Goal: Information Seeking & Learning: Learn about a topic

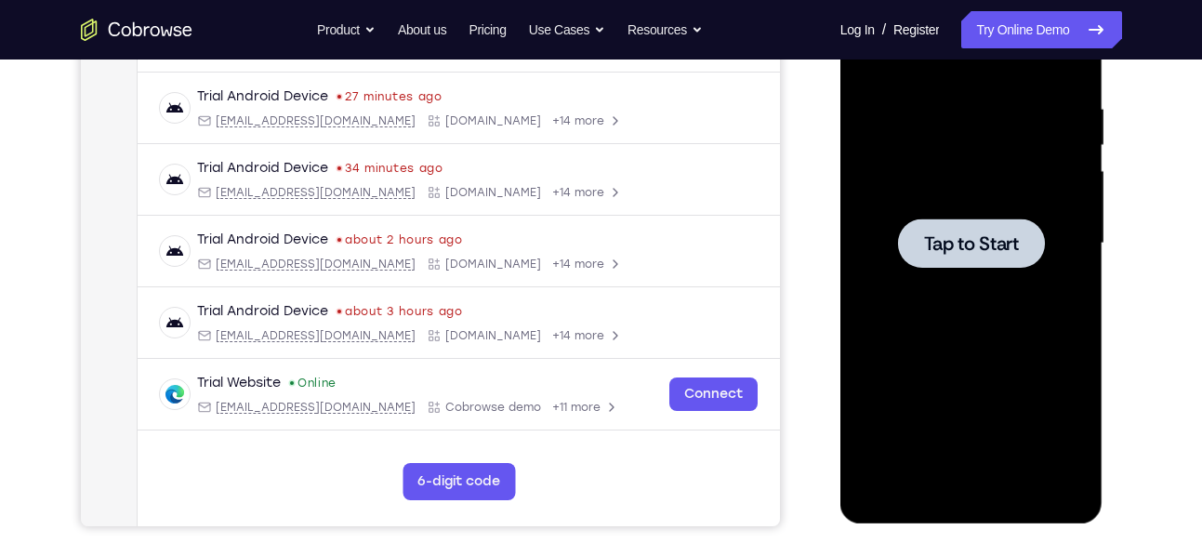
click at [1029, 356] on div at bounding box center [971, 243] width 234 height 520
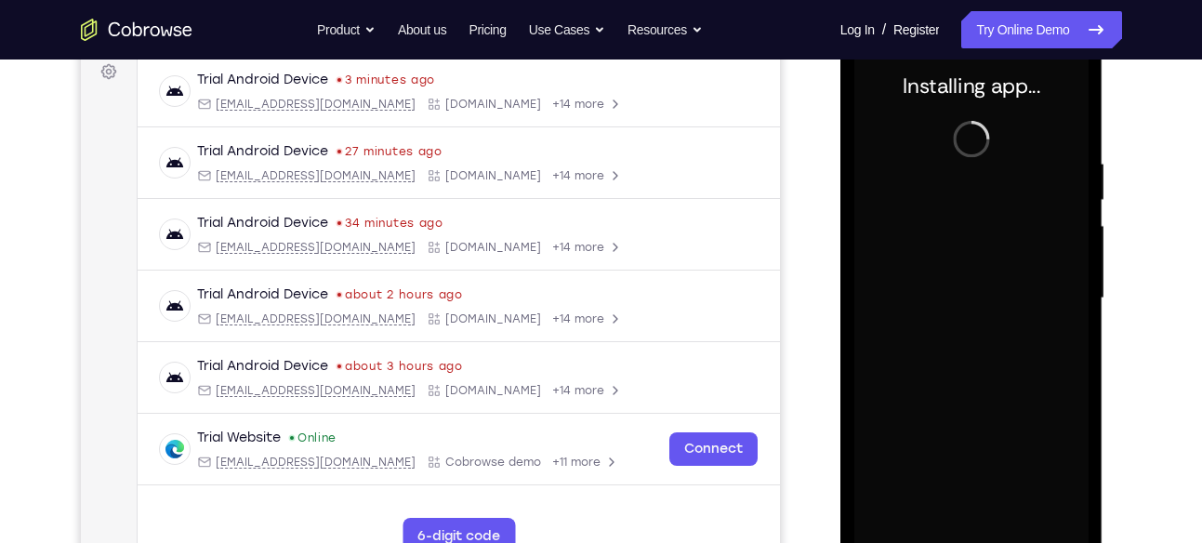
click at [1024, 309] on div at bounding box center [971, 298] width 234 height 520
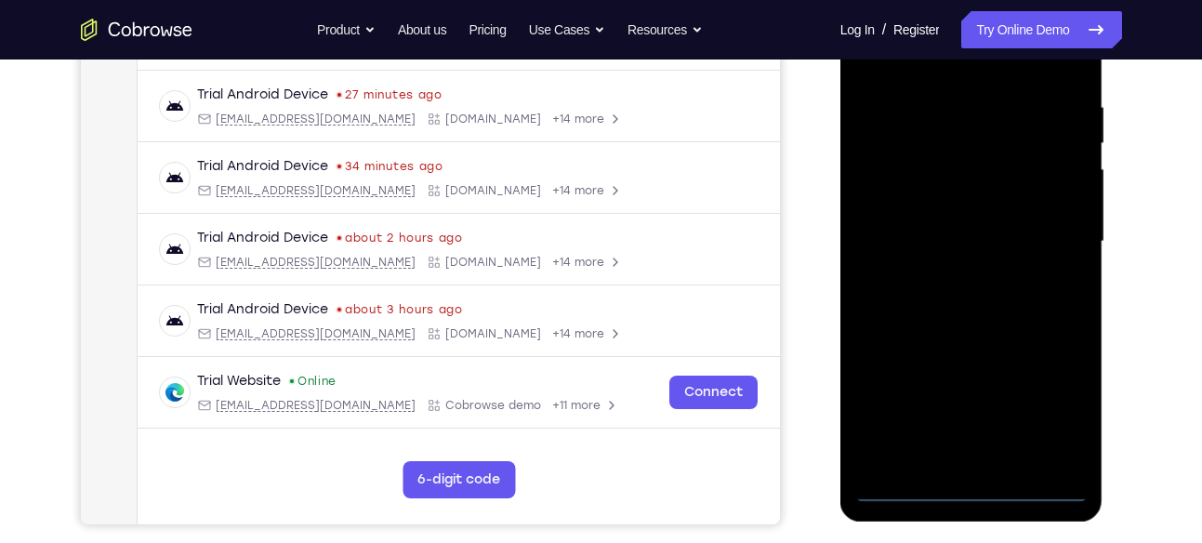
click at [972, 489] on div at bounding box center [971, 241] width 234 height 520
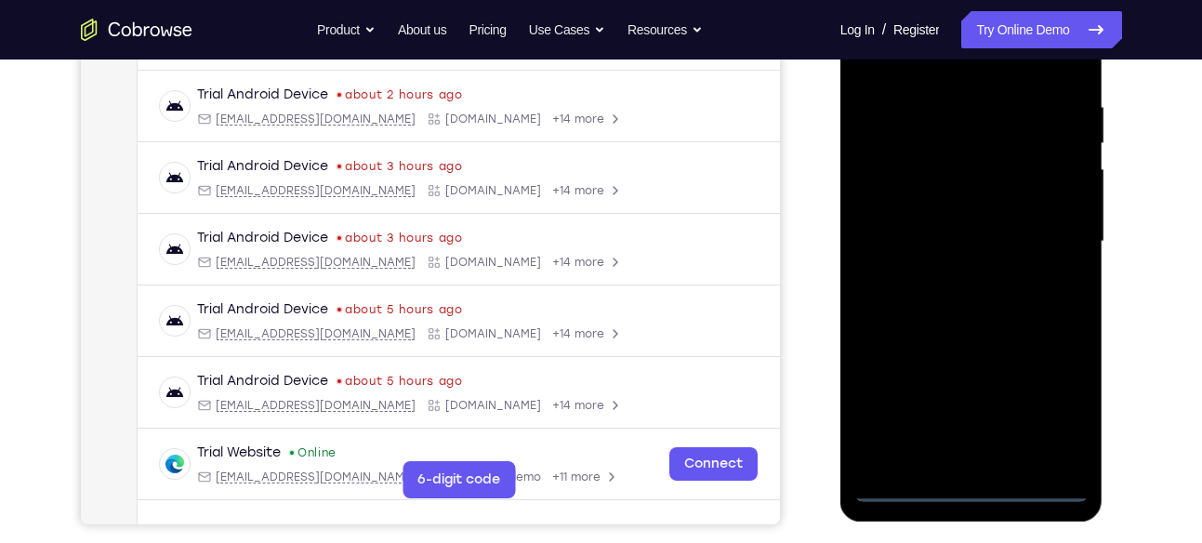
click at [1054, 397] on div at bounding box center [971, 241] width 234 height 520
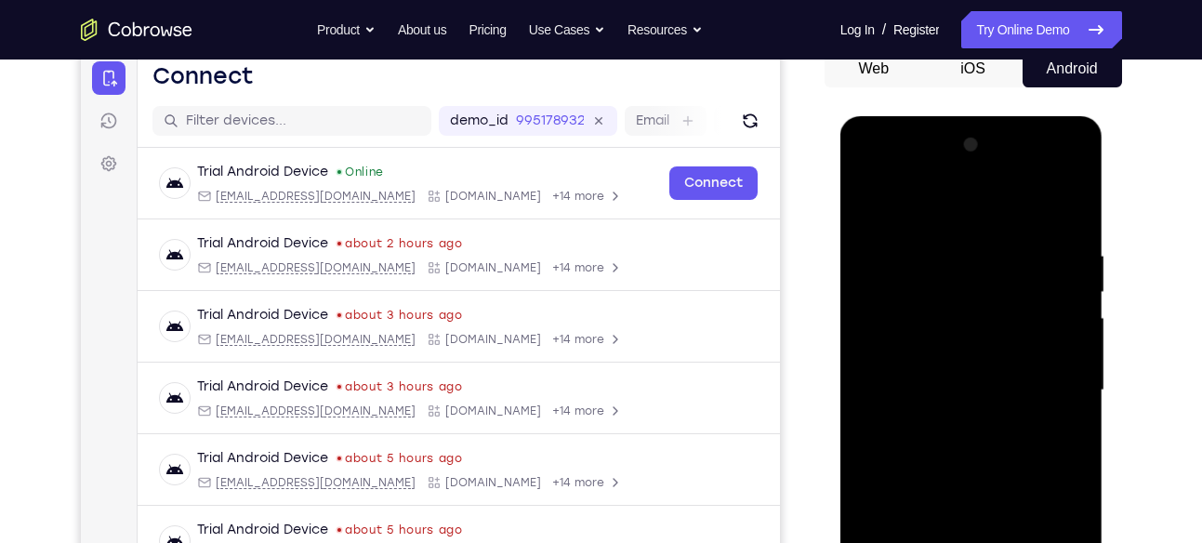
scroll to position [191, 0]
click at [898, 176] on div at bounding box center [971, 391] width 234 height 520
click at [1045, 384] on div at bounding box center [971, 391] width 234 height 520
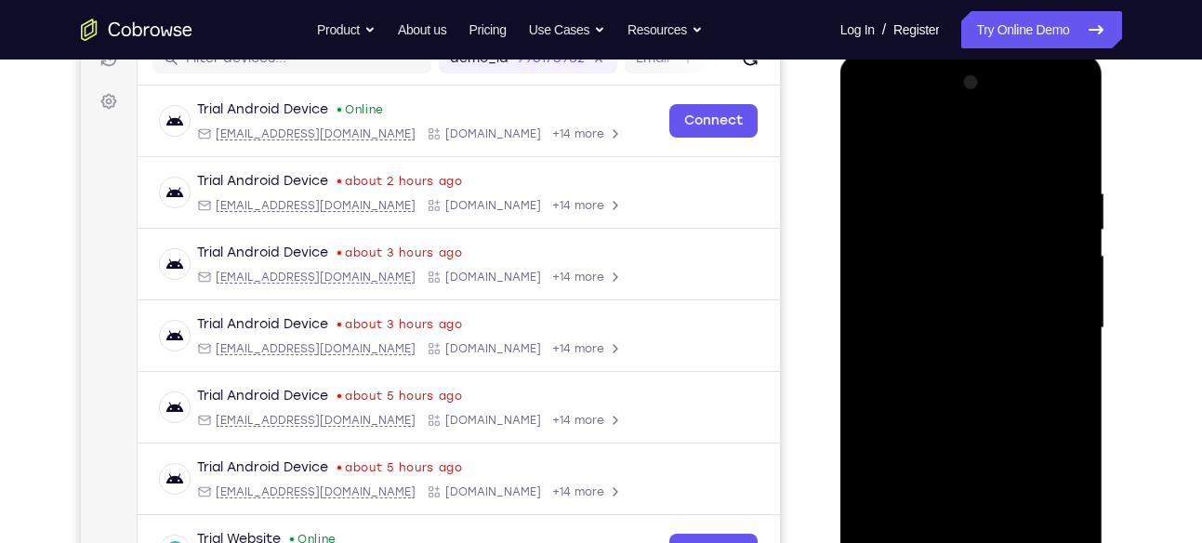
click at [954, 362] on div at bounding box center [971, 328] width 234 height 520
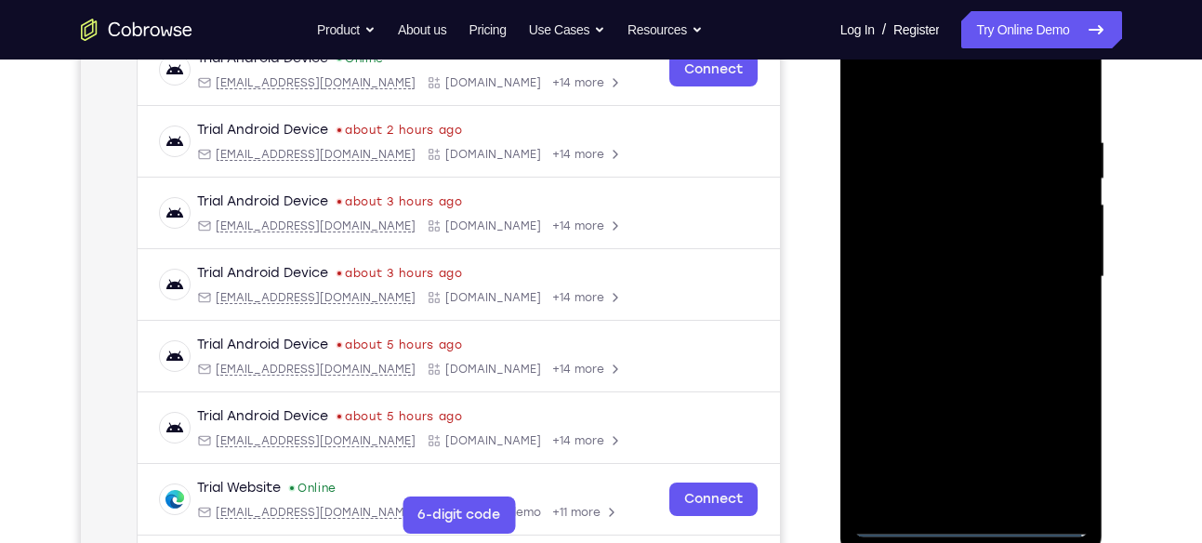
scroll to position [310, 0]
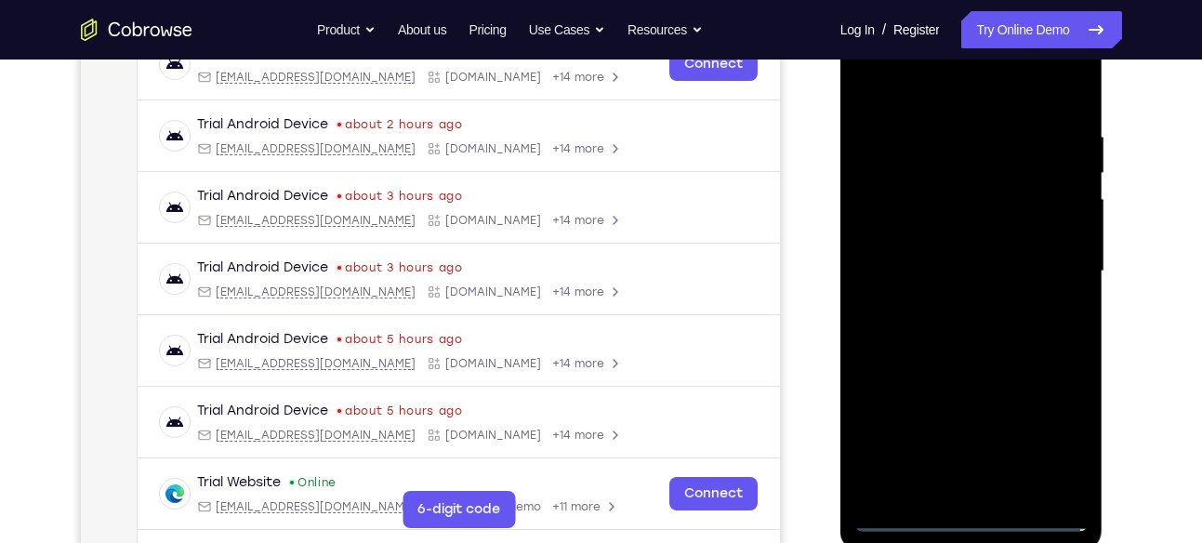
click at [936, 253] on div at bounding box center [971, 271] width 234 height 520
click at [945, 231] on div at bounding box center [971, 271] width 234 height 520
click at [914, 272] on div at bounding box center [971, 271] width 234 height 520
click at [913, 331] on div at bounding box center [971, 271] width 234 height 520
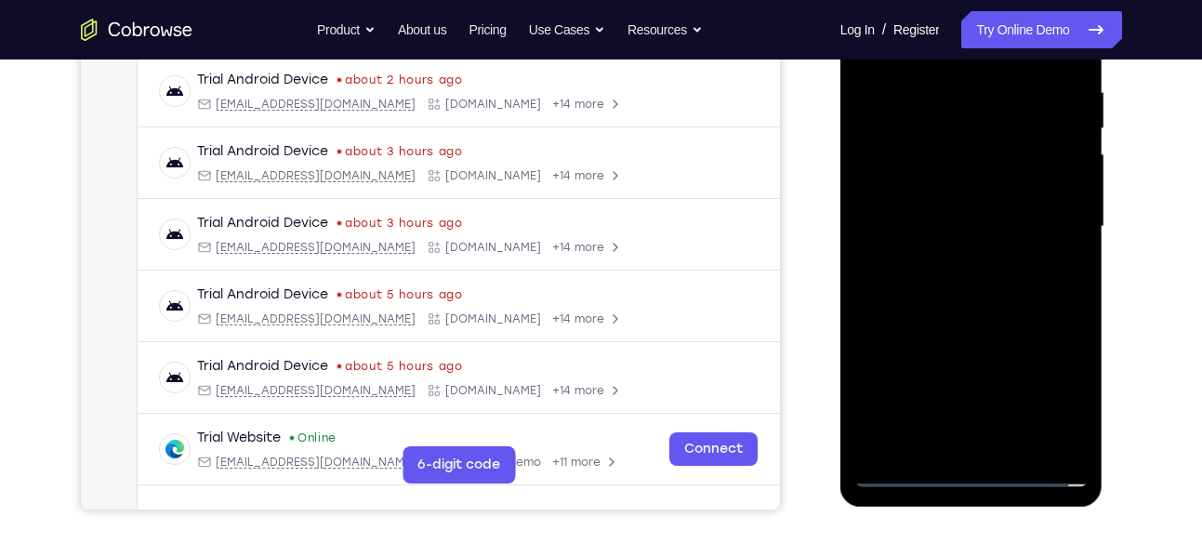
scroll to position [356, 0]
click at [1009, 283] on div at bounding box center [971, 226] width 234 height 520
click at [945, 284] on div at bounding box center [971, 226] width 234 height 520
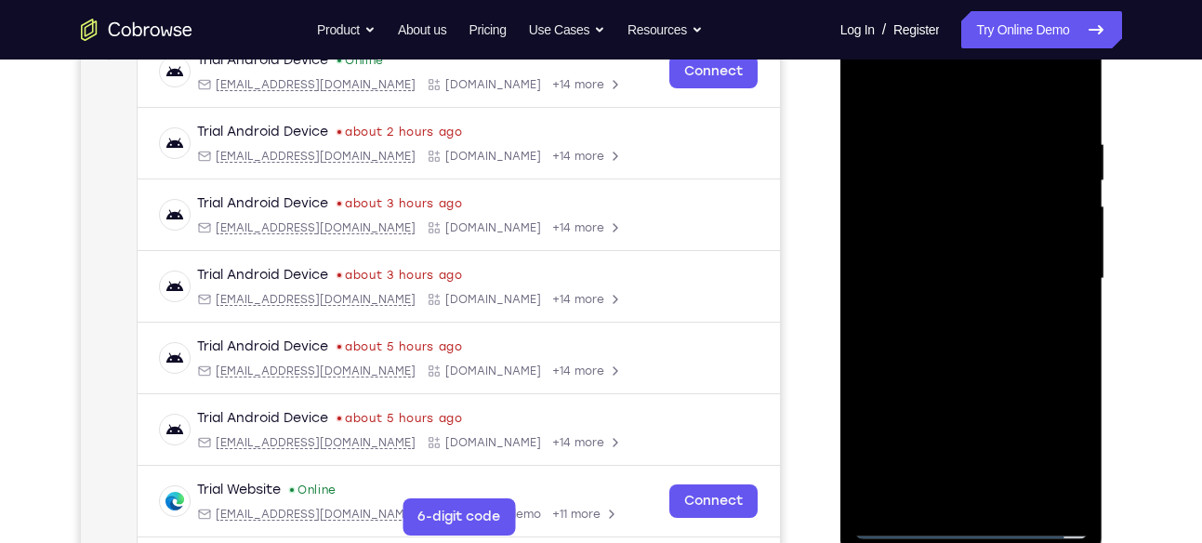
scroll to position [294, 0]
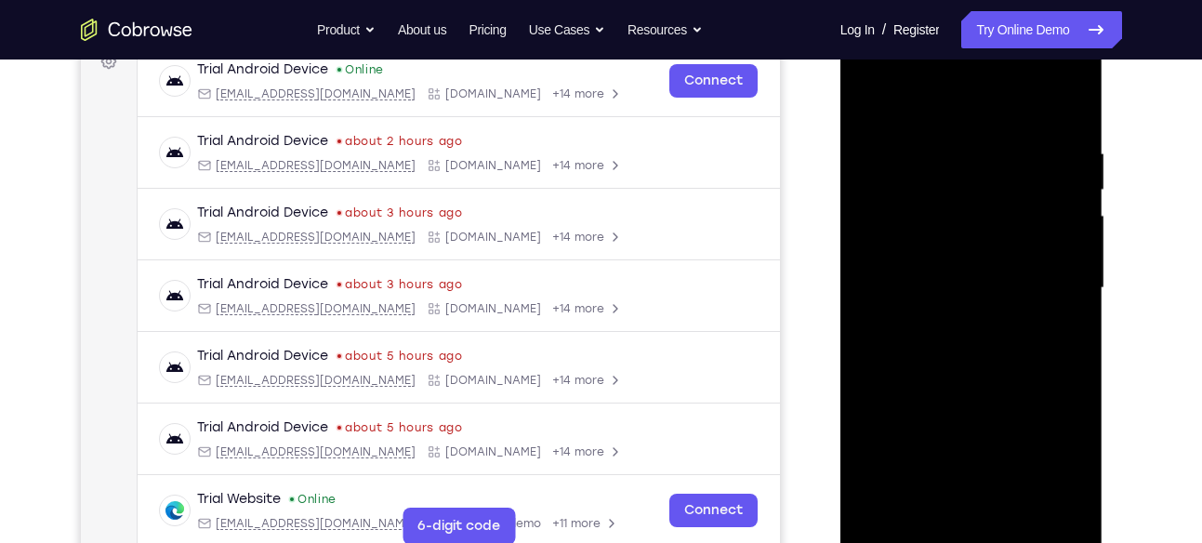
click at [1012, 344] on div at bounding box center [971, 288] width 234 height 520
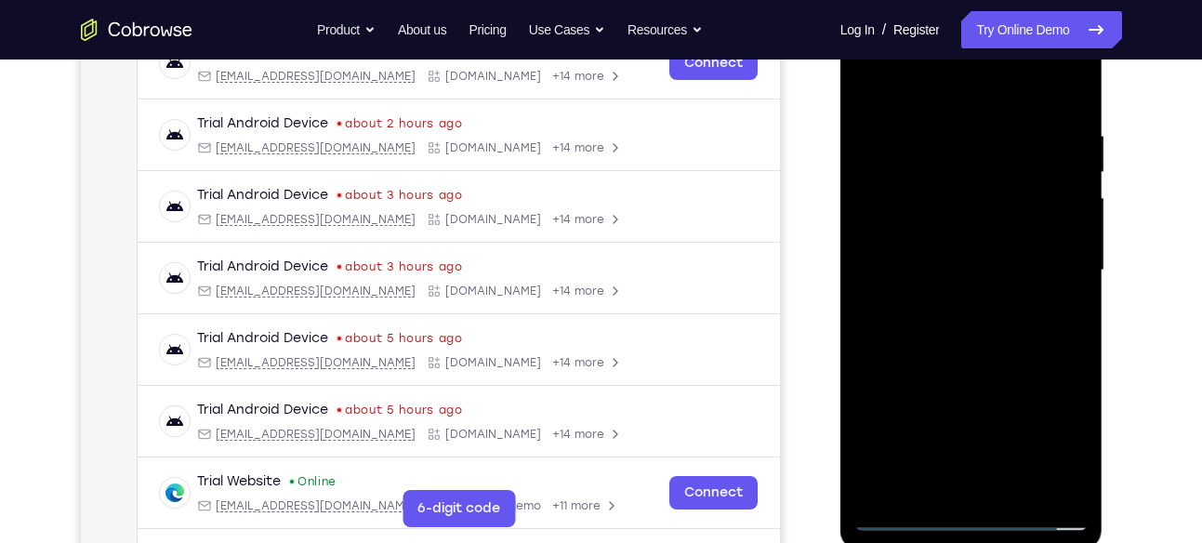
click at [968, 357] on div at bounding box center [971, 270] width 234 height 520
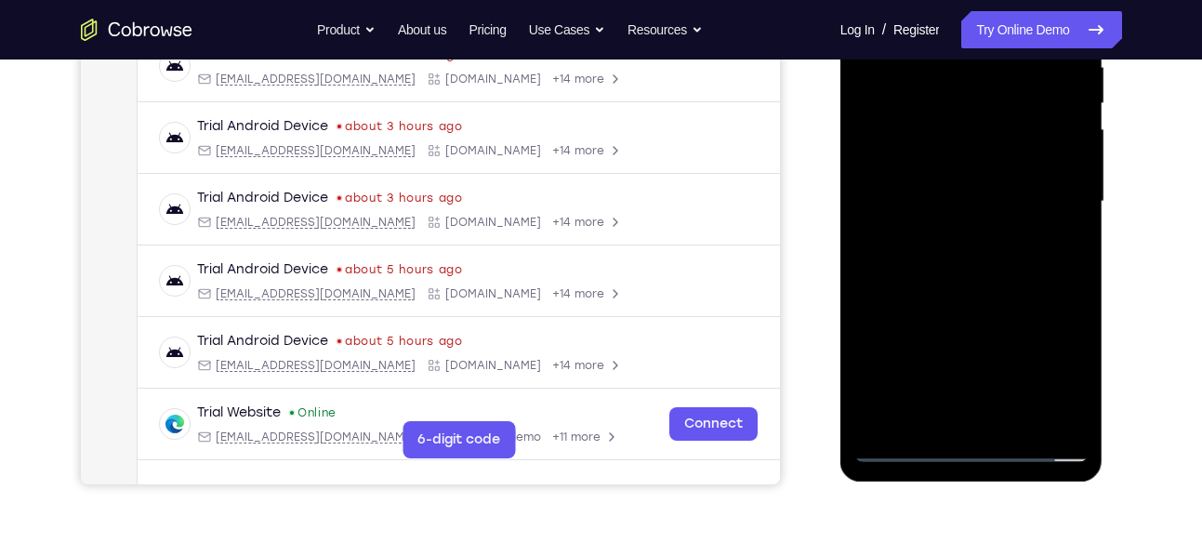
scroll to position [381, 0]
click at [1013, 417] on div at bounding box center [971, 201] width 234 height 520
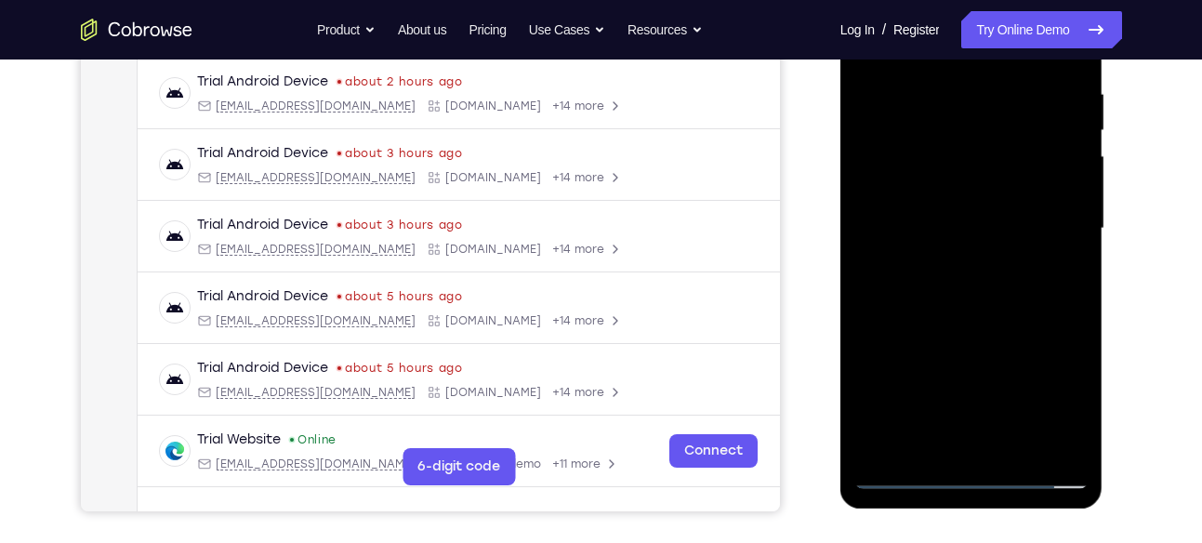
scroll to position [345, 0]
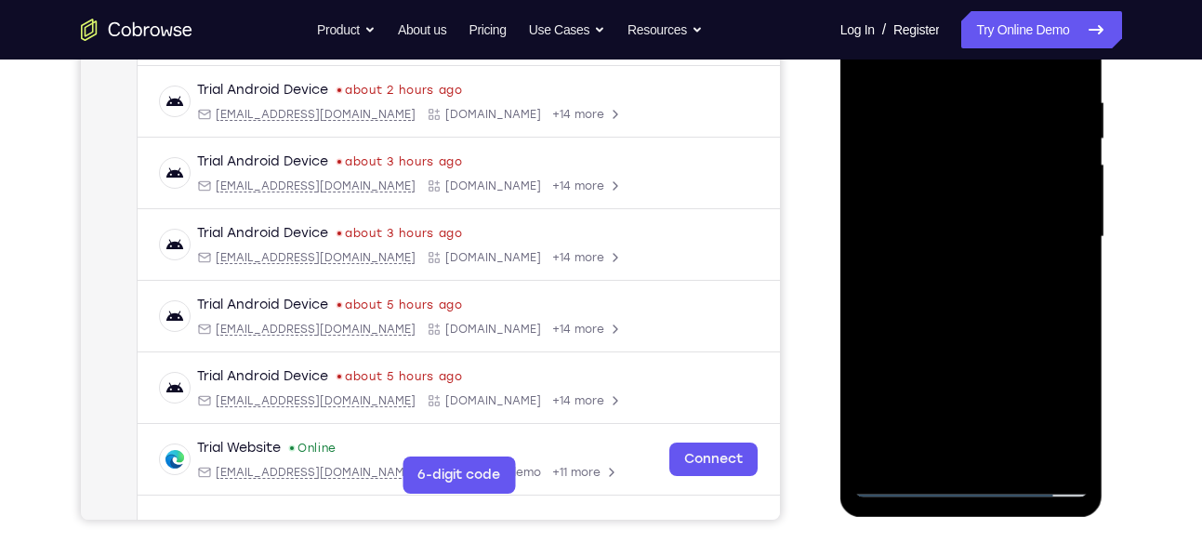
click at [968, 339] on div at bounding box center [971, 237] width 234 height 520
drag, startPoint x: 999, startPoint y: 330, endPoint x: 1001, endPoint y: 278, distance: 52.1
click at [1001, 278] on div at bounding box center [971, 237] width 234 height 520
drag, startPoint x: 964, startPoint y: 340, endPoint x: 971, endPoint y: 249, distance: 91.4
click at [971, 249] on div at bounding box center [971, 237] width 234 height 520
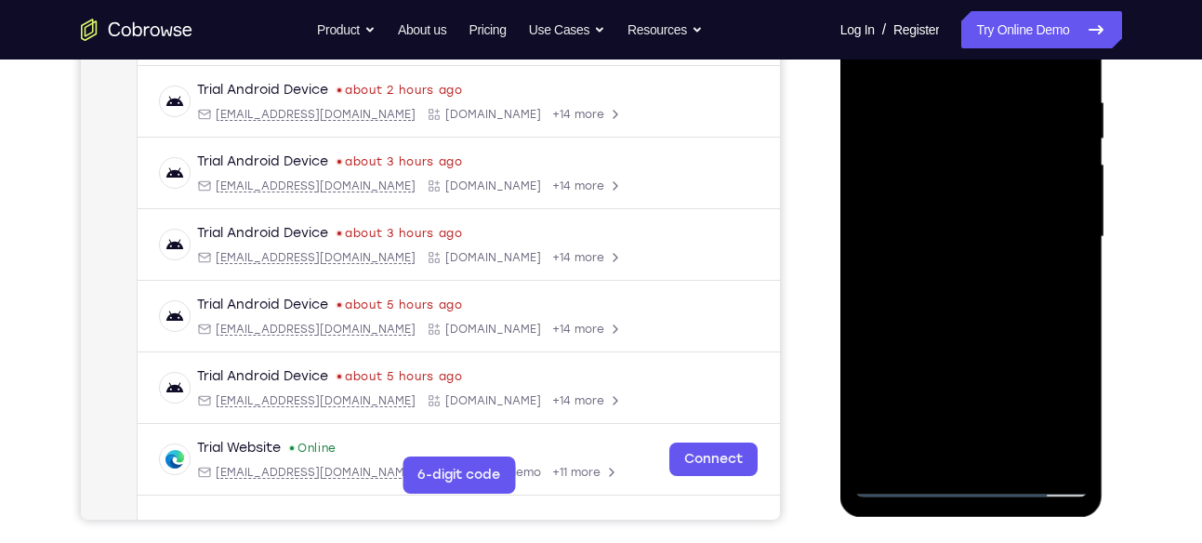
drag, startPoint x: 971, startPoint y: 249, endPoint x: 946, endPoint y: 399, distance: 151.7
click at [946, 399] on div at bounding box center [971, 237] width 234 height 520
click at [922, 75] on div at bounding box center [971, 237] width 234 height 520
click at [1003, 184] on div at bounding box center [971, 237] width 234 height 520
click at [1059, 285] on div at bounding box center [971, 237] width 234 height 520
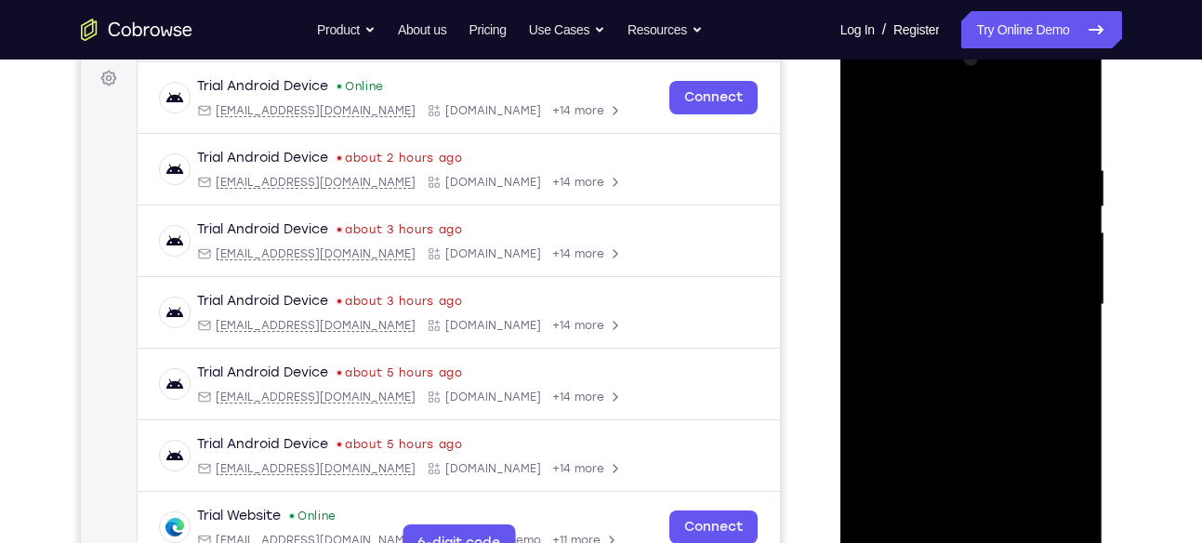
scroll to position [276, 0]
click at [872, 122] on div at bounding box center [971, 306] width 234 height 520
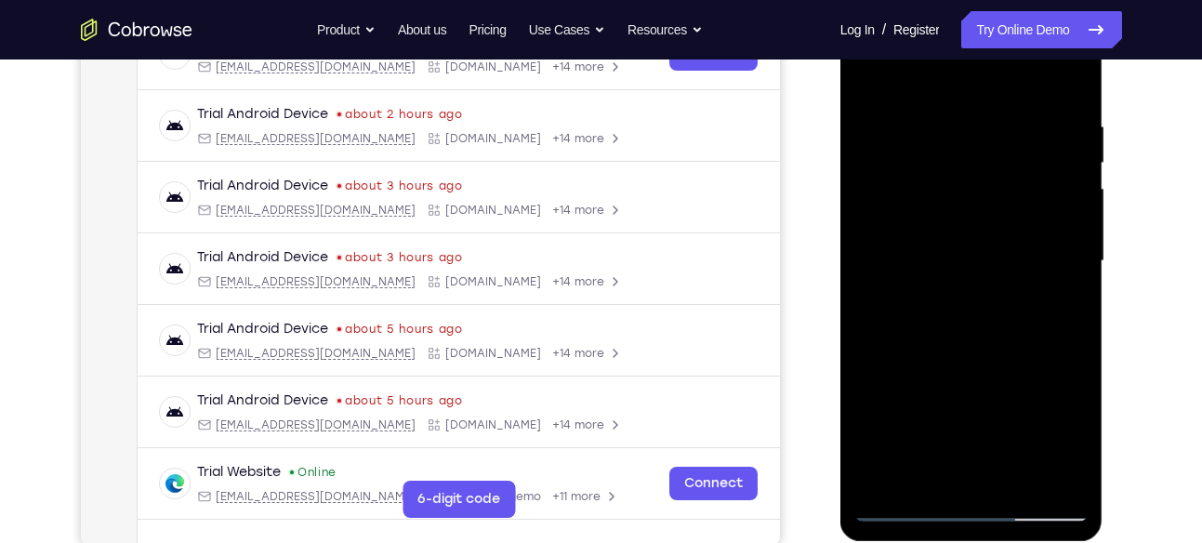
scroll to position [322, 0]
drag, startPoint x: 980, startPoint y: 387, endPoint x: 990, endPoint y: 261, distance: 125.8
click at [990, 261] on div at bounding box center [971, 260] width 234 height 520
drag, startPoint x: 987, startPoint y: 382, endPoint x: 1009, endPoint y: 252, distance: 132.0
click at [1009, 252] on div at bounding box center [971, 260] width 234 height 520
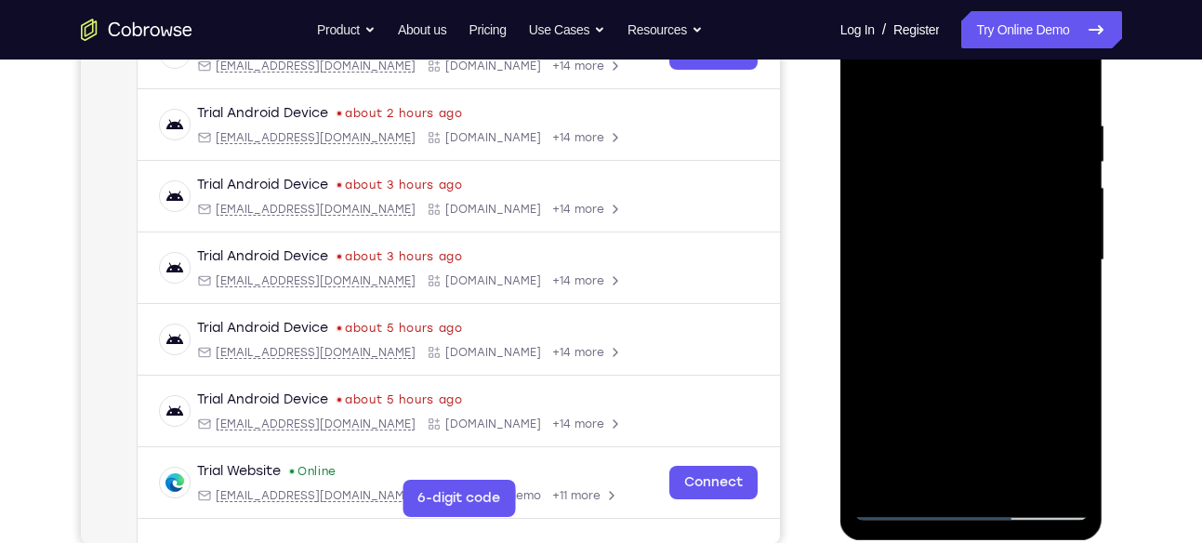
drag, startPoint x: 1000, startPoint y: 454, endPoint x: 921, endPoint y: 193, distance: 272.8
click at [921, 193] on div at bounding box center [971, 260] width 234 height 520
drag, startPoint x: 964, startPoint y: 394, endPoint x: 993, endPoint y: 148, distance: 248.1
click at [993, 148] on div at bounding box center [971, 260] width 234 height 520
drag, startPoint x: 1007, startPoint y: 402, endPoint x: 991, endPoint y: 187, distance: 216.3
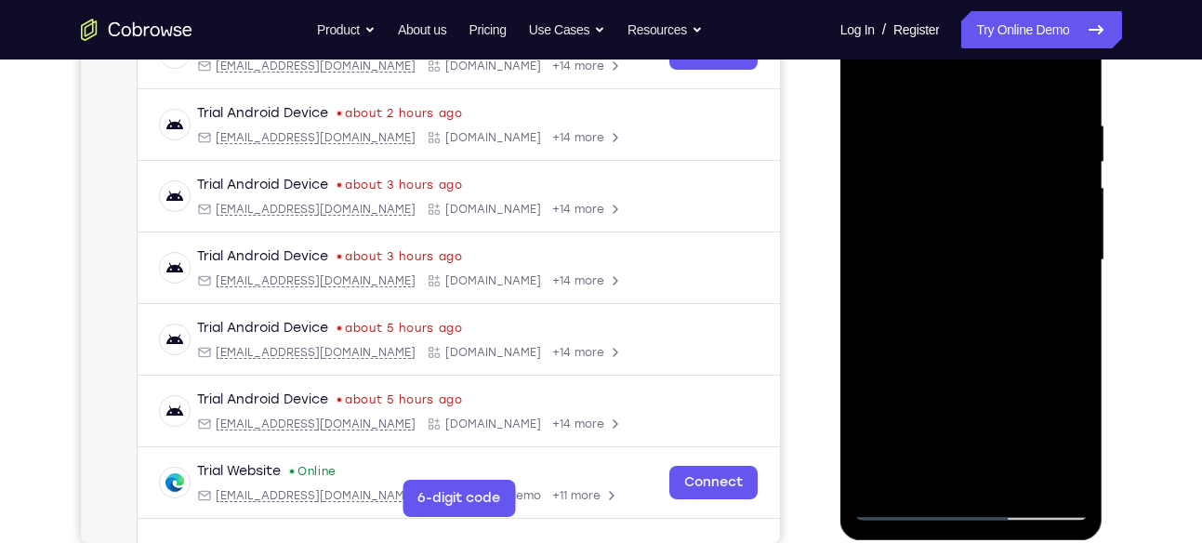
click at [991, 187] on div at bounding box center [971, 260] width 234 height 520
drag, startPoint x: 996, startPoint y: 254, endPoint x: 976, endPoint y: 389, distance: 137.2
click at [976, 389] on div at bounding box center [971, 260] width 234 height 520
drag, startPoint x: 990, startPoint y: 428, endPoint x: 993, endPoint y: 299, distance: 129.2
click at [993, 299] on div at bounding box center [971, 260] width 234 height 520
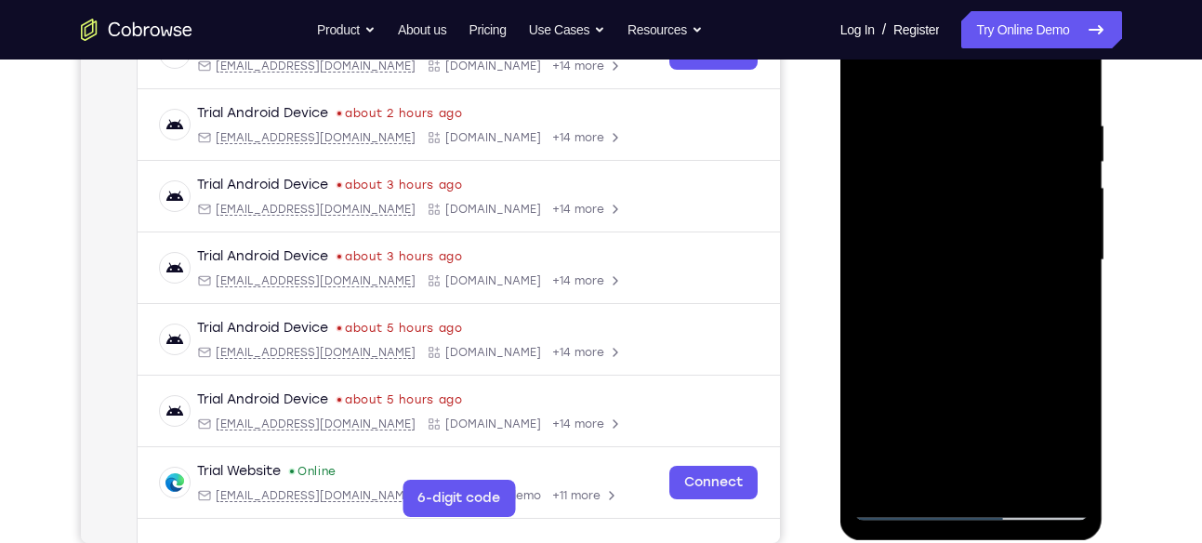
drag, startPoint x: 1006, startPoint y: 418, endPoint x: 980, endPoint y: 242, distance: 178.5
click at [980, 242] on div at bounding box center [971, 260] width 234 height 520
drag, startPoint x: 996, startPoint y: 447, endPoint x: 975, endPoint y: 268, distance: 180.6
click at [975, 268] on div at bounding box center [971, 260] width 234 height 520
drag, startPoint x: 970, startPoint y: 402, endPoint x: 931, endPoint y: 158, distance: 247.5
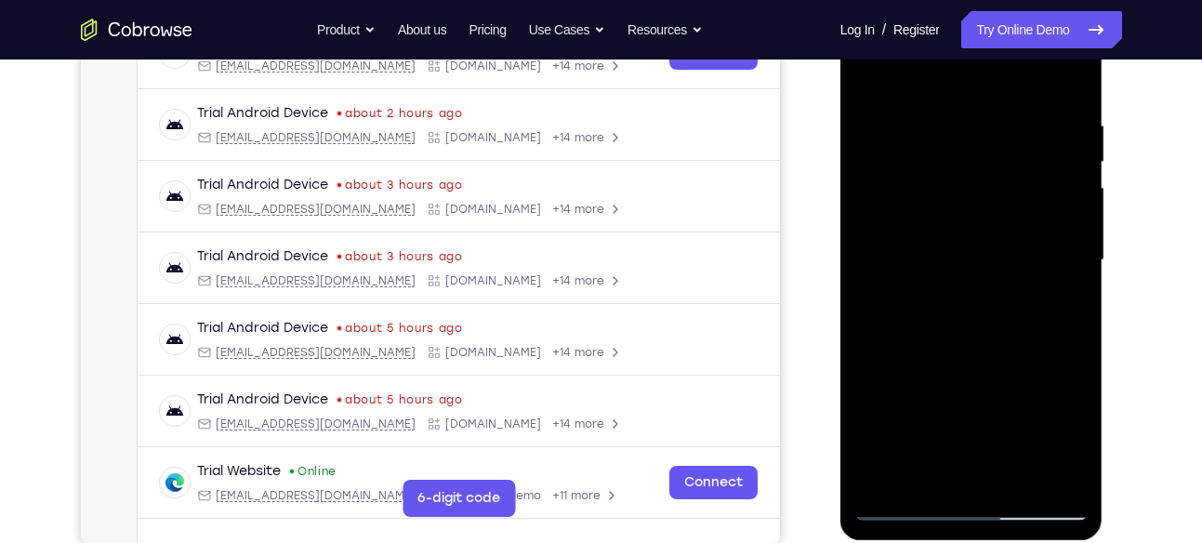
click at [931, 158] on div at bounding box center [971, 260] width 234 height 520
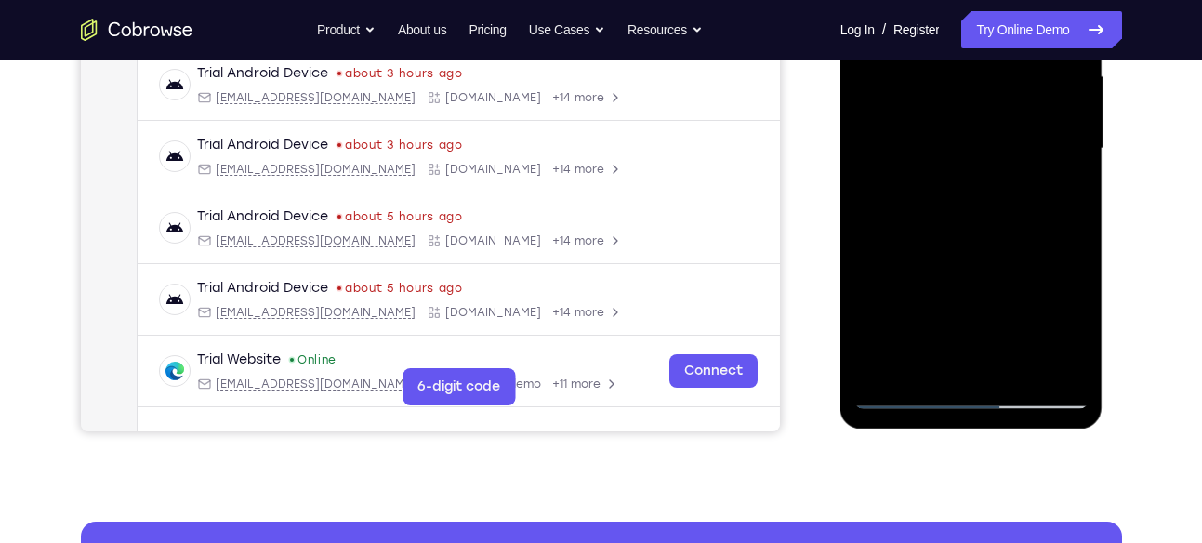
scroll to position [434, 0]
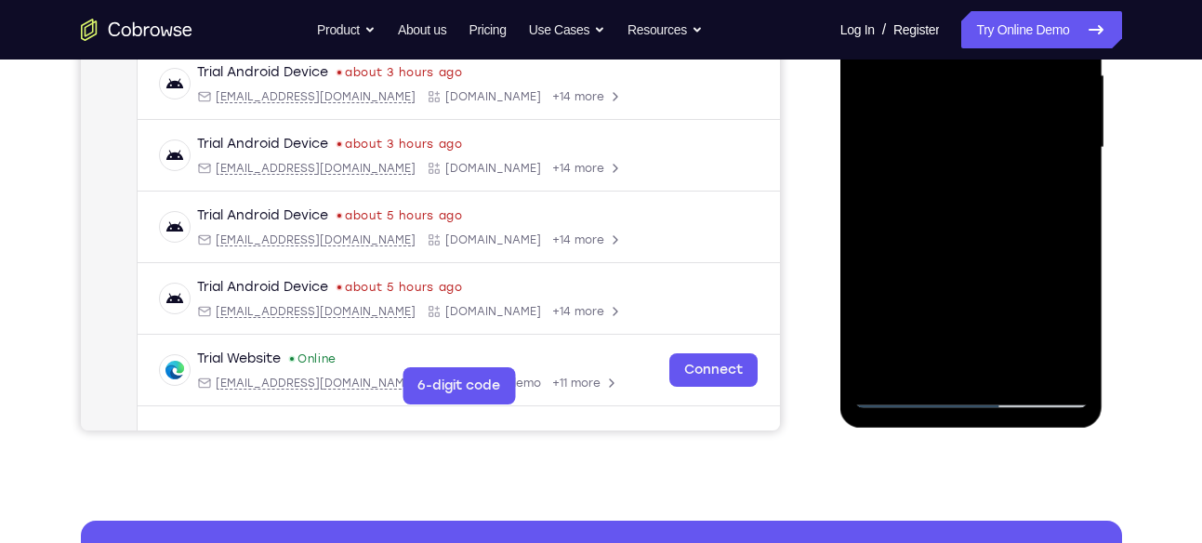
drag, startPoint x: 990, startPoint y: 236, endPoint x: 935, endPoint y: 199, distance: 66.2
click at [935, 199] on div at bounding box center [971, 148] width 234 height 520
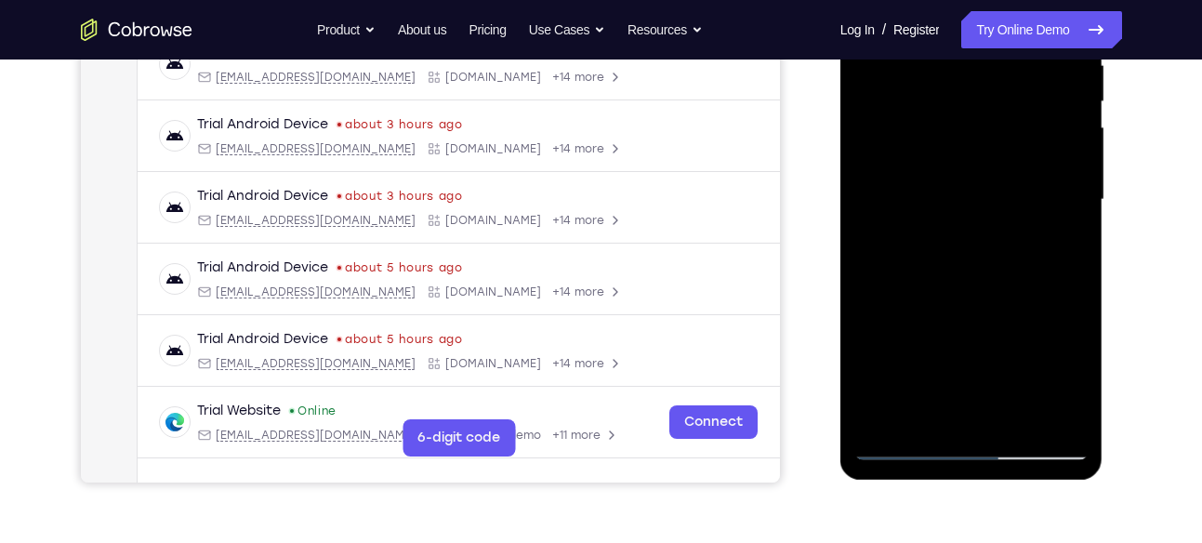
scroll to position [369, 0]
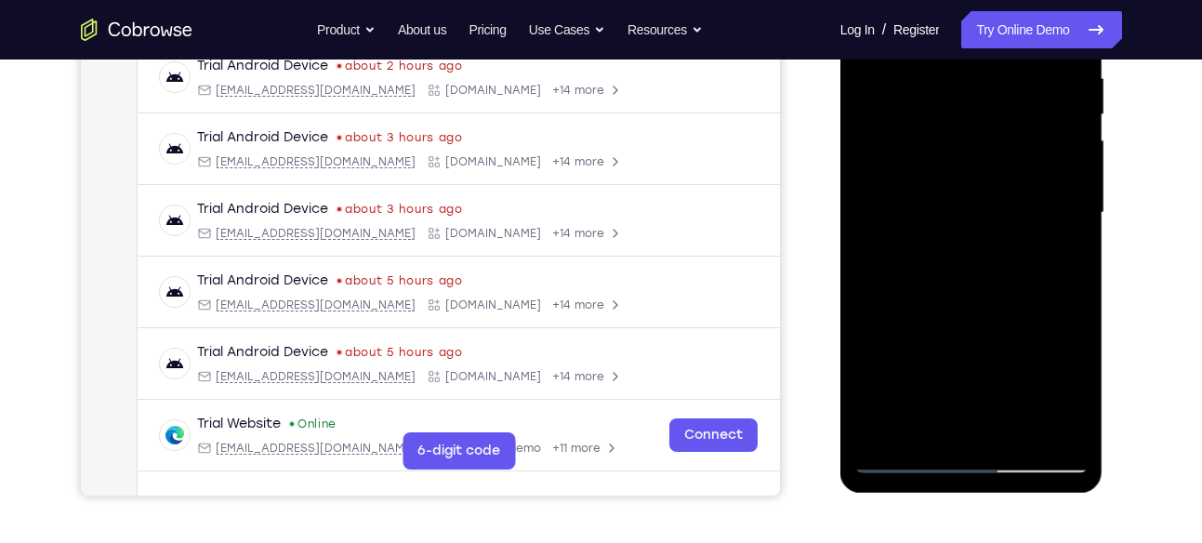
drag, startPoint x: 963, startPoint y: 344, endPoint x: 943, endPoint y: 164, distance: 181.3
click at [943, 164] on div at bounding box center [971, 213] width 234 height 520
drag, startPoint x: 985, startPoint y: 362, endPoint x: 989, endPoint y: 167, distance: 195.2
click at [989, 167] on div at bounding box center [971, 213] width 234 height 520
drag, startPoint x: 992, startPoint y: 373, endPoint x: 993, endPoint y: 171, distance: 201.7
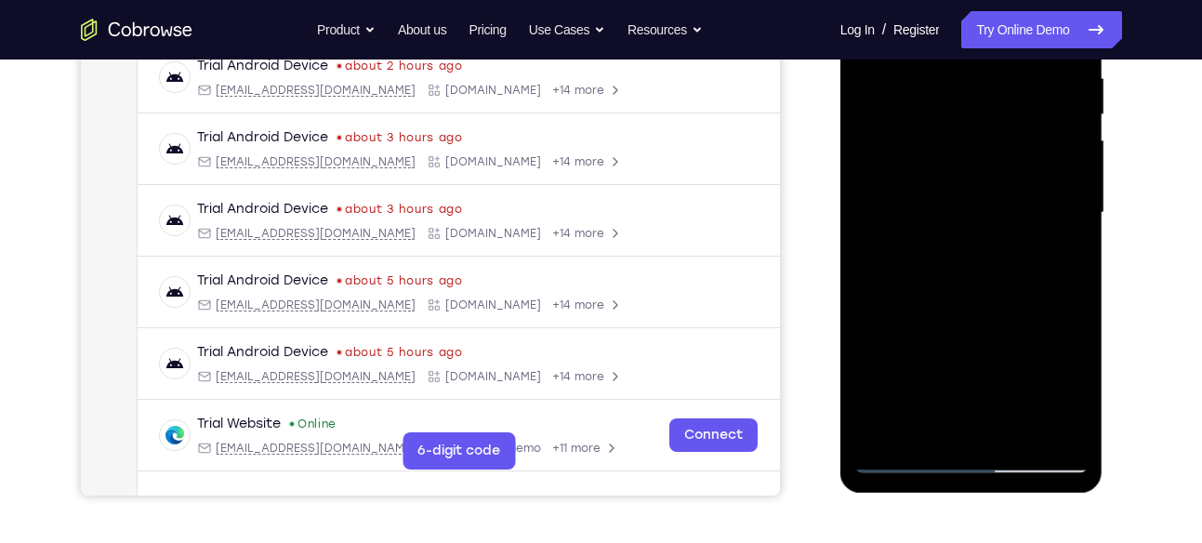
click at [993, 171] on div at bounding box center [971, 213] width 234 height 520
drag, startPoint x: 993, startPoint y: 388, endPoint x: 999, endPoint y: 151, distance: 236.1
click at [999, 151] on div at bounding box center [971, 213] width 234 height 520
drag, startPoint x: 988, startPoint y: 391, endPoint x: 980, endPoint y: 165, distance: 226.0
click at [980, 165] on div at bounding box center [971, 213] width 234 height 520
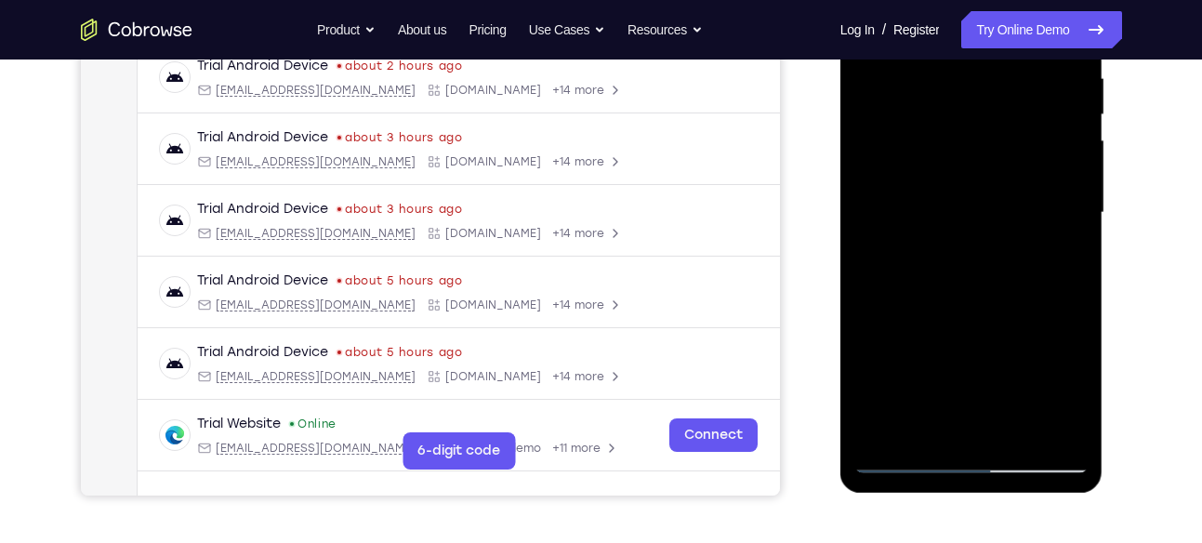
click at [1075, 166] on div at bounding box center [971, 213] width 234 height 520
click at [1075, 167] on div at bounding box center [971, 213] width 234 height 520
click at [866, 329] on div at bounding box center [971, 213] width 234 height 520
click at [896, 322] on div at bounding box center [971, 213] width 234 height 520
click at [922, 369] on div at bounding box center [971, 213] width 234 height 520
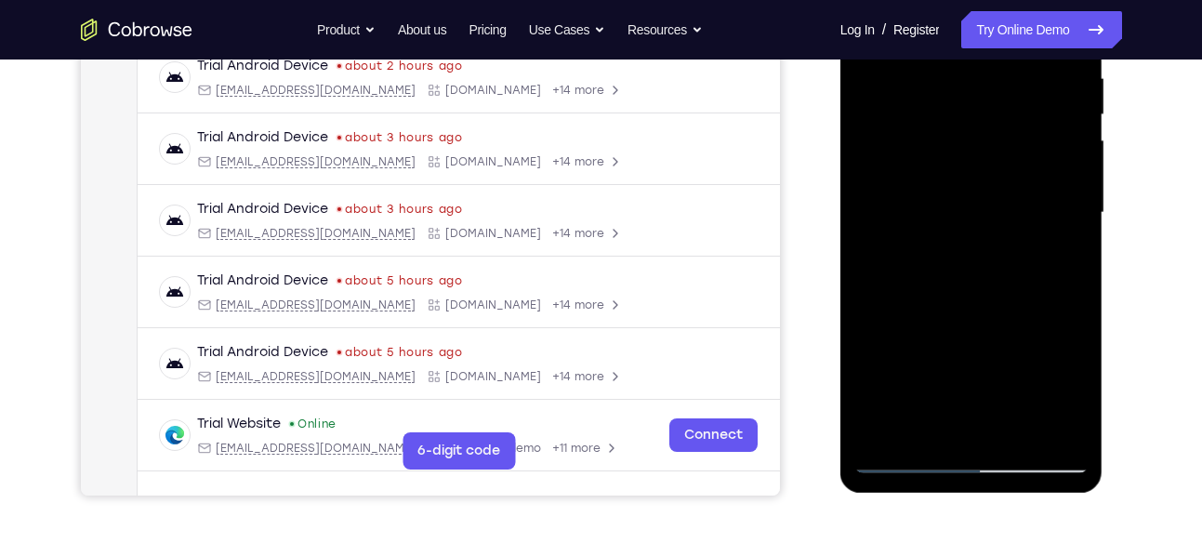
click at [925, 422] on div at bounding box center [971, 213] width 234 height 520
click at [1041, 348] on div at bounding box center [971, 213] width 234 height 520
click at [1071, 191] on div at bounding box center [971, 213] width 234 height 520
click at [1052, 146] on div at bounding box center [971, 213] width 234 height 520
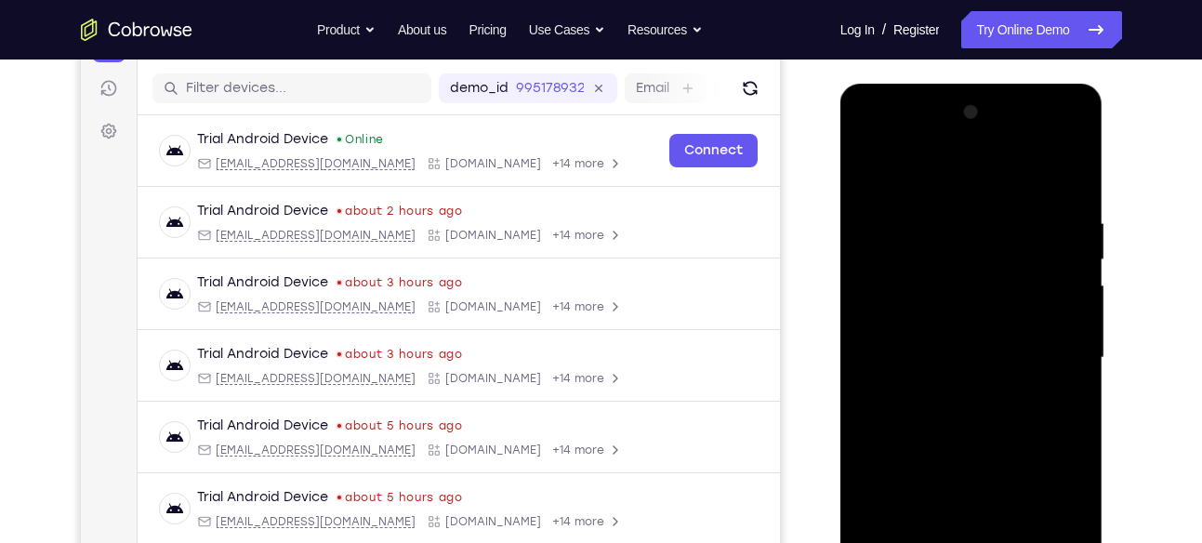
scroll to position [221, 0]
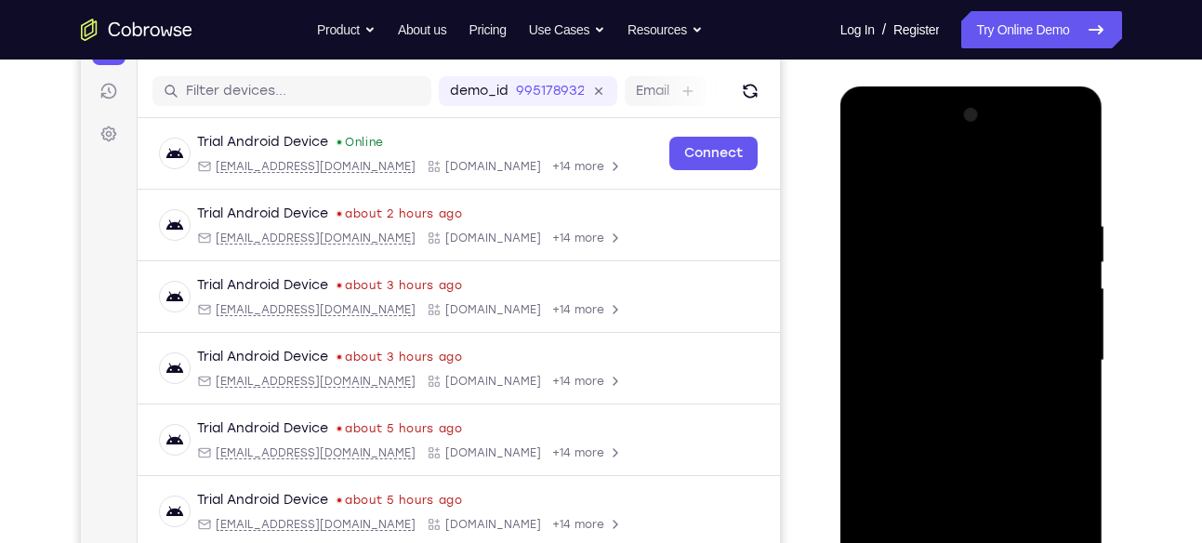
click at [872, 168] on div at bounding box center [971, 360] width 234 height 520
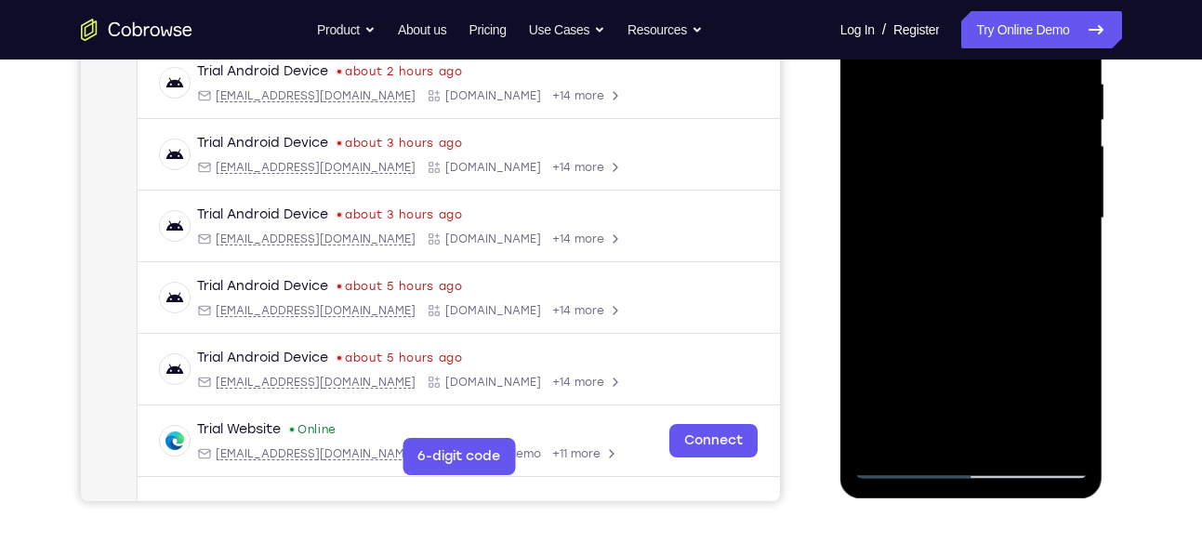
scroll to position [364, 0]
drag, startPoint x: 1019, startPoint y: 168, endPoint x: 988, endPoint y: 162, distance: 32.3
click at [988, 162] on div at bounding box center [971, 217] width 234 height 520
drag, startPoint x: 975, startPoint y: 363, endPoint x: 971, endPoint y: 324, distance: 39.2
click at [971, 324] on div at bounding box center [971, 217] width 234 height 520
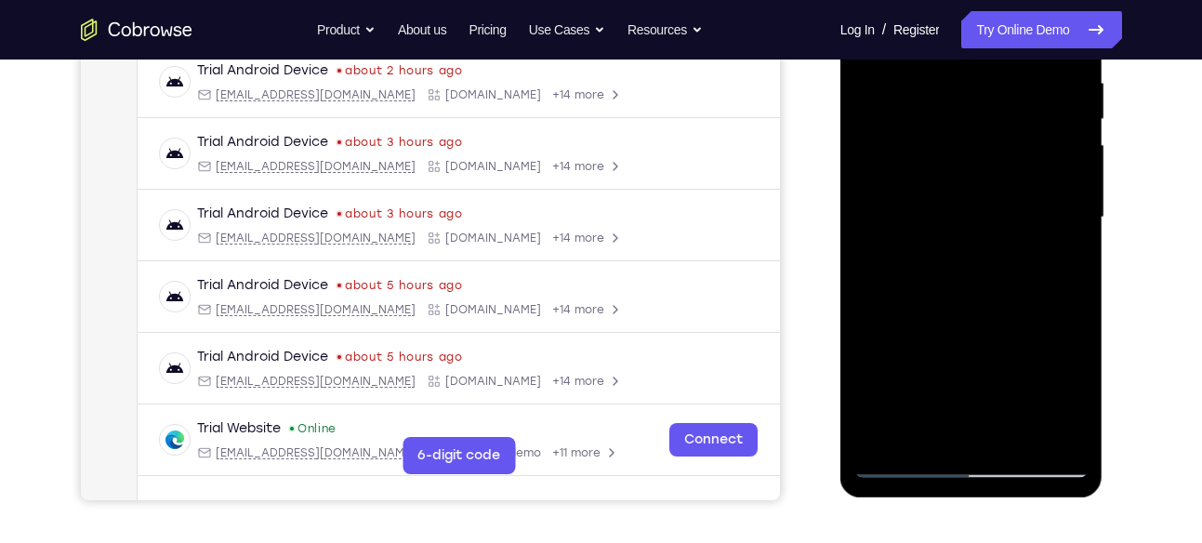
click at [883, 440] on div at bounding box center [971, 217] width 234 height 520
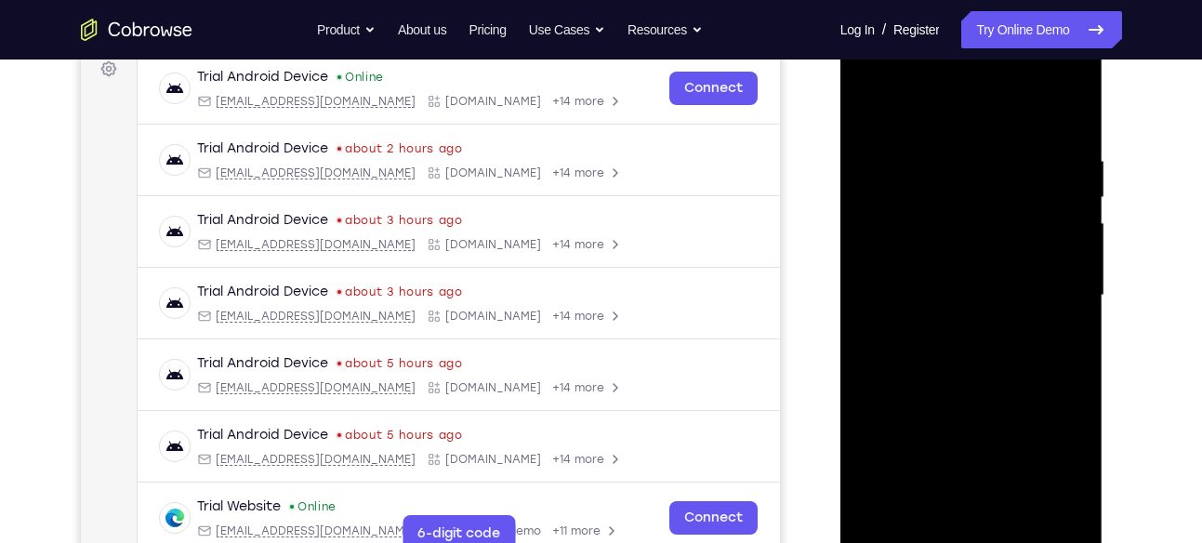
scroll to position [284, 0]
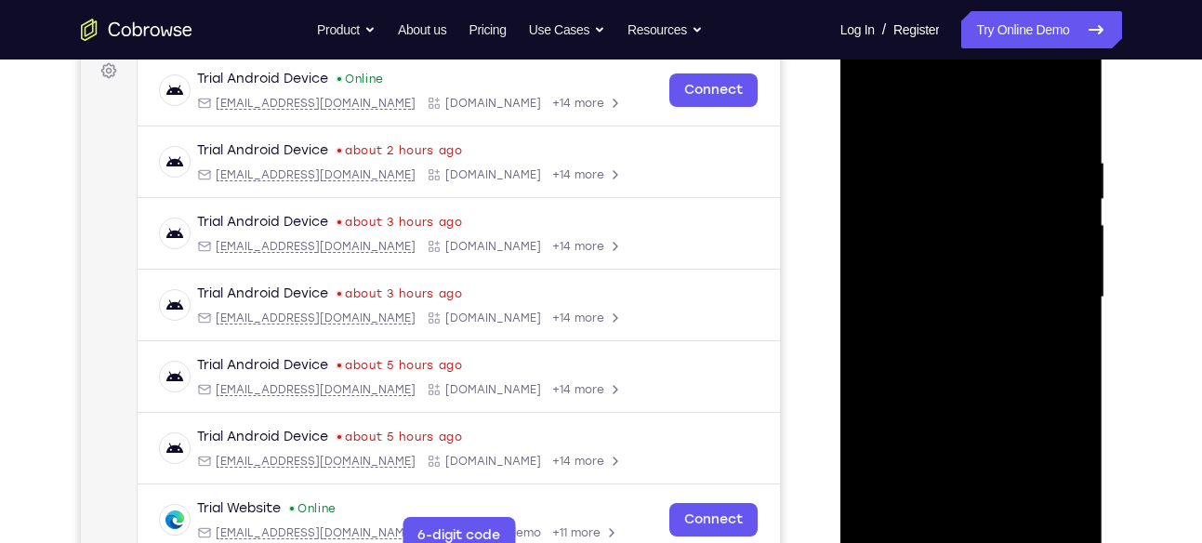
click at [957, 151] on div at bounding box center [971, 297] width 234 height 520
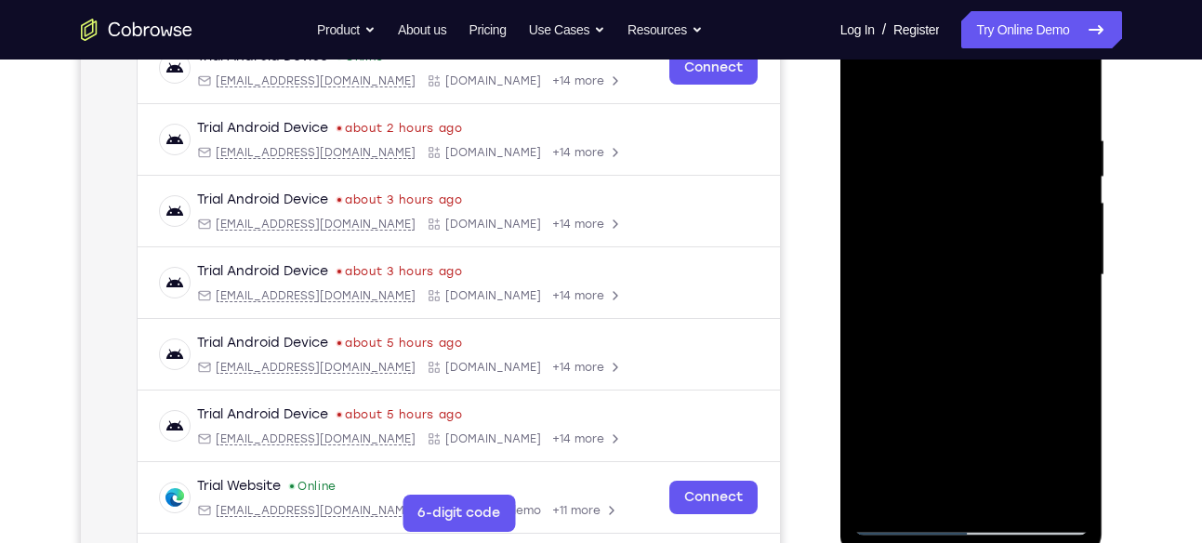
scroll to position [310, 0]
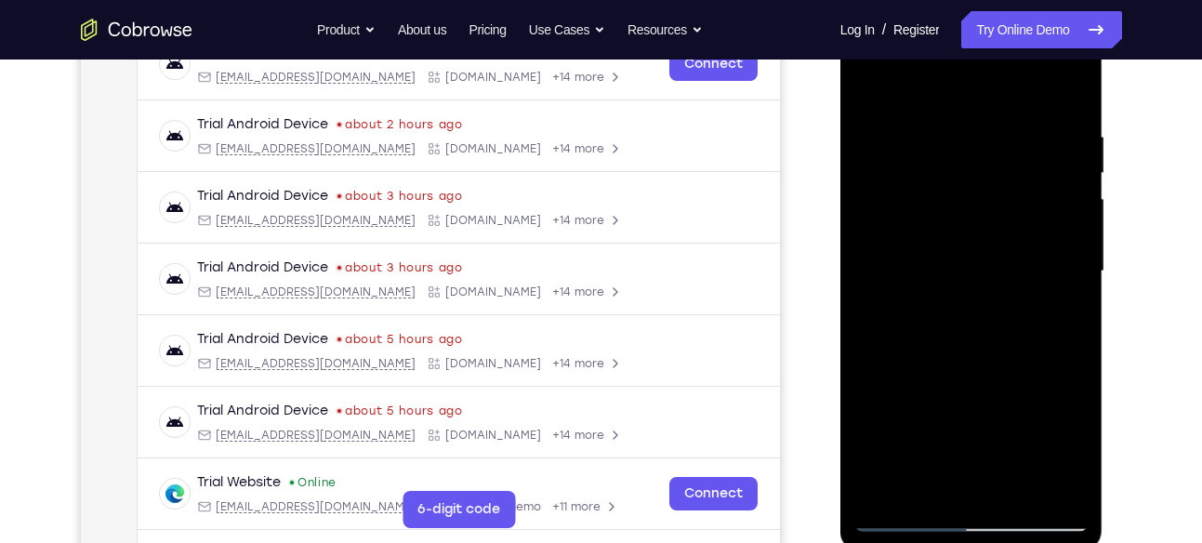
click at [1062, 258] on div at bounding box center [971, 271] width 234 height 520
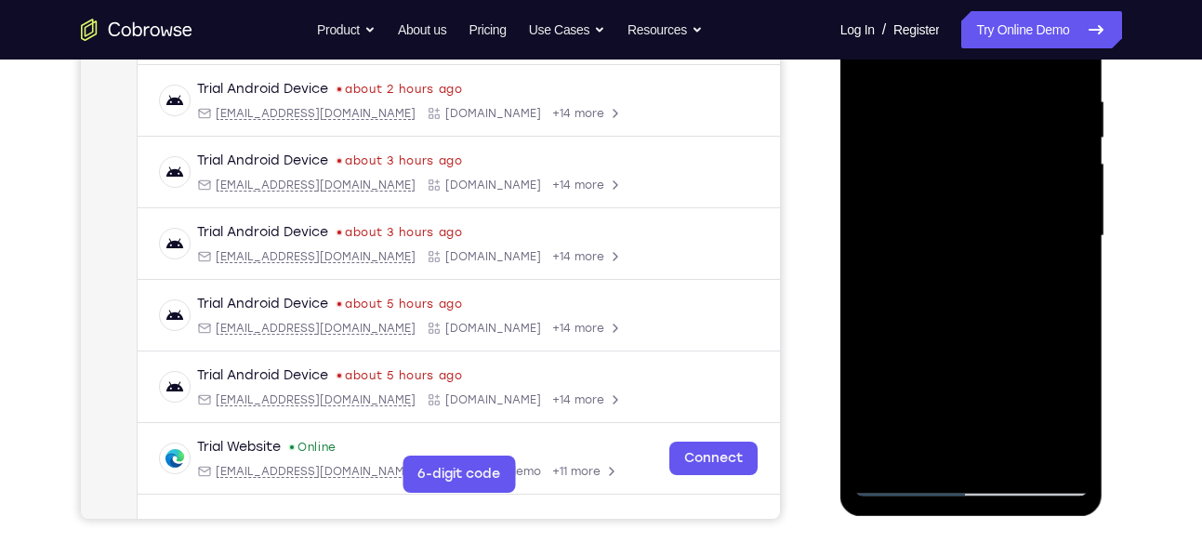
scroll to position [348, 0]
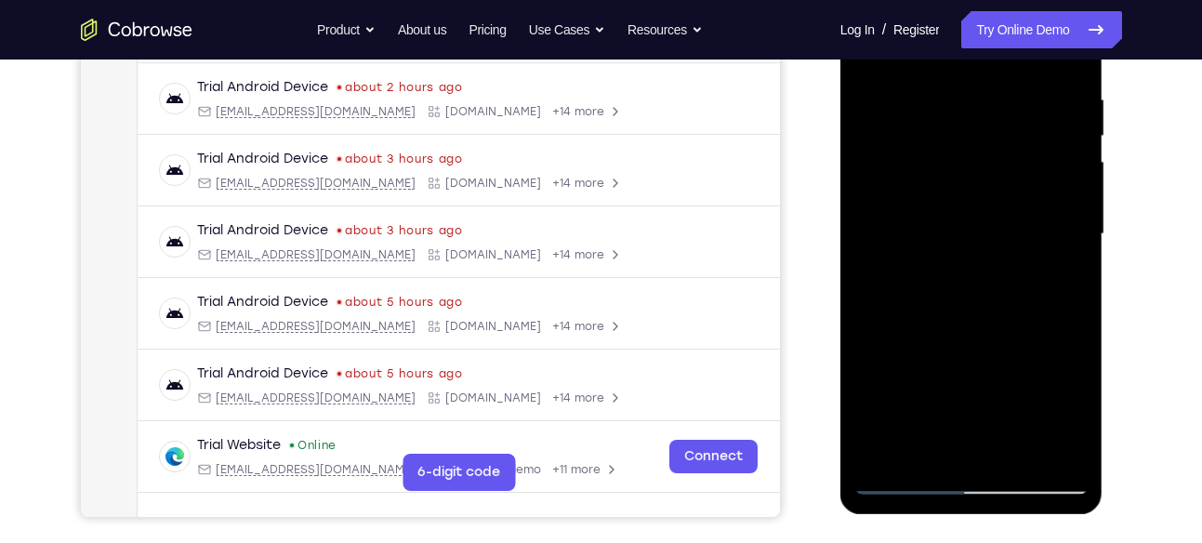
click at [1062, 258] on div at bounding box center [971, 234] width 234 height 520
click at [1062, 191] on div at bounding box center [971, 234] width 234 height 520
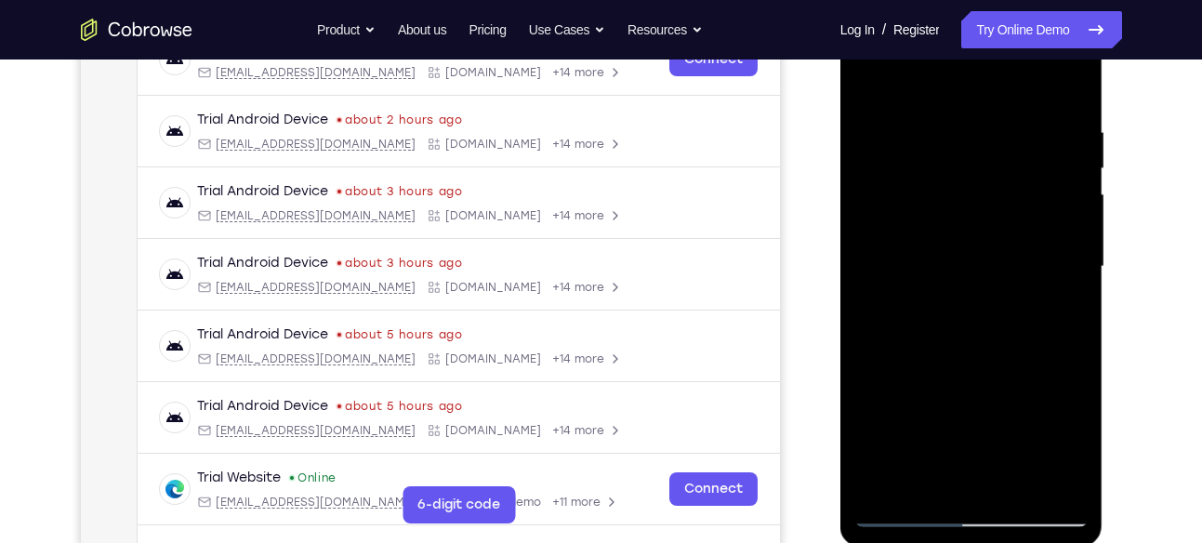
scroll to position [310, 0]
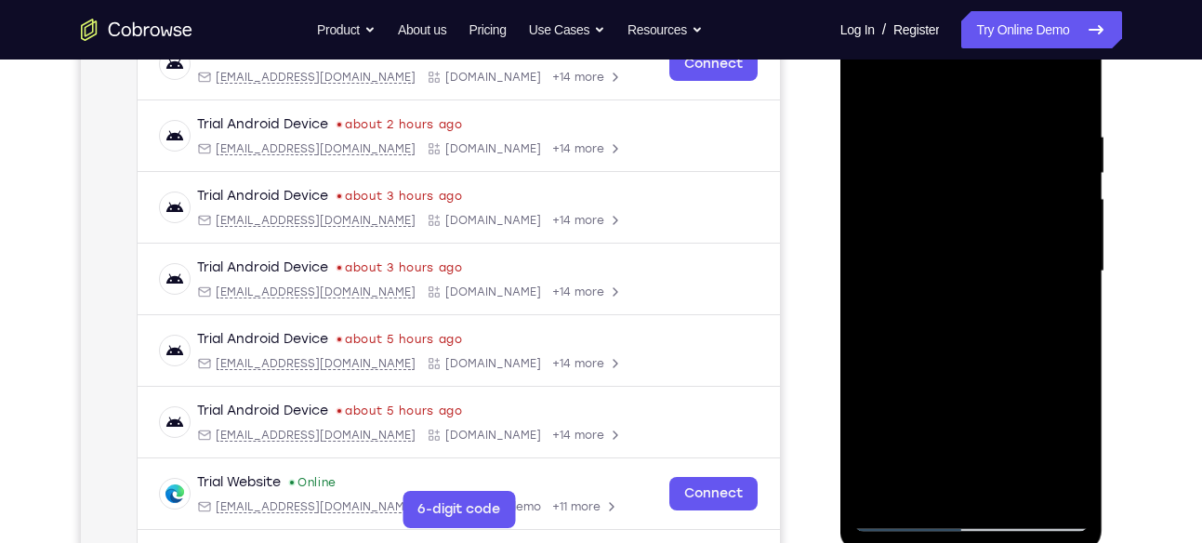
click at [1062, 240] on div at bounding box center [971, 271] width 234 height 520
click at [1067, 225] on div at bounding box center [971, 271] width 234 height 520
click at [1064, 244] on div at bounding box center [971, 271] width 234 height 520
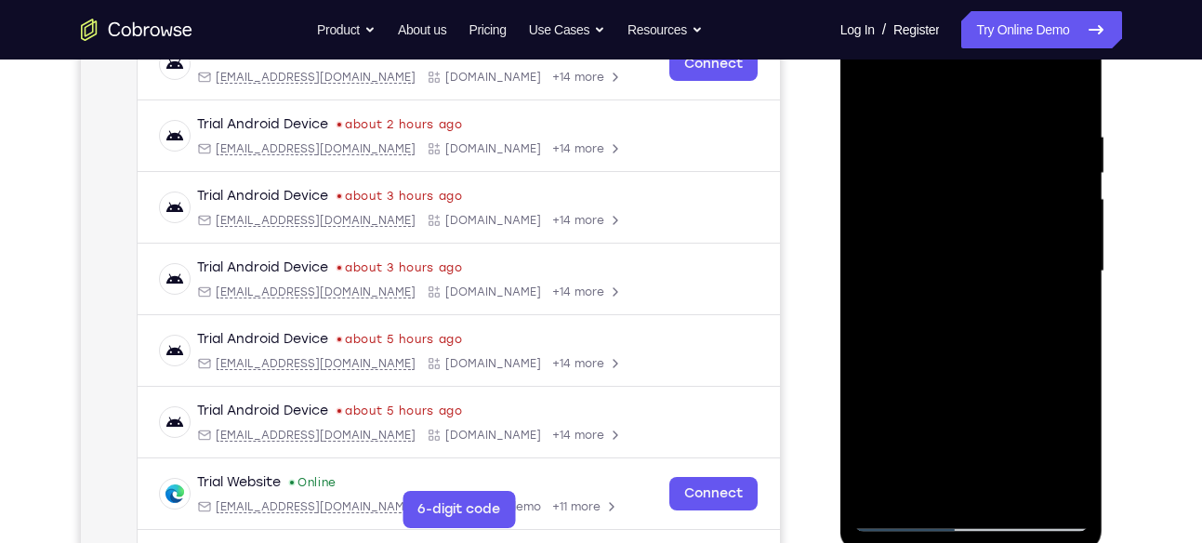
click at [1061, 247] on div at bounding box center [971, 271] width 234 height 520
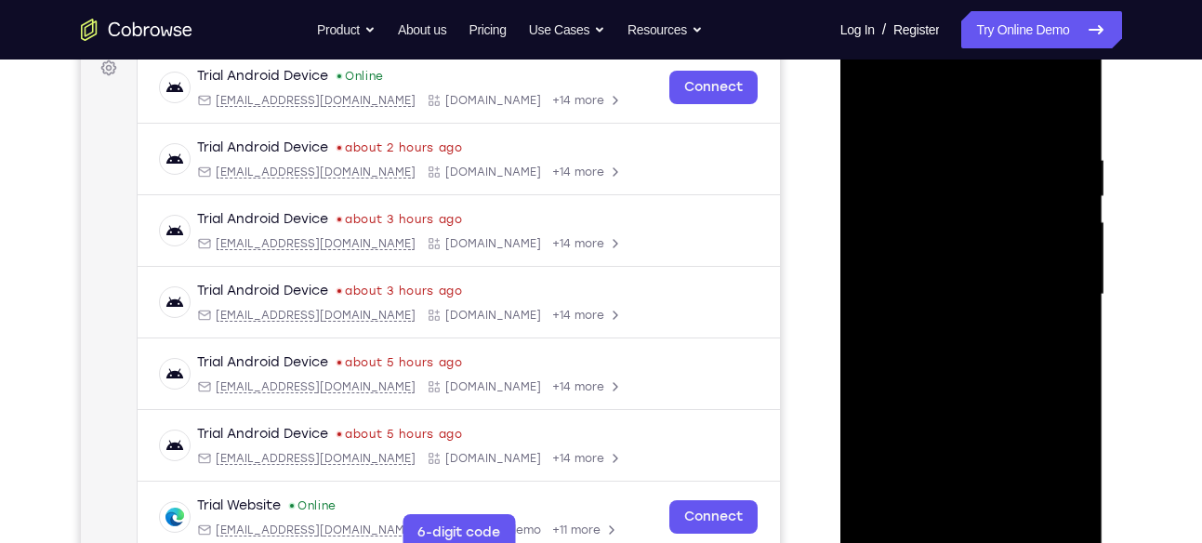
scroll to position [285, 0]
click at [1059, 287] on div at bounding box center [971, 296] width 234 height 520
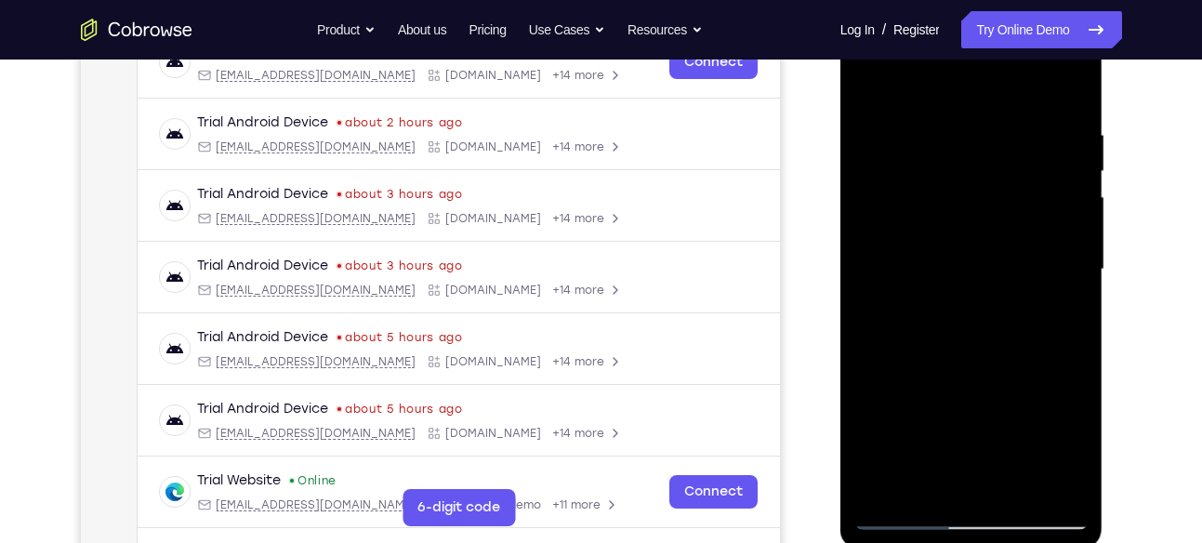
scroll to position [303, 0]
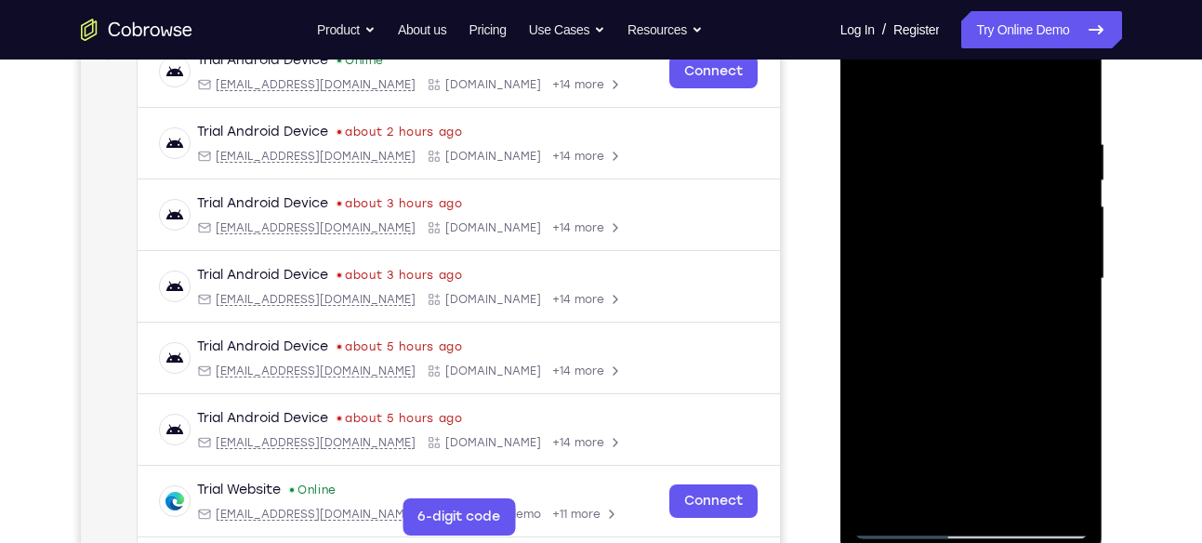
click at [1072, 286] on div at bounding box center [971, 279] width 234 height 520
drag, startPoint x: 1072, startPoint y: 286, endPoint x: 927, endPoint y: 296, distance: 146.2
click at [927, 296] on div at bounding box center [971, 279] width 234 height 520
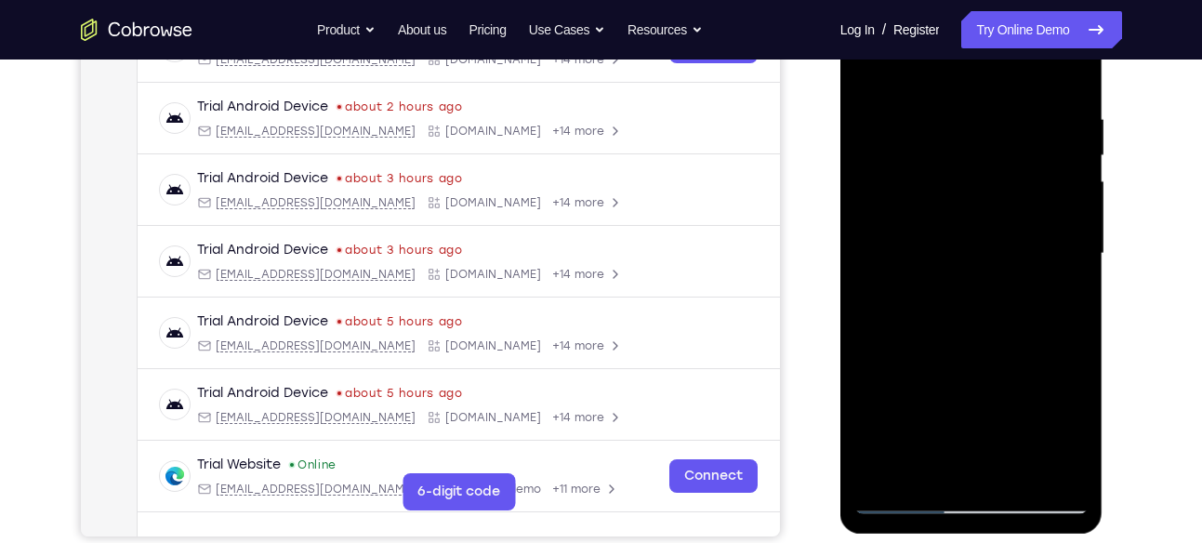
click at [1066, 217] on div at bounding box center [971, 253] width 234 height 520
click at [1062, 292] on div at bounding box center [971, 253] width 234 height 520
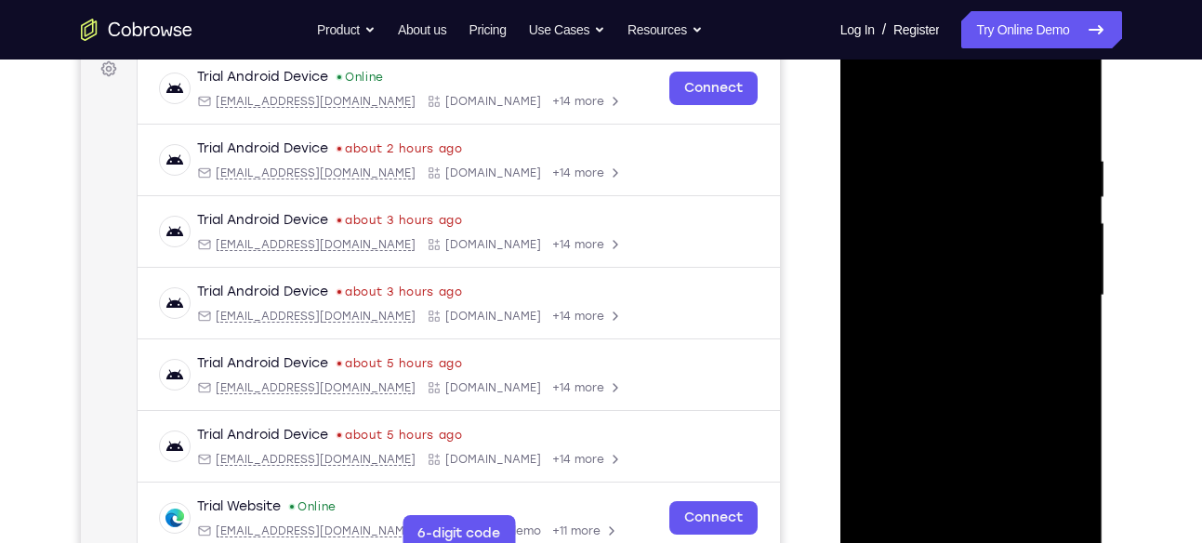
click at [1059, 323] on div at bounding box center [971, 295] width 234 height 520
click at [1060, 270] on div at bounding box center [971, 295] width 234 height 520
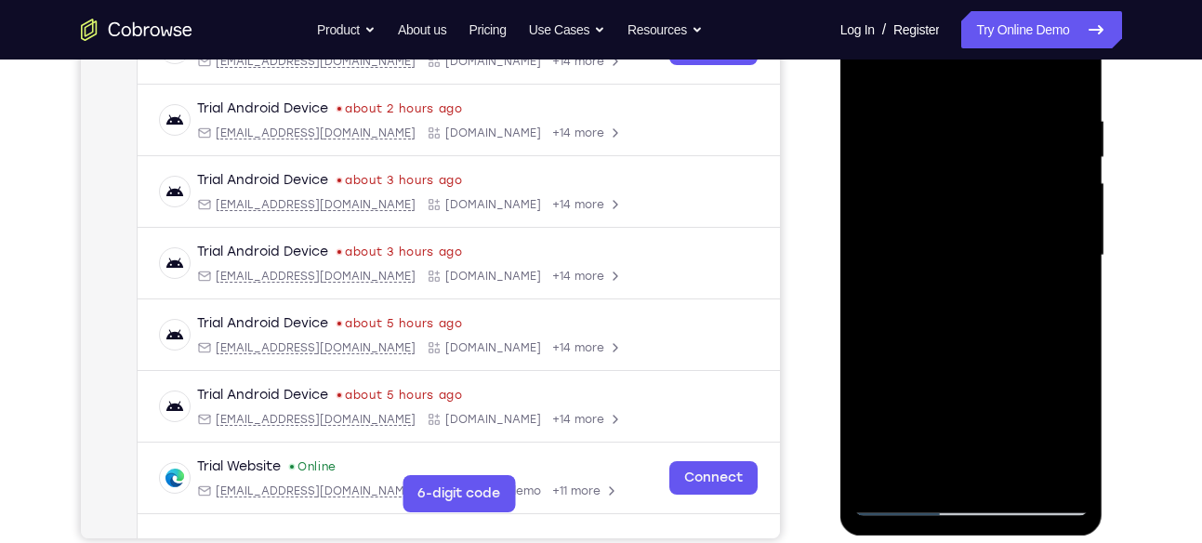
scroll to position [330, 0]
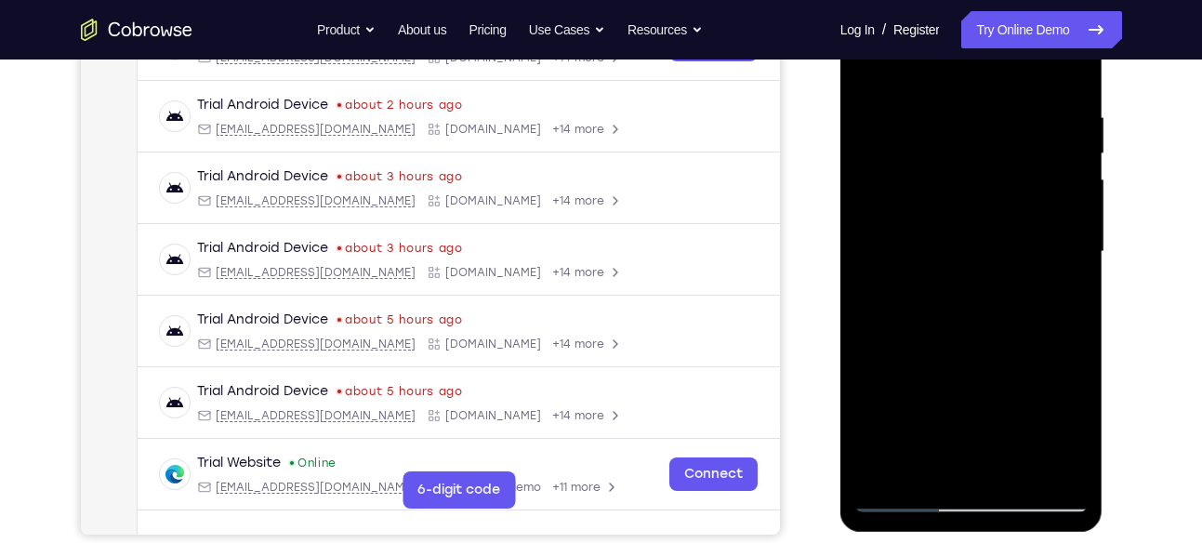
click at [1060, 238] on div at bounding box center [971, 252] width 234 height 520
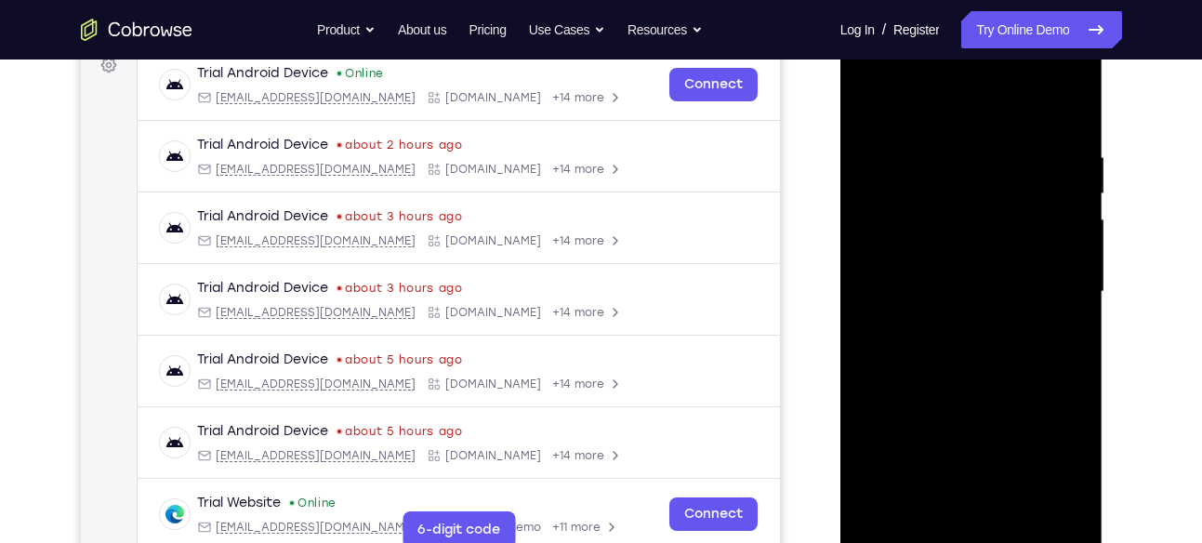
scroll to position [289, 0]
drag, startPoint x: 1060, startPoint y: 269, endPoint x: 912, endPoint y: 278, distance: 149.0
click at [912, 278] on div at bounding box center [971, 293] width 234 height 520
drag, startPoint x: 912, startPoint y: 278, endPoint x: 1120, endPoint y: 278, distance: 208.2
click at [1105, 278] on html "Online web based iOS Simulators and Android Emulators. Run iPhone, iPad, Mobile…" at bounding box center [972, 298] width 265 height 558
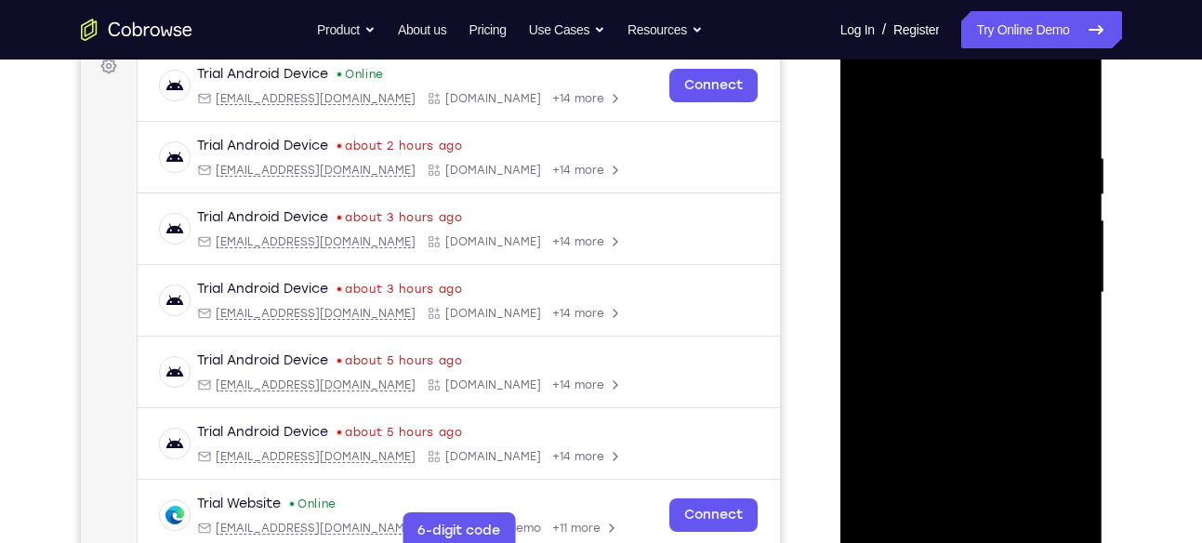
click at [1057, 280] on div at bounding box center [971, 293] width 234 height 520
click at [1057, 236] on div at bounding box center [971, 293] width 234 height 520
click at [1066, 281] on div at bounding box center [971, 293] width 234 height 520
click at [877, 338] on div at bounding box center [971, 293] width 234 height 520
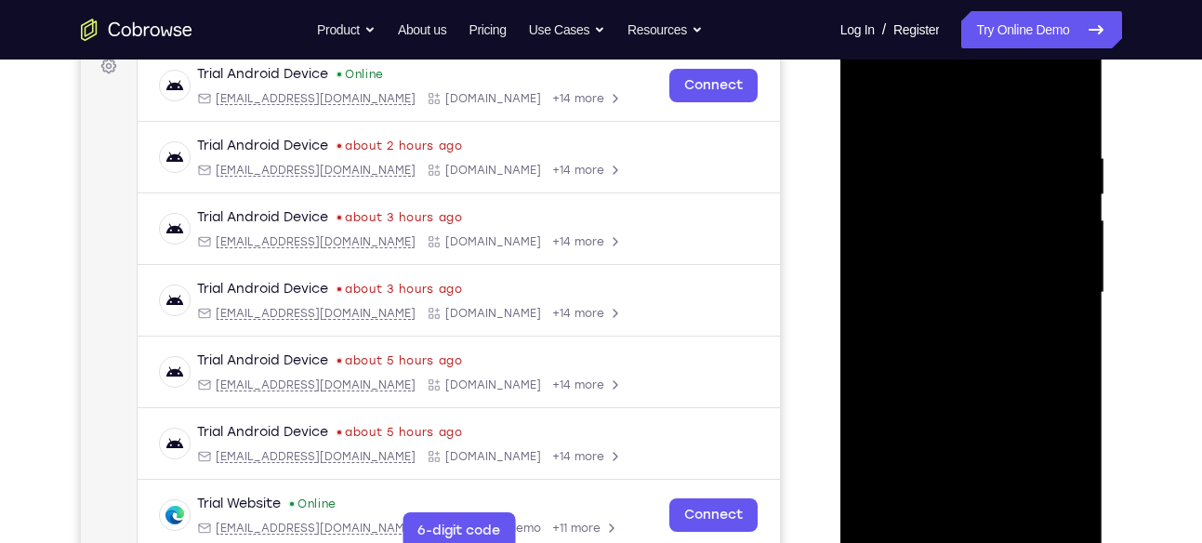
click at [877, 338] on div at bounding box center [971, 293] width 234 height 520
click at [1062, 263] on div at bounding box center [971, 293] width 234 height 520
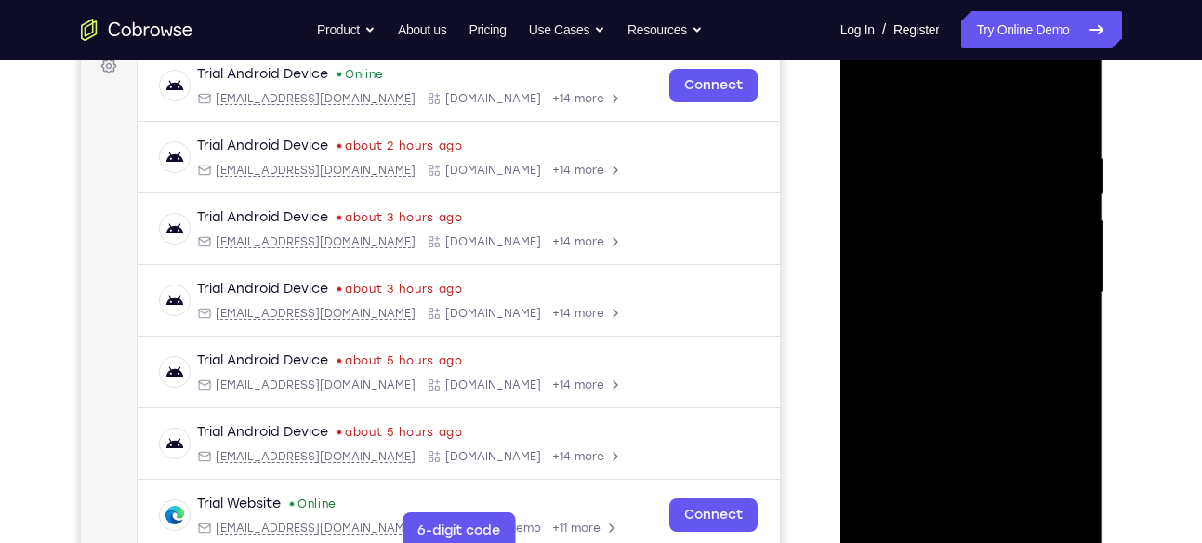
click at [1062, 263] on div at bounding box center [971, 293] width 234 height 520
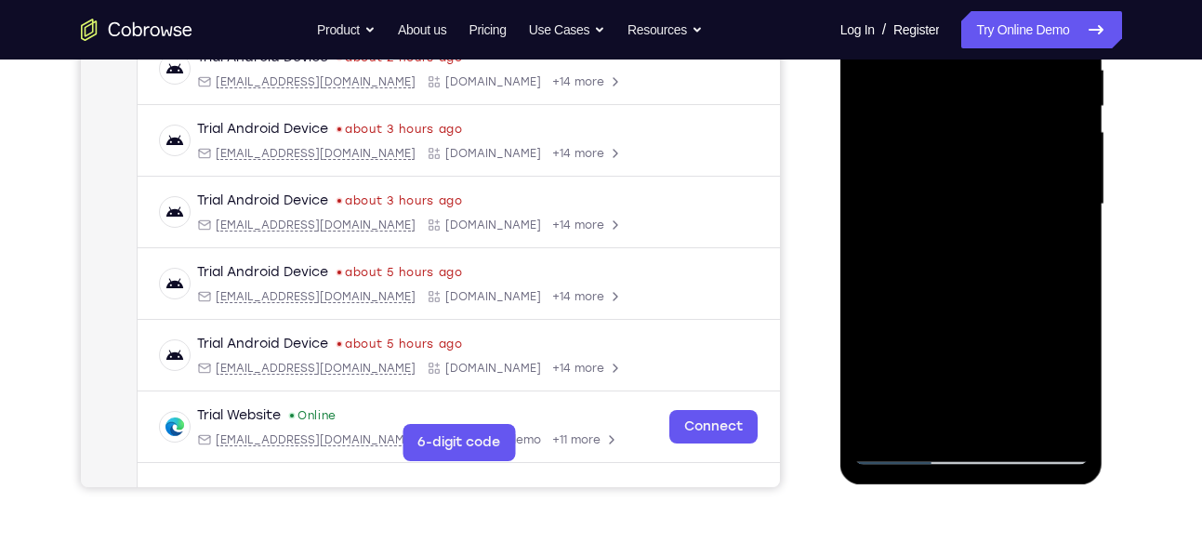
scroll to position [378, 0]
drag, startPoint x: 1062, startPoint y: 174, endPoint x: 987, endPoint y: 285, distance: 134.5
click at [987, 285] on div at bounding box center [971, 203] width 234 height 520
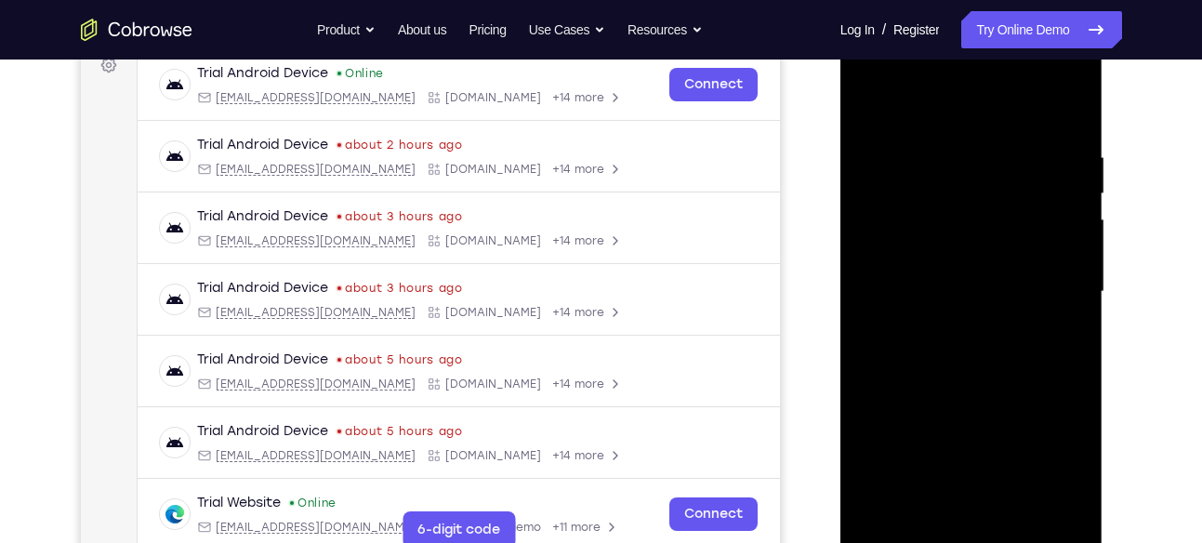
scroll to position [289, 0]
drag, startPoint x: 1045, startPoint y: 280, endPoint x: 899, endPoint y: 311, distance: 149.3
click at [899, 311] on div at bounding box center [971, 293] width 234 height 520
drag, startPoint x: 1021, startPoint y: 274, endPoint x: 864, endPoint y: 318, distance: 163.0
click at [864, 318] on div at bounding box center [971, 293] width 234 height 520
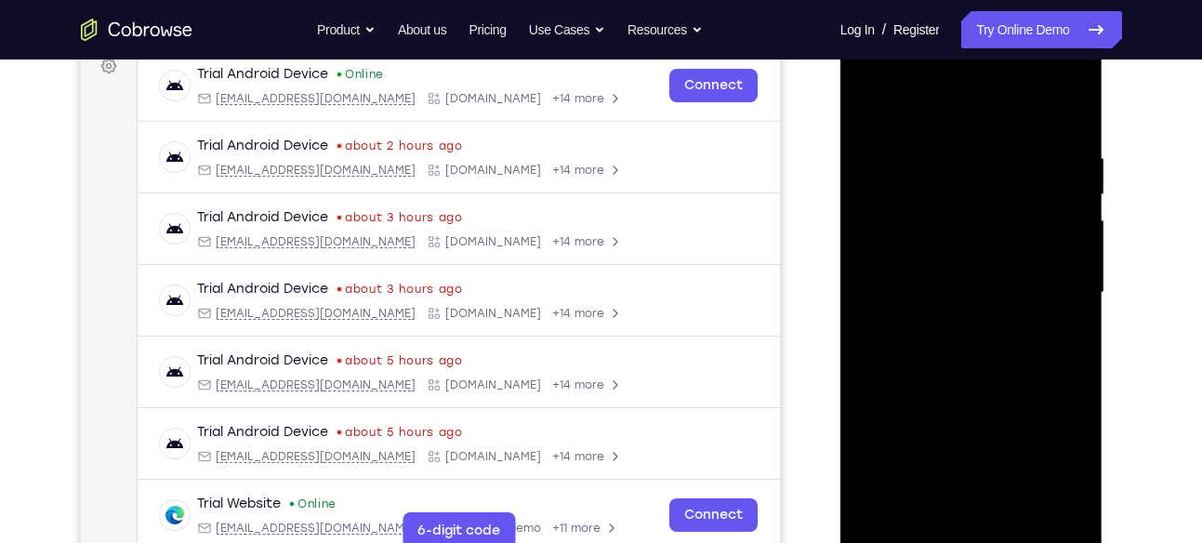
drag, startPoint x: 1033, startPoint y: 261, endPoint x: 1020, endPoint y: 261, distance: 13.0
click at [1020, 261] on div at bounding box center [971, 293] width 234 height 520
click at [1068, 298] on div at bounding box center [971, 293] width 234 height 520
drag, startPoint x: 1060, startPoint y: 230, endPoint x: 933, endPoint y: 239, distance: 127.7
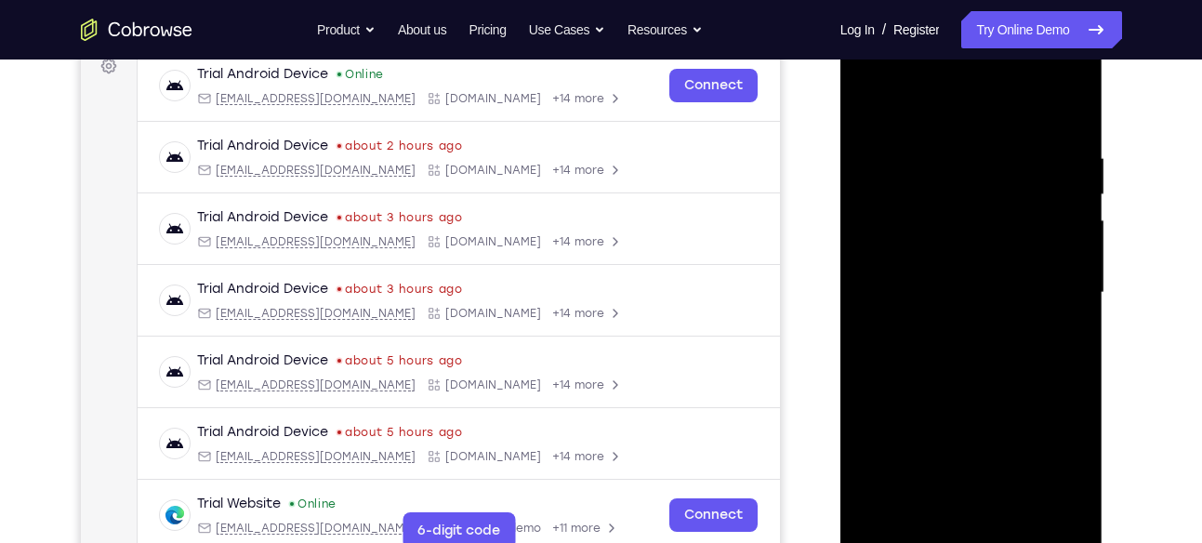
click at [933, 239] on div at bounding box center [971, 293] width 234 height 520
drag, startPoint x: 1048, startPoint y: 265, endPoint x: 999, endPoint y: 267, distance: 49.3
click at [999, 267] on div at bounding box center [971, 293] width 234 height 520
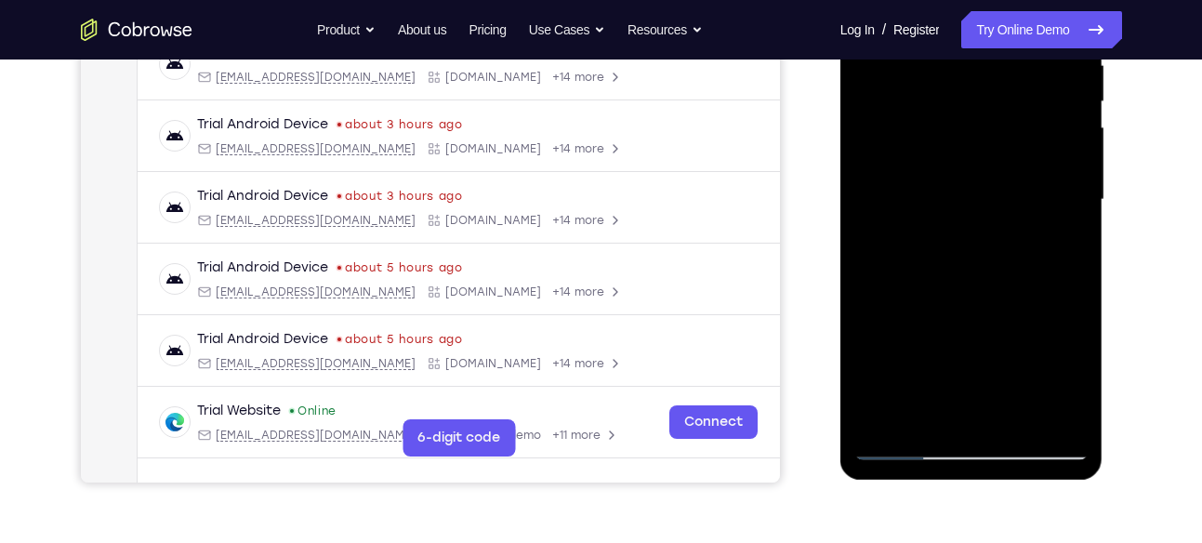
drag, startPoint x: 1026, startPoint y: 230, endPoint x: 910, endPoint y: 255, distance: 118.7
click at [910, 255] on div at bounding box center [971, 200] width 234 height 520
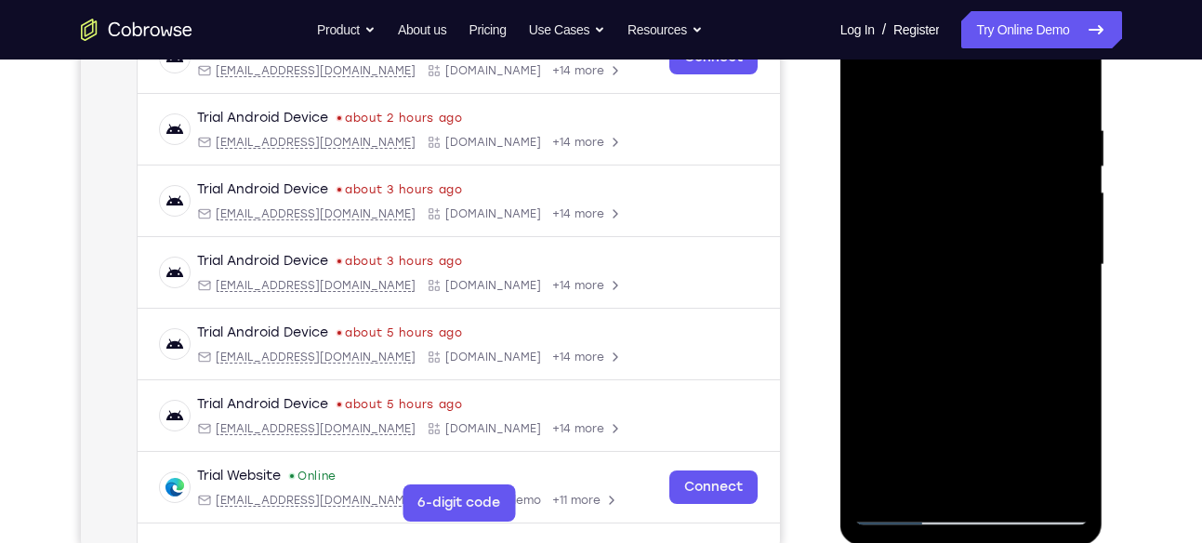
scroll to position [316, 0]
drag, startPoint x: 1004, startPoint y: 253, endPoint x: 887, endPoint y: 282, distance: 120.6
click at [887, 282] on div at bounding box center [971, 266] width 234 height 520
drag, startPoint x: 1063, startPoint y: 230, endPoint x: 966, endPoint y: 249, distance: 99.5
click at [966, 249] on div at bounding box center [971, 266] width 234 height 520
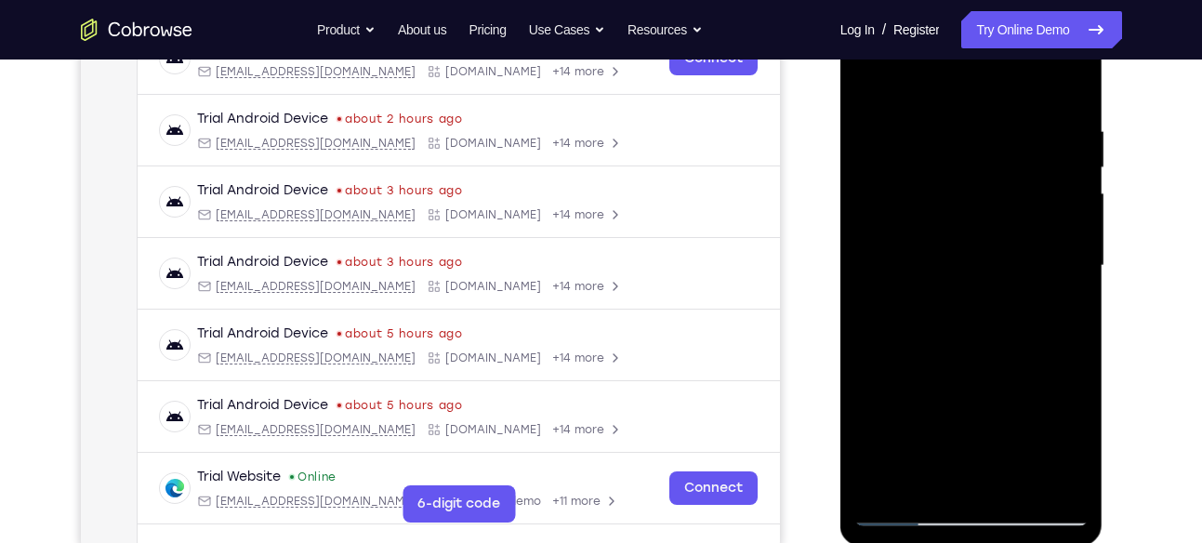
drag, startPoint x: 1025, startPoint y: 222, endPoint x: 950, endPoint y: 249, distance: 80.0
click at [950, 249] on div at bounding box center [971, 266] width 234 height 520
drag, startPoint x: 1042, startPoint y: 189, endPoint x: 940, endPoint y: 197, distance: 101.6
click at [940, 197] on div at bounding box center [971, 266] width 234 height 520
drag, startPoint x: 1060, startPoint y: 290, endPoint x: 943, endPoint y: 307, distance: 118.3
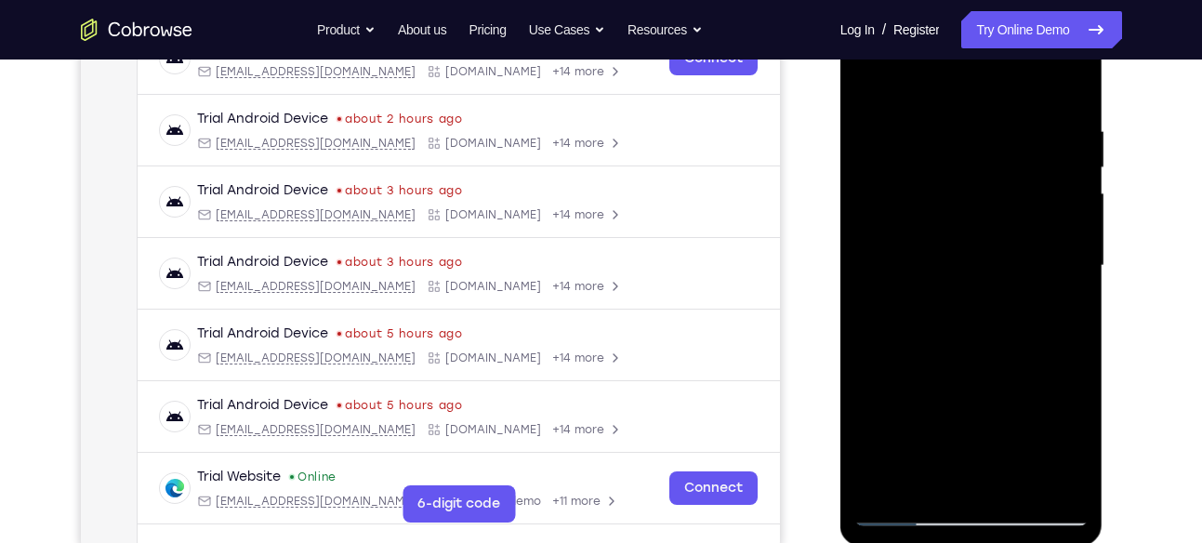
click at [943, 307] on div at bounding box center [971, 266] width 234 height 520
drag, startPoint x: 905, startPoint y: 316, endPoint x: 1018, endPoint y: 312, distance: 112.5
click at [1018, 312] on div at bounding box center [971, 266] width 234 height 520
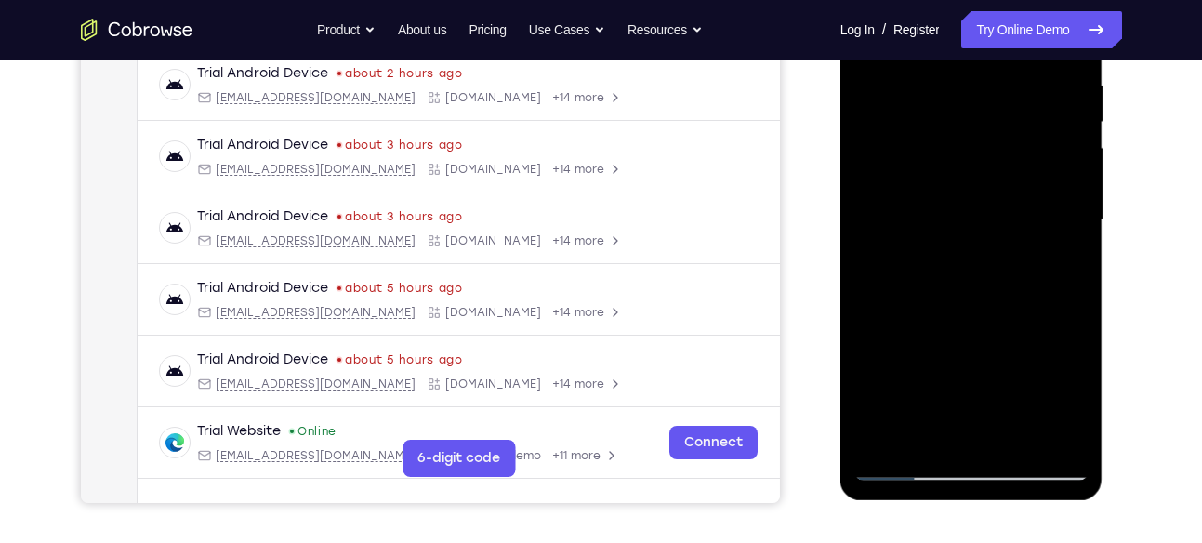
scroll to position [363, 0]
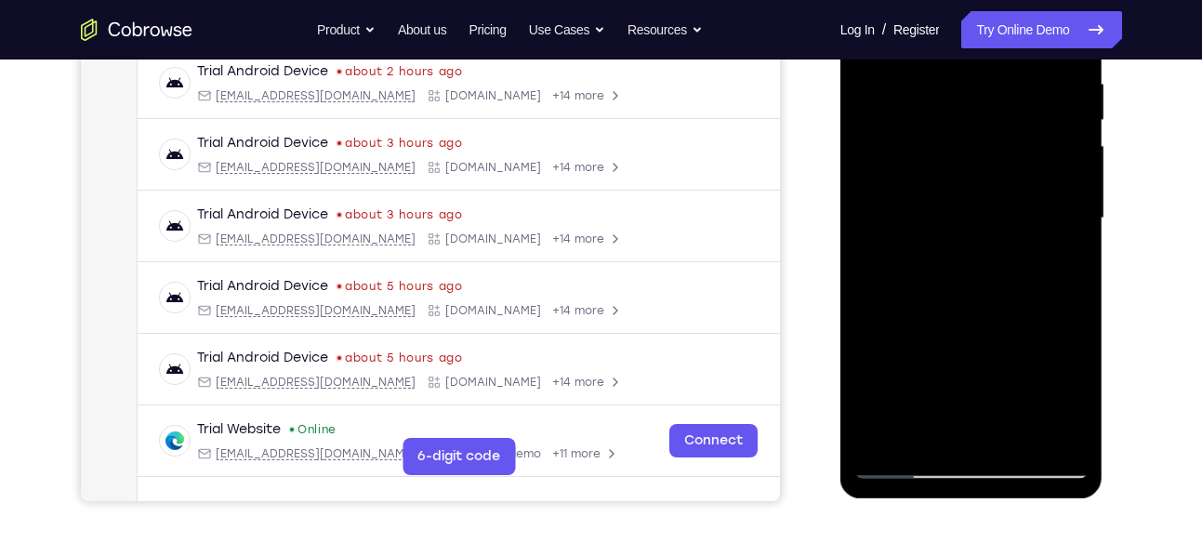
click at [1071, 255] on div at bounding box center [971, 218] width 234 height 520
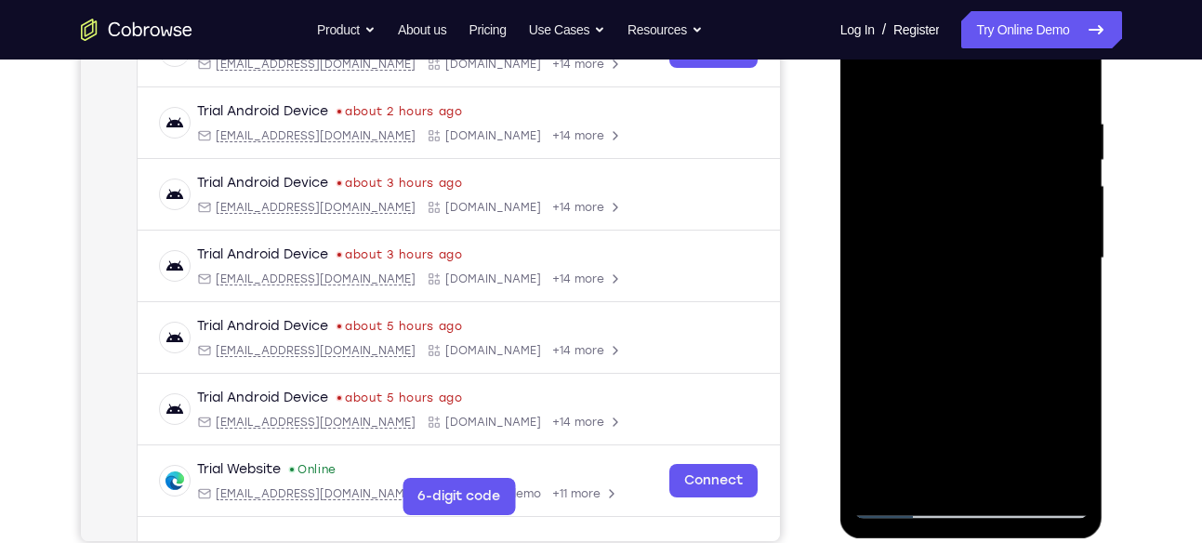
scroll to position [322, 0]
click at [1069, 229] on div at bounding box center [971, 259] width 234 height 520
drag, startPoint x: 1069, startPoint y: 271, endPoint x: 967, endPoint y: 295, distance: 103.9
click at [967, 295] on div at bounding box center [971, 259] width 234 height 520
drag, startPoint x: 1046, startPoint y: 193, endPoint x: 944, endPoint y: 218, distance: 105.3
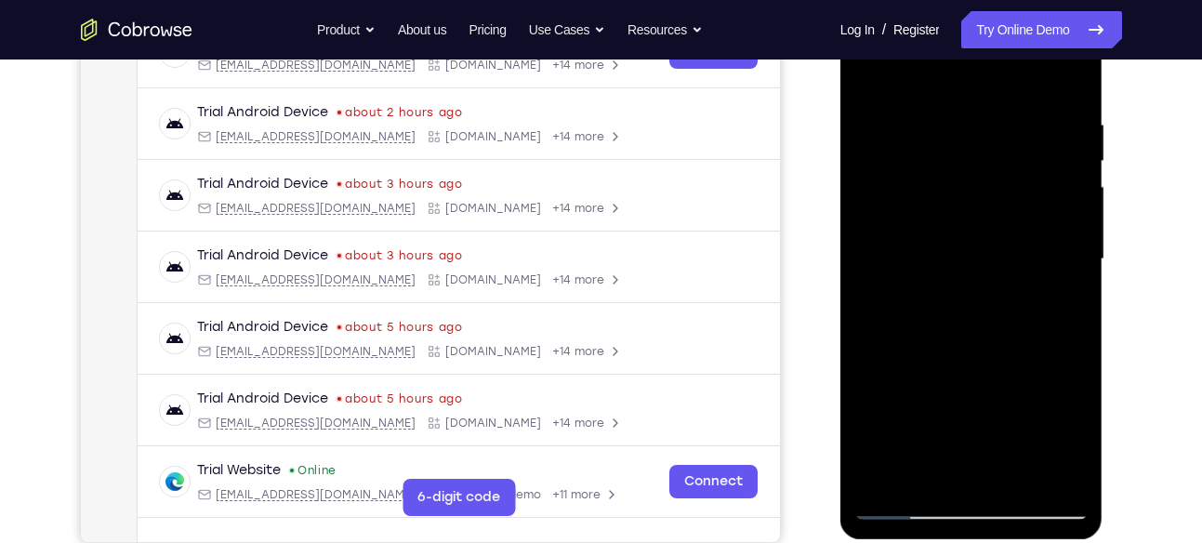
click at [944, 218] on div at bounding box center [971, 259] width 234 height 520
drag, startPoint x: 1039, startPoint y: 229, endPoint x: 966, endPoint y: 243, distance: 74.7
click at [966, 243] on div at bounding box center [971, 259] width 234 height 520
drag, startPoint x: 1044, startPoint y: 211, endPoint x: 959, endPoint y: 254, distance: 94.8
click at [959, 254] on div at bounding box center [971, 259] width 234 height 520
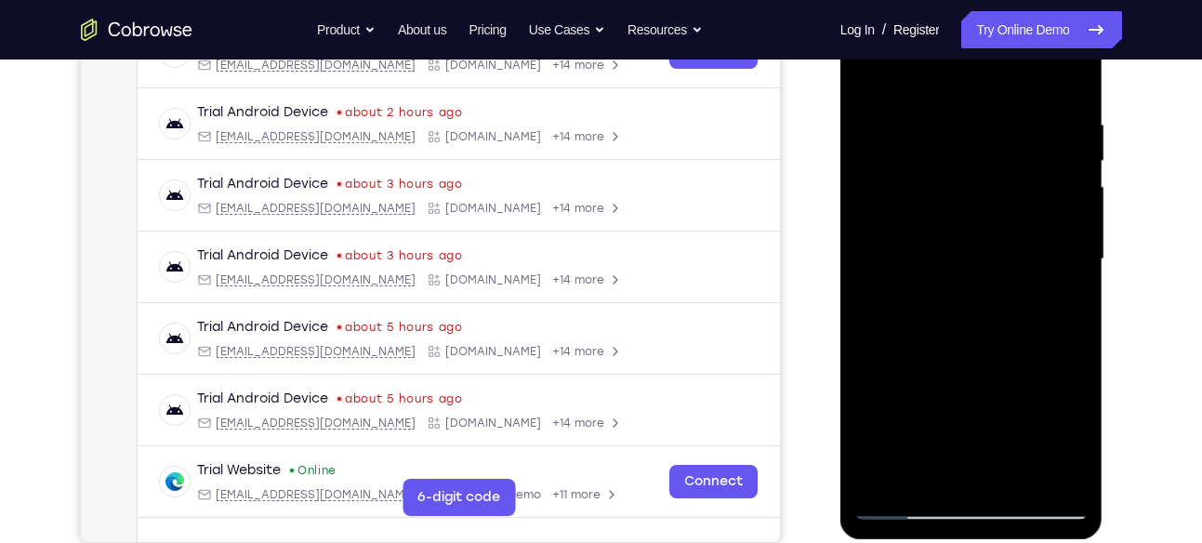
drag, startPoint x: 1014, startPoint y: 173, endPoint x: 861, endPoint y: 216, distance: 158.3
click at [861, 216] on div at bounding box center [971, 259] width 234 height 520
drag, startPoint x: 1001, startPoint y: 233, endPoint x: 937, endPoint y: 257, distance: 68.5
click at [937, 257] on div at bounding box center [971, 259] width 234 height 520
drag, startPoint x: 1036, startPoint y: 252, endPoint x: 951, endPoint y: 270, distance: 87.3
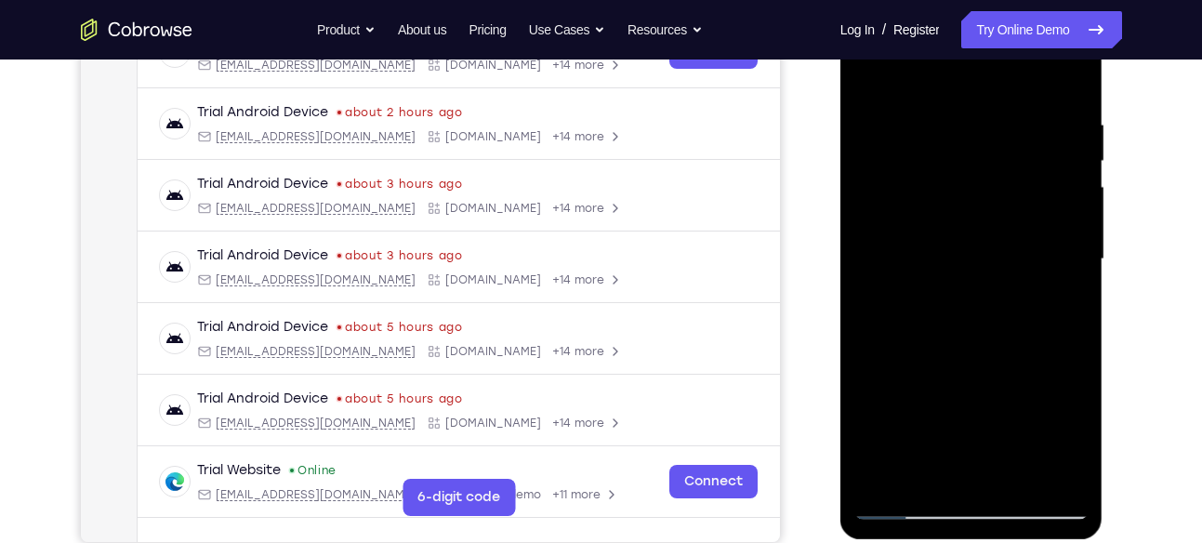
click at [951, 270] on div at bounding box center [971, 259] width 234 height 520
drag, startPoint x: 1036, startPoint y: 223, endPoint x: 858, endPoint y: 241, distance: 179.3
click at [858, 241] on div at bounding box center [971, 259] width 234 height 520
drag, startPoint x: 1030, startPoint y: 233, endPoint x: 949, endPoint y: 251, distance: 82.8
click at [949, 251] on div at bounding box center [971, 259] width 234 height 520
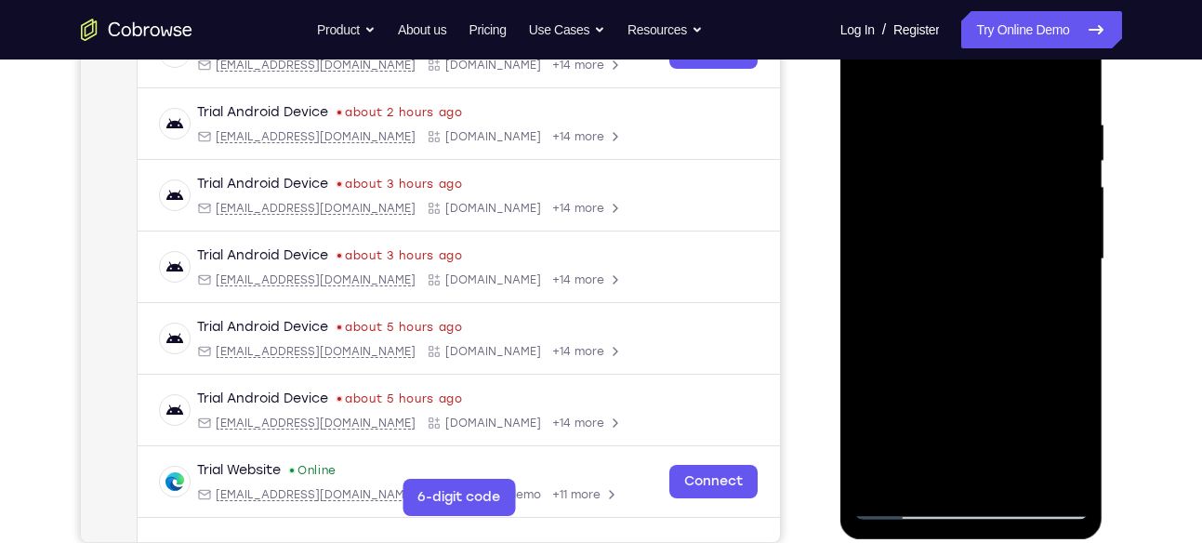
drag, startPoint x: 1029, startPoint y: 280, endPoint x: 912, endPoint y: 304, distance: 119.6
click at [912, 304] on div at bounding box center [971, 259] width 234 height 520
drag, startPoint x: 1041, startPoint y: 240, endPoint x: 968, endPoint y: 256, distance: 74.2
click at [968, 256] on div at bounding box center [971, 259] width 234 height 520
drag, startPoint x: 1051, startPoint y: 183, endPoint x: 946, endPoint y: 208, distance: 108.0
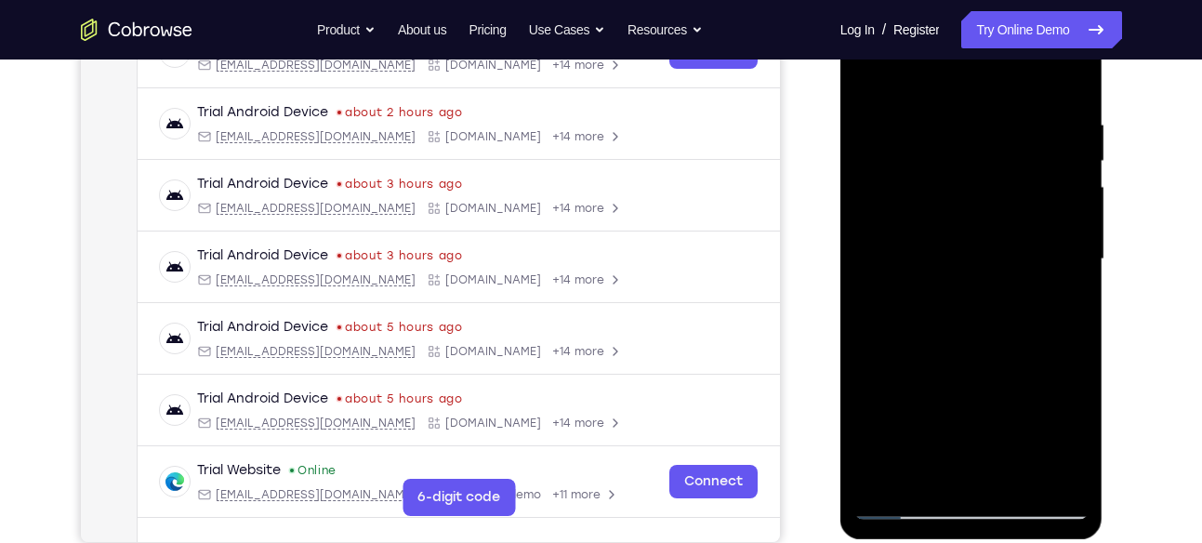
click at [946, 208] on div at bounding box center [971, 259] width 234 height 520
drag, startPoint x: 1043, startPoint y: 243, endPoint x: 957, endPoint y: 265, distance: 88.1
click at [957, 265] on div at bounding box center [971, 259] width 234 height 520
drag, startPoint x: 887, startPoint y: 314, endPoint x: 974, endPoint y: 284, distance: 92.3
click at [974, 284] on div at bounding box center [971, 259] width 234 height 520
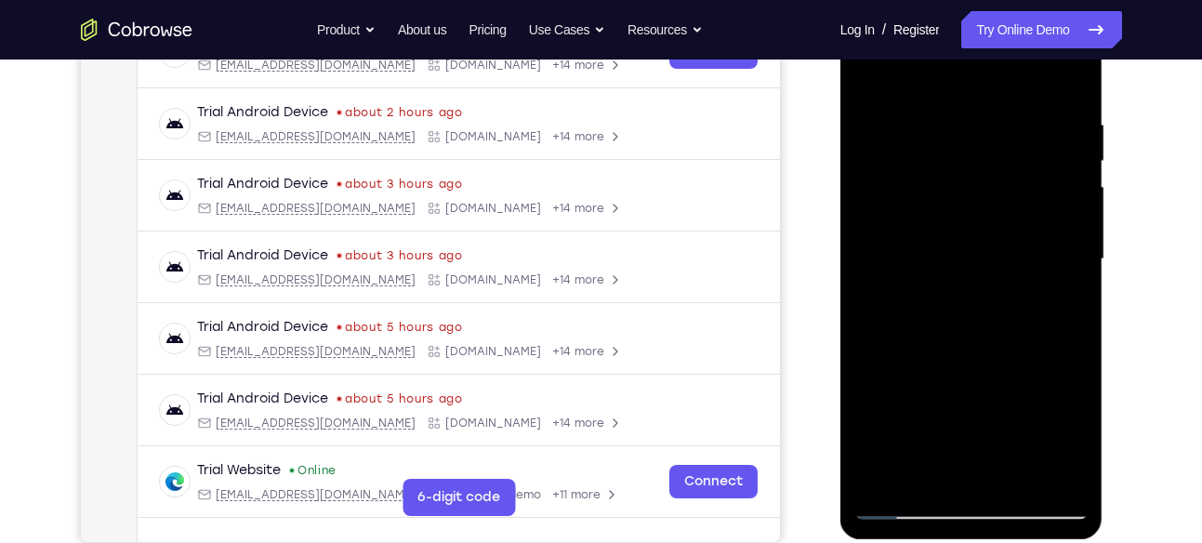
drag, startPoint x: 1064, startPoint y: 154, endPoint x: 994, endPoint y: 160, distance: 69.9
click at [994, 160] on div at bounding box center [971, 259] width 234 height 520
drag
click at [943, 249] on div at bounding box center [971, 259] width 234 height 520
click at [969, 222] on div at bounding box center [971, 259] width 234 height 520
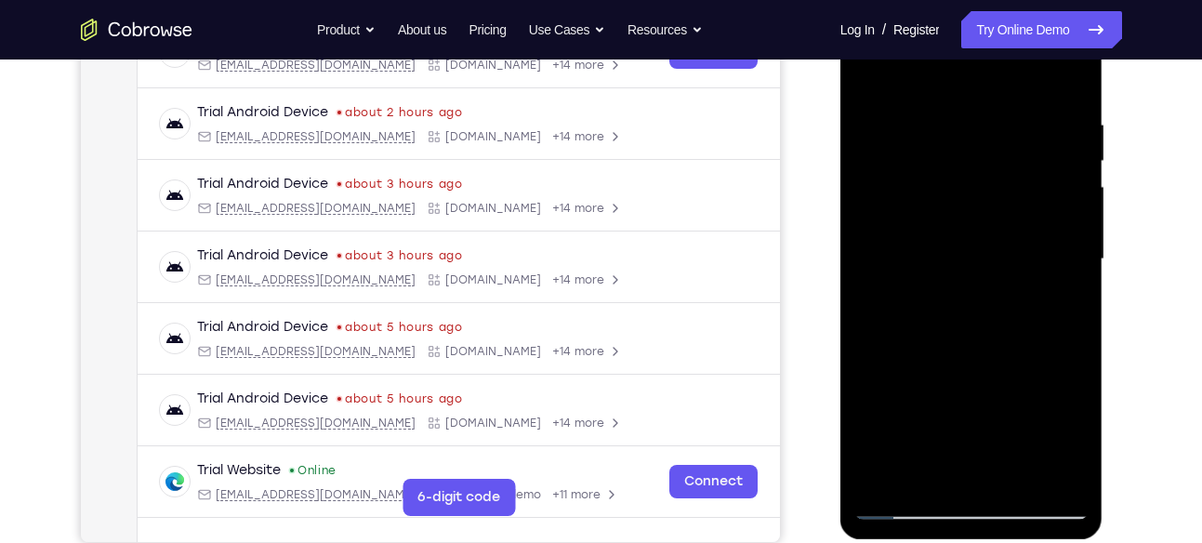
click at [1067, 82] on div at bounding box center [971, 259] width 234 height 520
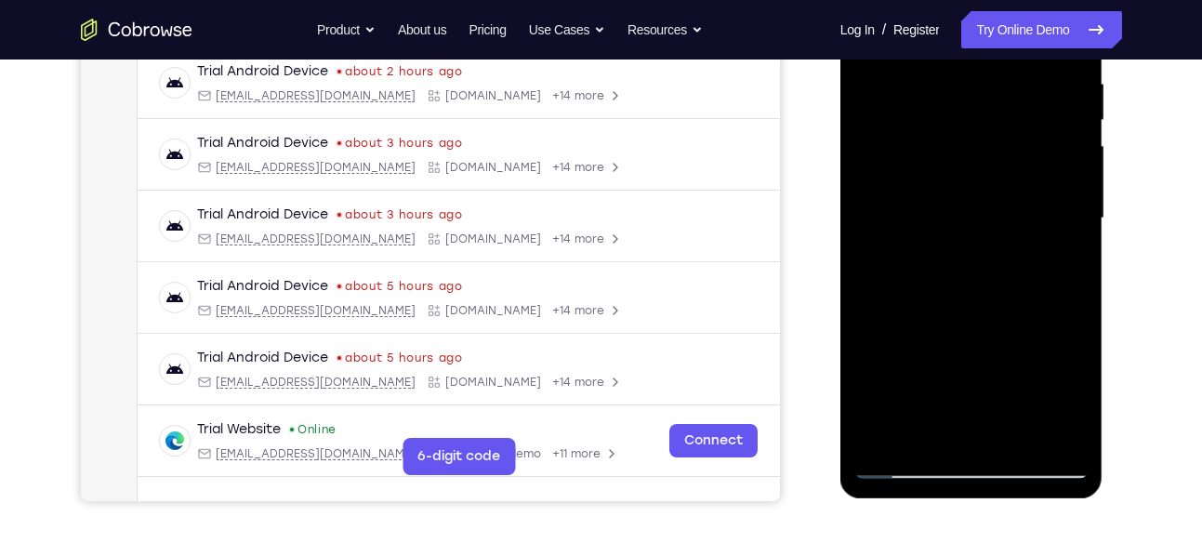
click at [1020, 434] on div at bounding box center [971, 218] width 234 height 520
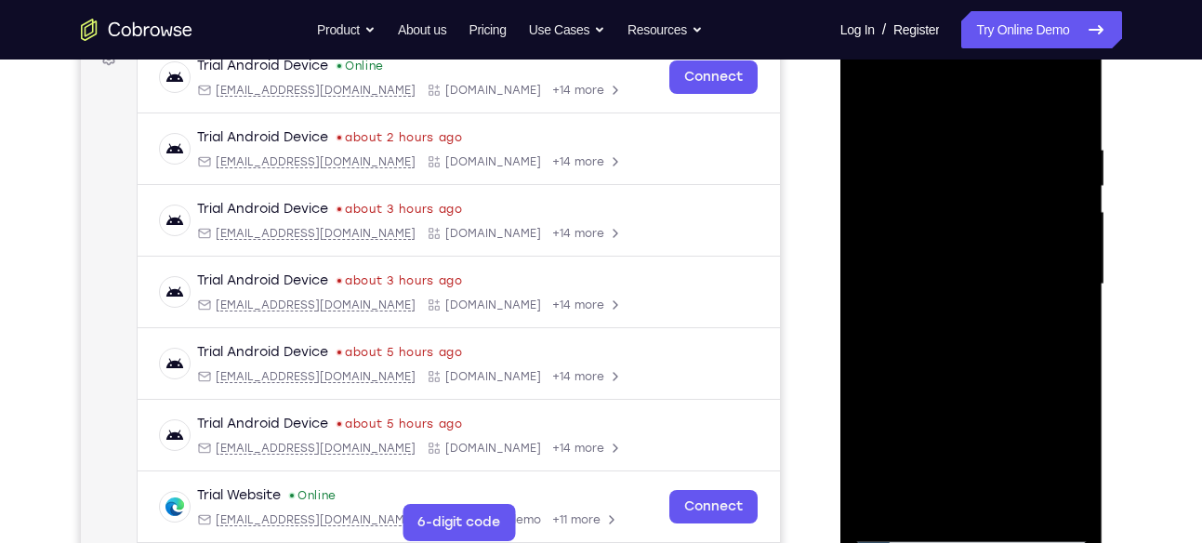
click at [869, 99] on div at bounding box center [971, 284] width 234 height 520
click at [953, 384] on div at bounding box center [971, 284] width 234 height 520
click at [987, 420] on div at bounding box center [971, 284] width 234 height 520
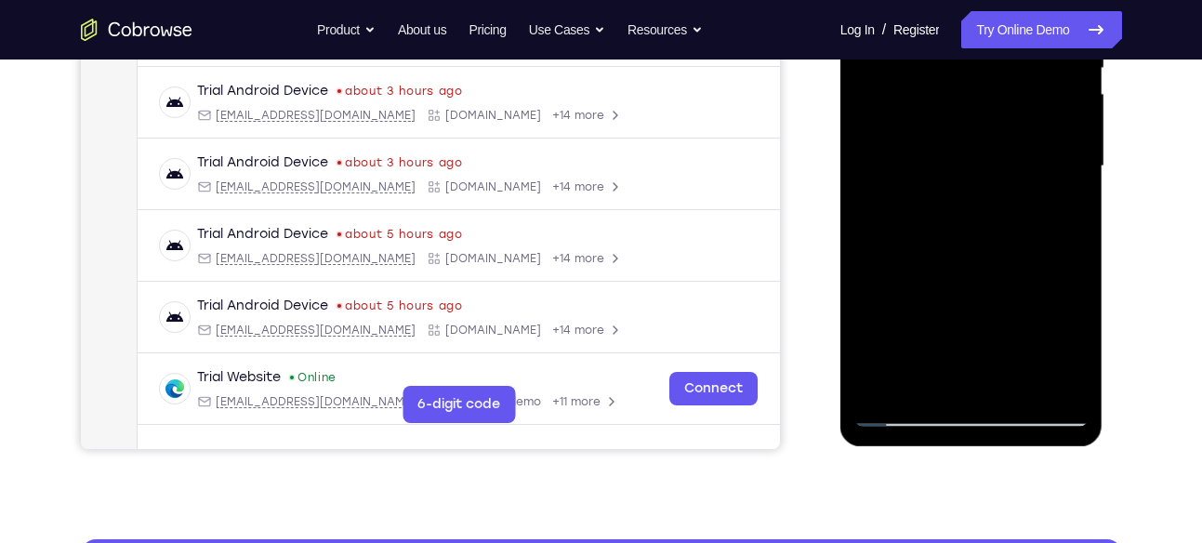
scroll to position [309, 0]
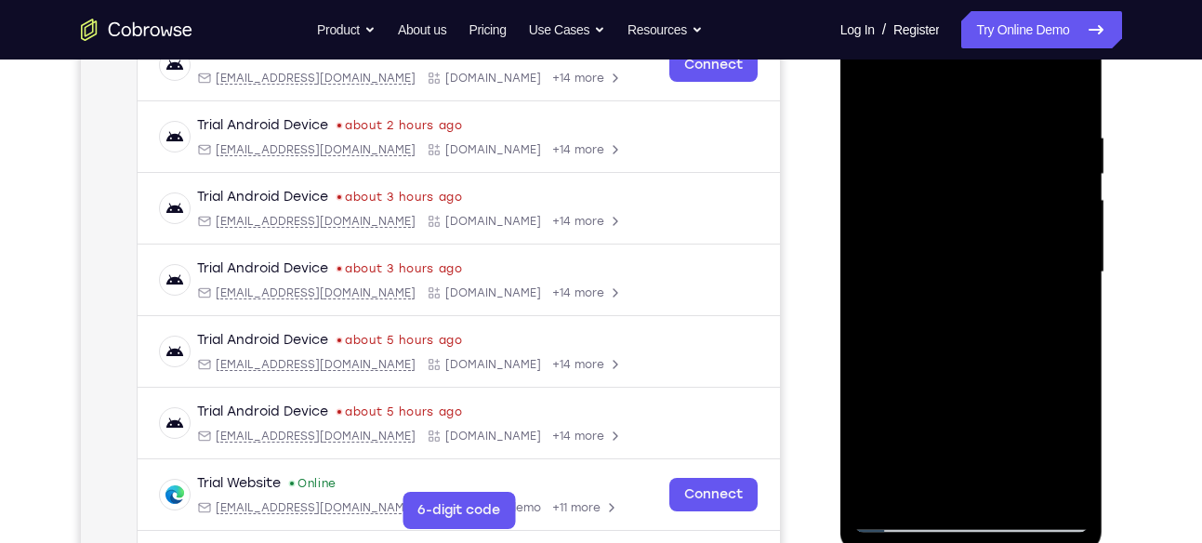
click at [1059, 135] on div at bounding box center [971, 272] width 234 height 520
click at [1057, 134] on div at bounding box center [971, 272] width 234 height 520
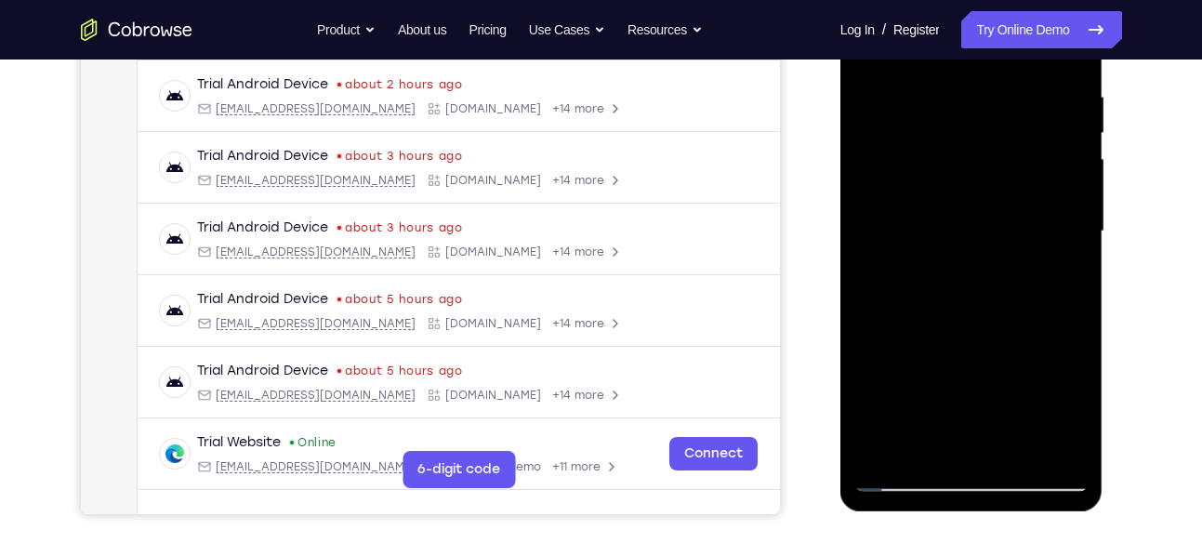
scroll to position [303, 0]
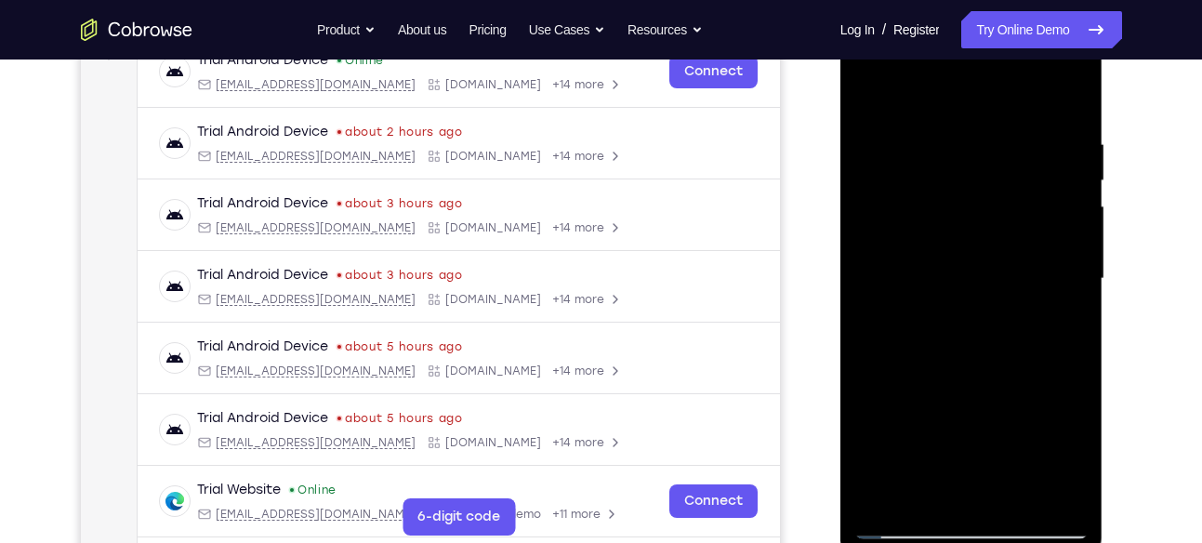
click at [1069, 247] on div at bounding box center [971, 279] width 234 height 520
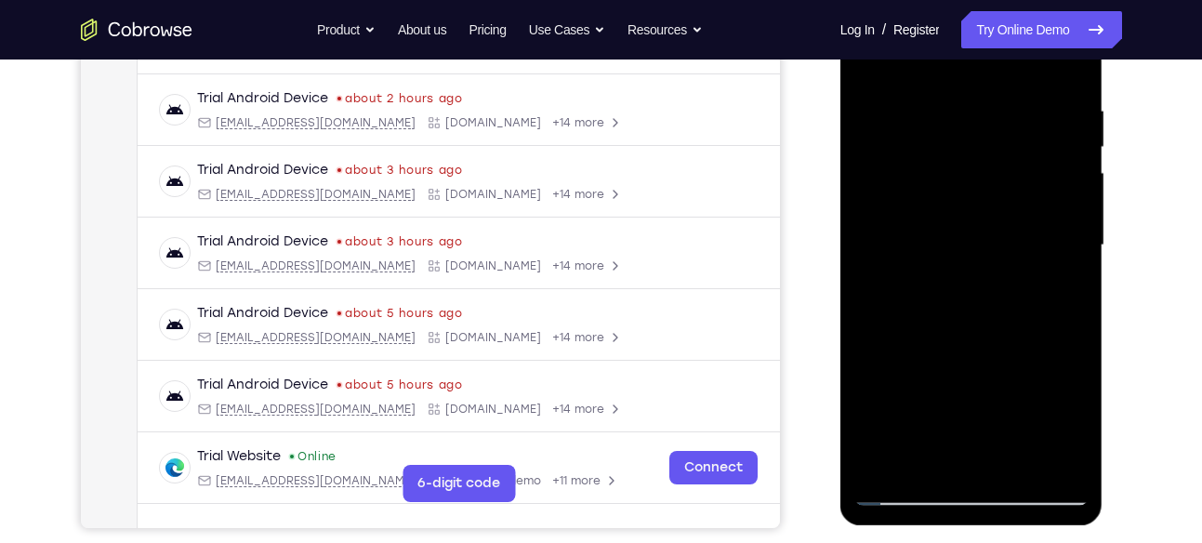
drag, startPoint x: 1069, startPoint y: 214, endPoint x: 966, endPoint y: 281, distance: 123.0
click at [966, 281] on div at bounding box center [971, 245] width 234 height 520
drag, startPoint x: 901, startPoint y: 320, endPoint x: 1032, endPoint y: 306, distance: 131.8
click at [1032, 306] on div at bounding box center [971, 245] width 234 height 520
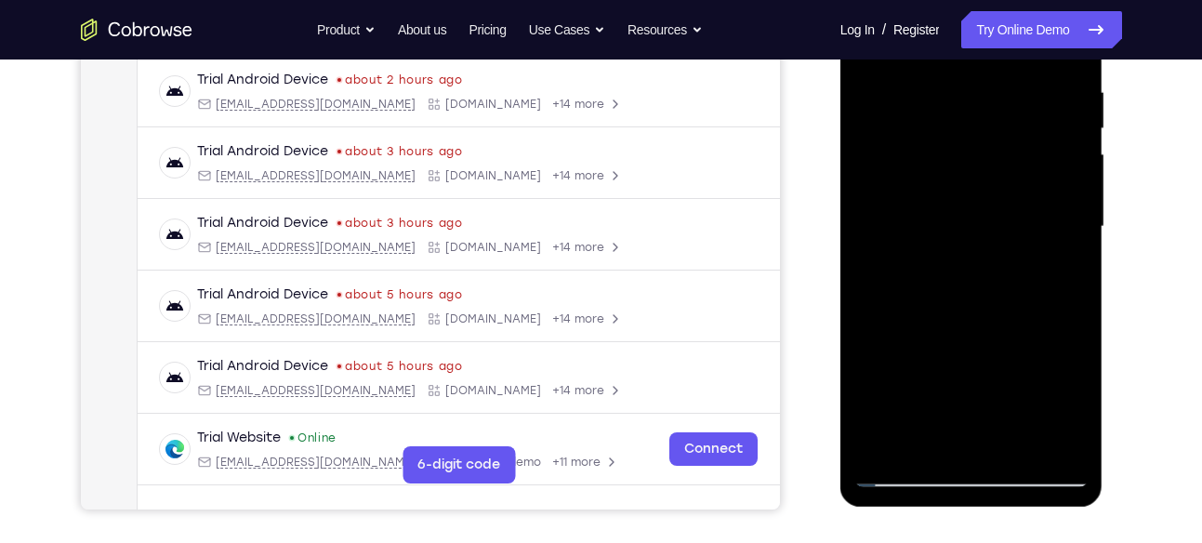
scroll to position [358, 0]
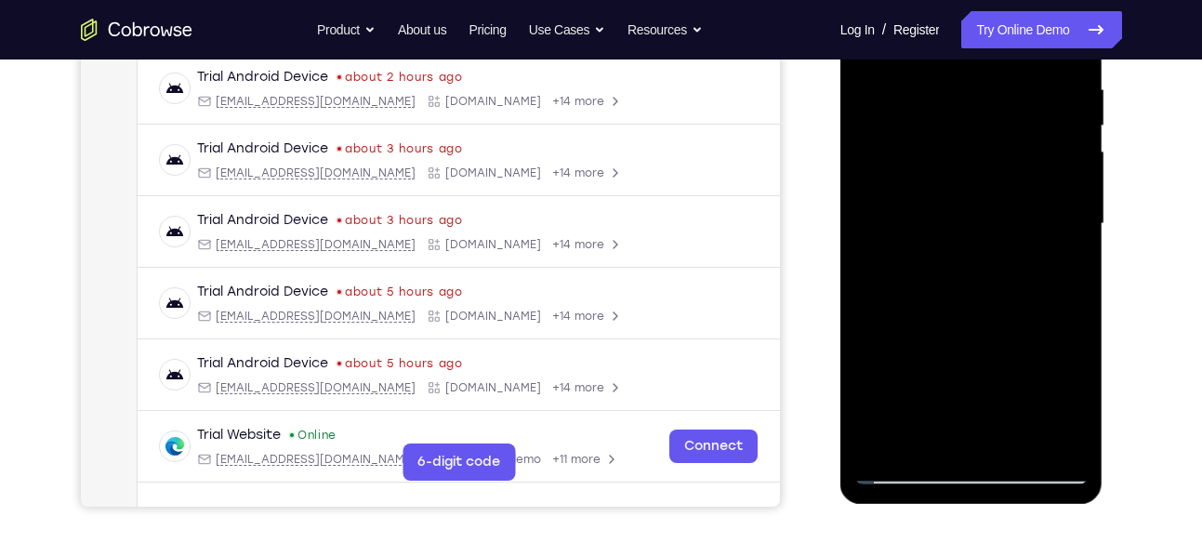
click at [1058, 204] on div at bounding box center [971, 224] width 234 height 520
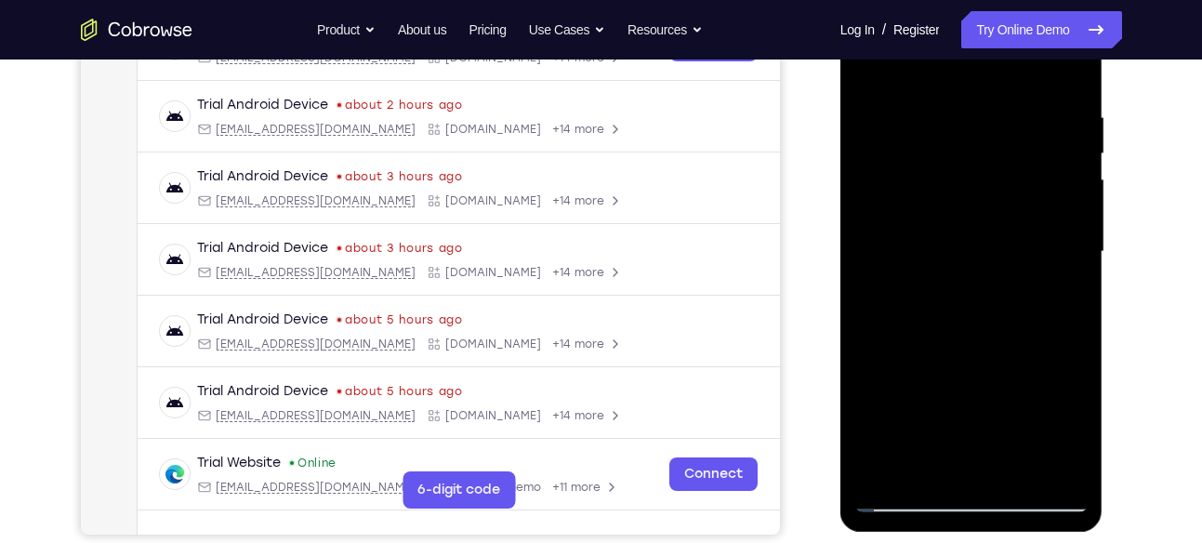
scroll to position [325, 0]
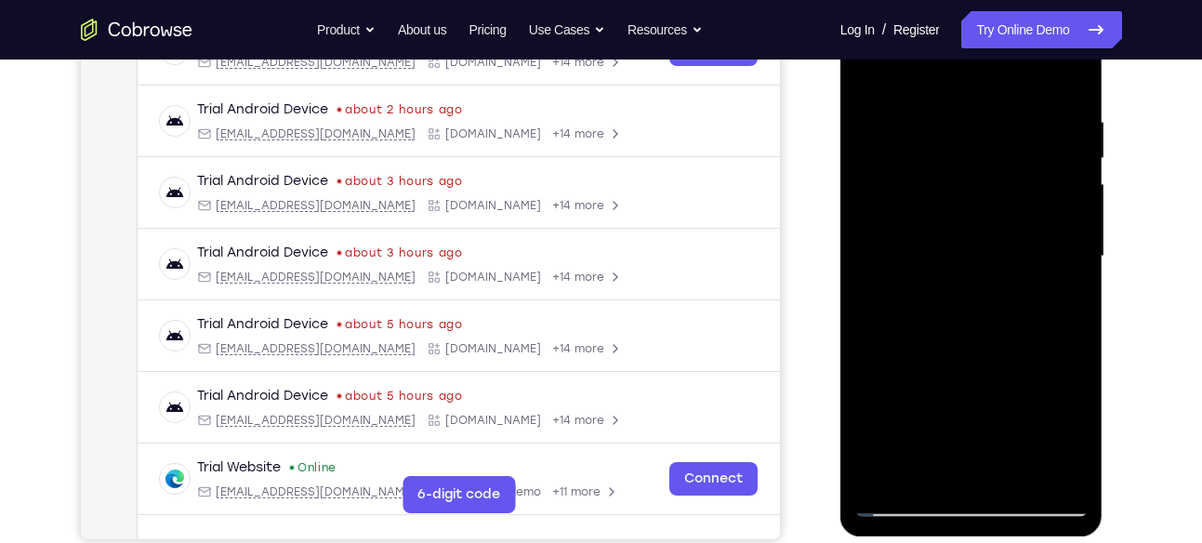
click at [1067, 264] on div at bounding box center [971, 256] width 234 height 520
drag, startPoint x: 1061, startPoint y: 206, endPoint x: 980, endPoint y: 254, distance: 93.7
click at [980, 254] on div at bounding box center [971, 256] width 234 height 520
drag, startPoint x: 1060, startPoint y: 231, endPoint x: 935, endPoint y: 256, distance: 127.9
click at [935, 256] on div at bounding box center [971, 256] width 234 height 520
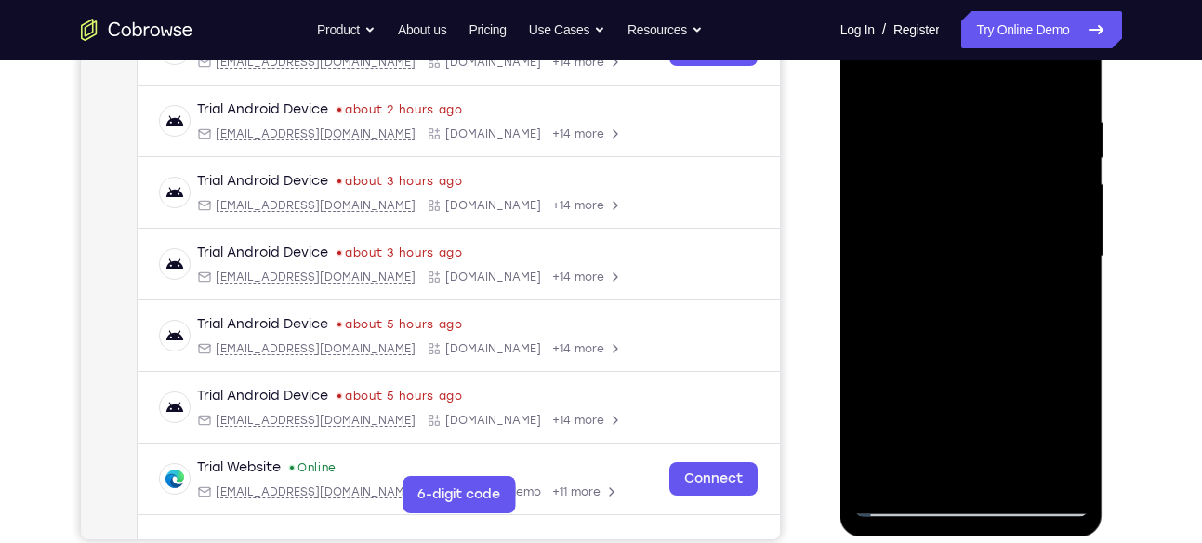
drag, startPoint x: 1053, startPoint y: 230, endPoint x: 916, endPoint y: 254, distance: 138.7
click at [916, 254] on div at bounding box center [971, 256] width 234 height 520
drag, startPoint x: 1033, startPoint y: 231, endPoint x: 926, endPoint y: 262, distance: 112.1
click at [926, 262] on div at bounding box center [971, 256] width 234 height 520
drag, startPoint x: 1022, startPoint y: 225, endPoint x: 912, endPoint y: 249, distance: 113.2
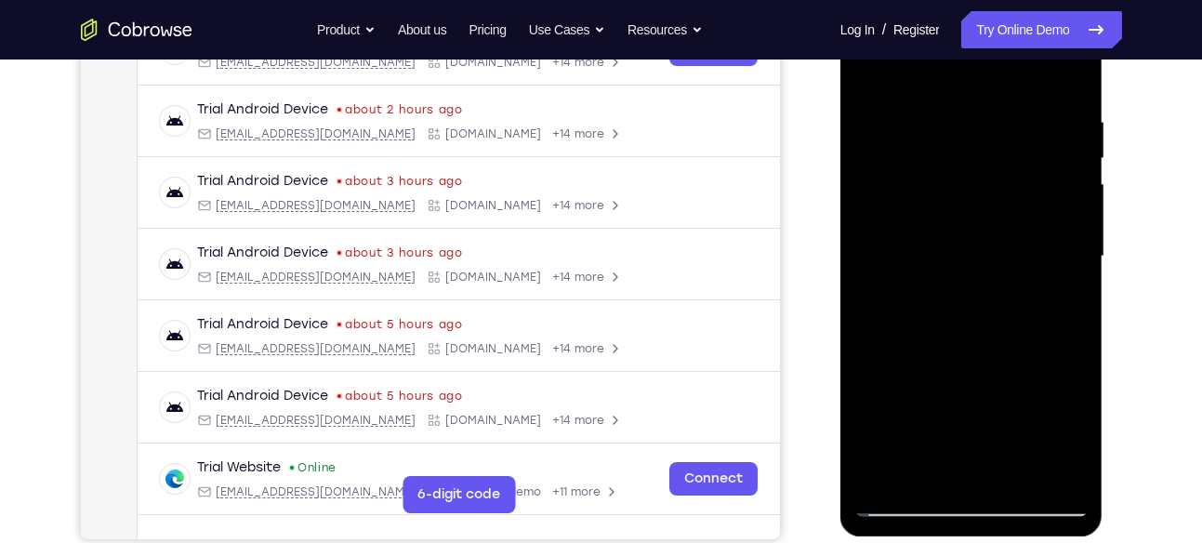
click at [912, 249] on div at bounding box center [971, 256] width 234 height 520
drag, startPoint x: 1032, startPoint y: 266, endPoint x: 954, endPoint y: 278, distance: 79.0
click at [954, 278] on div at bounding box center [971, 256] width 234 height 520
drag, startPoint x: 1044, startPoint y: 246, endPoint x: 966, endPoint y: 269, distance: 81.2
click at [966, 269] on div at bounding box center [971, 256] width 234 height 520
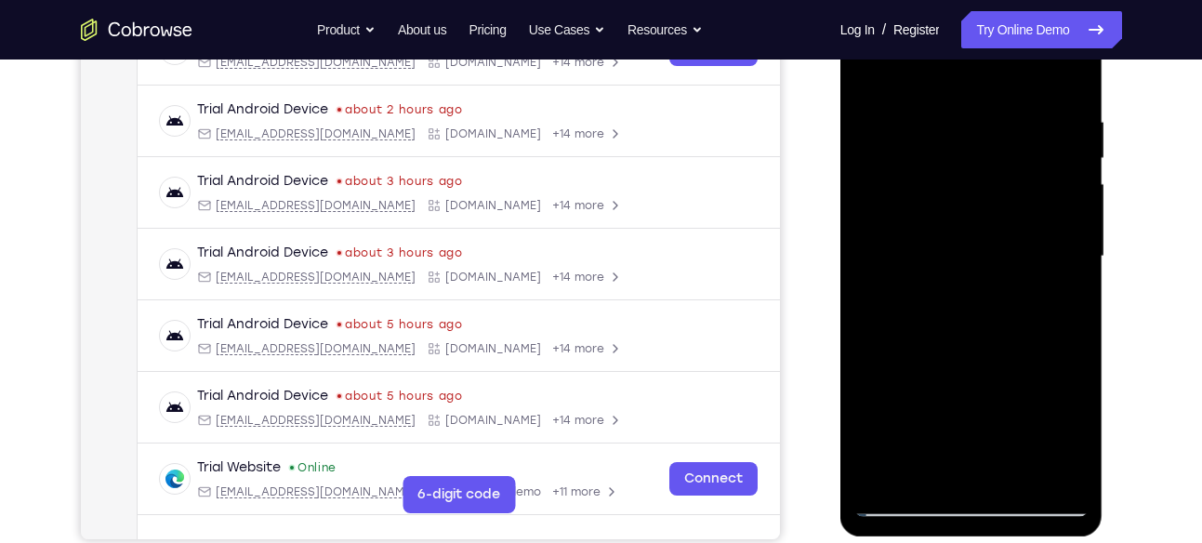
drag, startPoint x: 1046, startPoint y: 204, endPoint x: 979, endPoint y: 217, distance: 68.9
click at [979, 217] on div at bounding box center [971, 256] width 234 height 520
drag, startPoint x: 1045, startPoint y: 191, endPoint x: 946, endPoint y: 204, distance: 99.4
click at [946, 204] on div at bounding box center [971, 256] width 234 height 520
drag, startPoint x: 1063, startPoint y: 125, endPoint x: 1019, endPoint y: 148, distance: 49.9
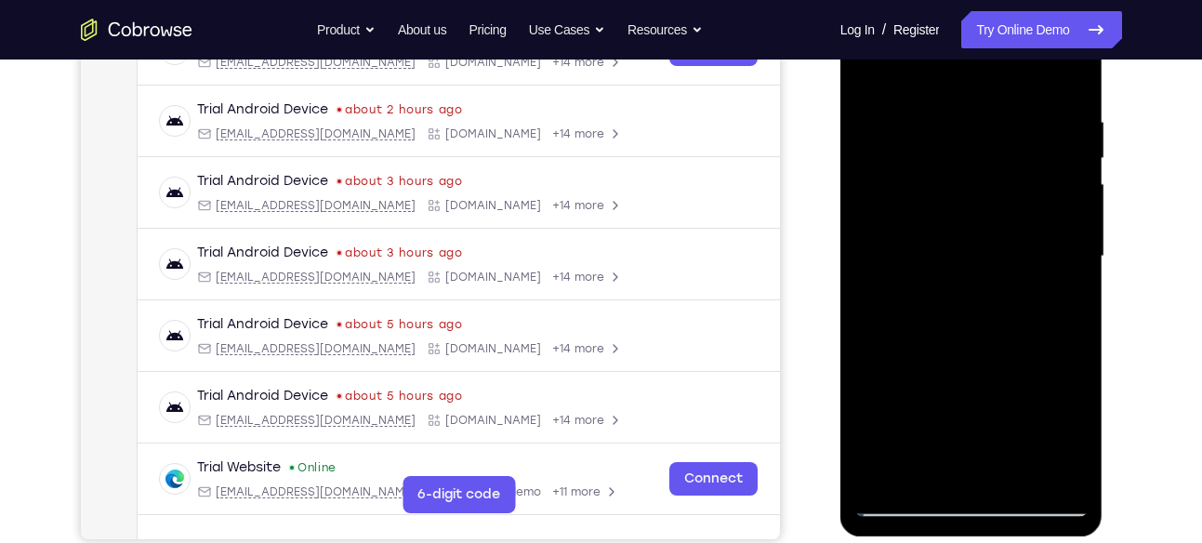
click at [1019, 148] on div at bounding box center [971, 256] width 234 height 520
click at [1065, 80] on div at bounding box center [971, 256] width 234 height 520
drag, startPoint x: 1014, startPoint y: 129, endPoint x: 1015, endPoint y: 408, distance: 278.8
click at [1015, 408] on div at bounding box center [971, 256] width 234 height 520
click at [1009, 477] on div at bounding box center [971, 256] width 234 height 520
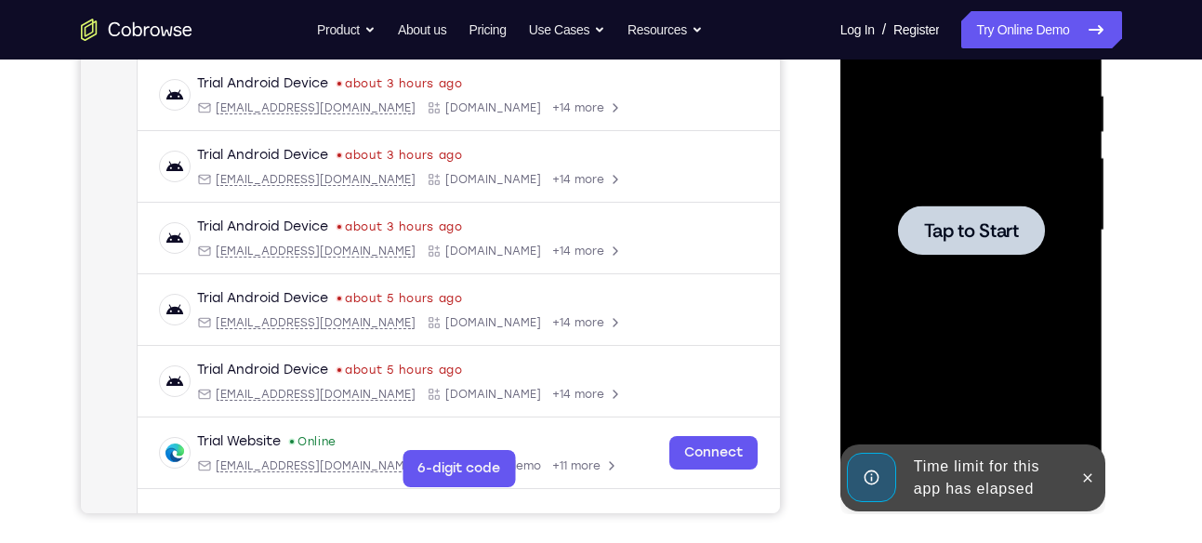
scroll to position [352, 0]
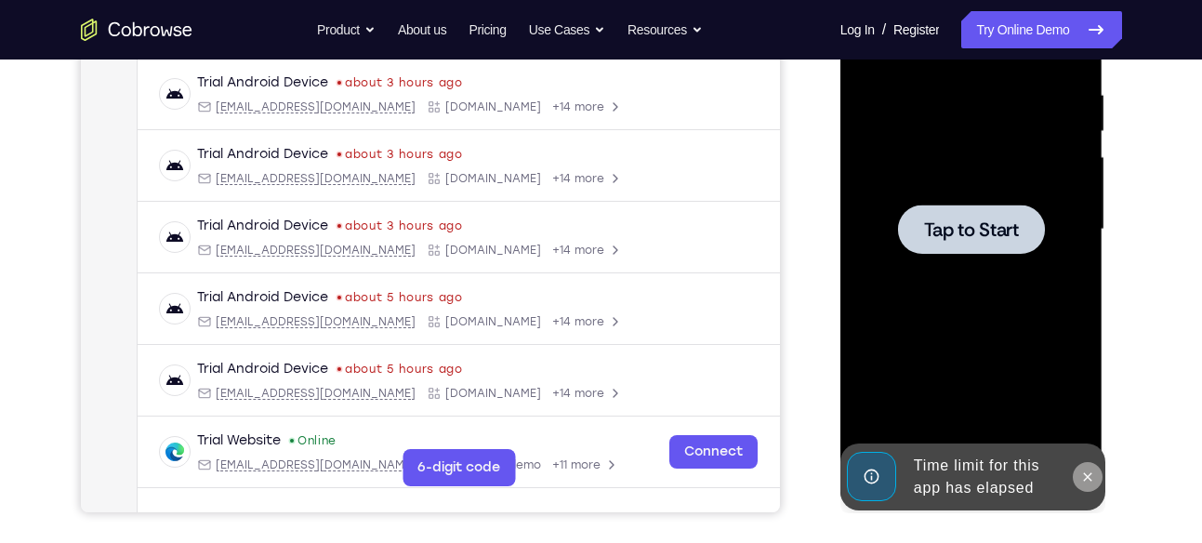
click at [1082, 474] on icon at bounding box center [1087, 476] width 15 height 15
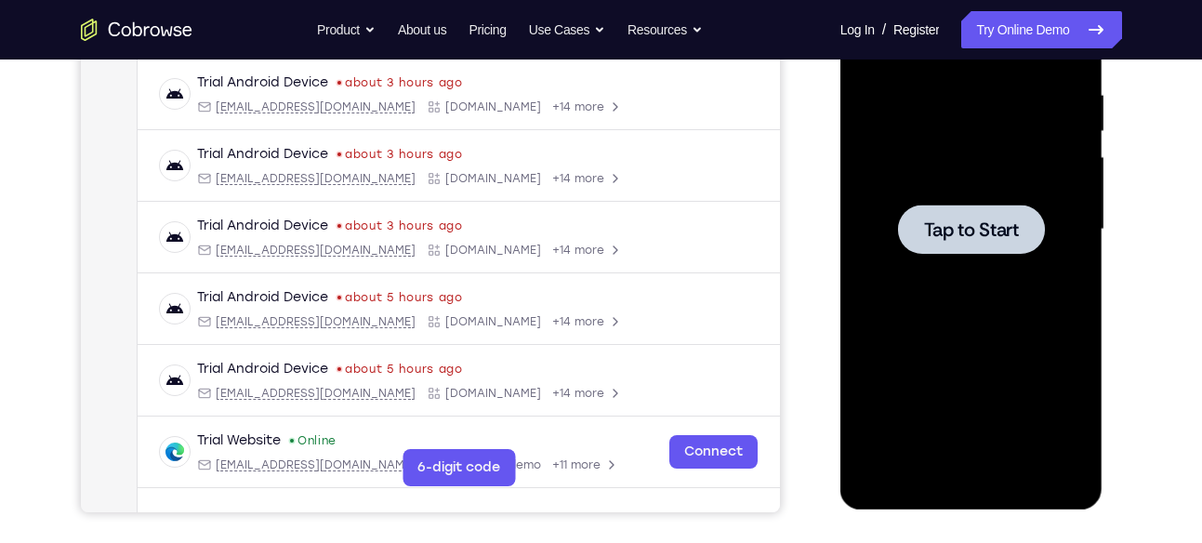
click at [992, 273] on div at bounding box center [971, 229] width 234 height 520
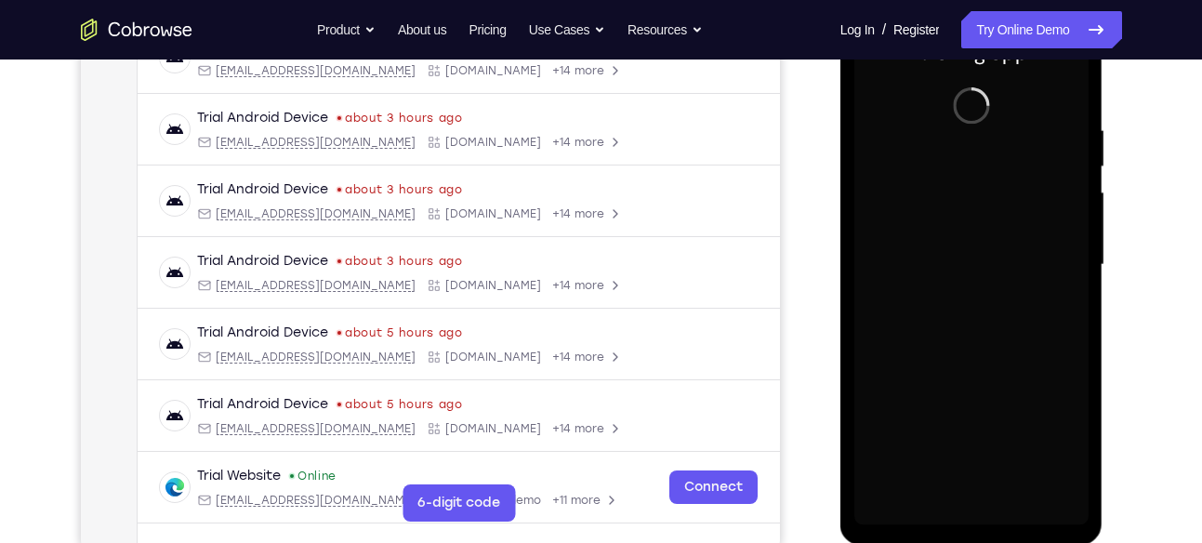
scroll to position [318, 0]
click at [970, 512] on div at bounding box center [971, 264] width 234 height 520
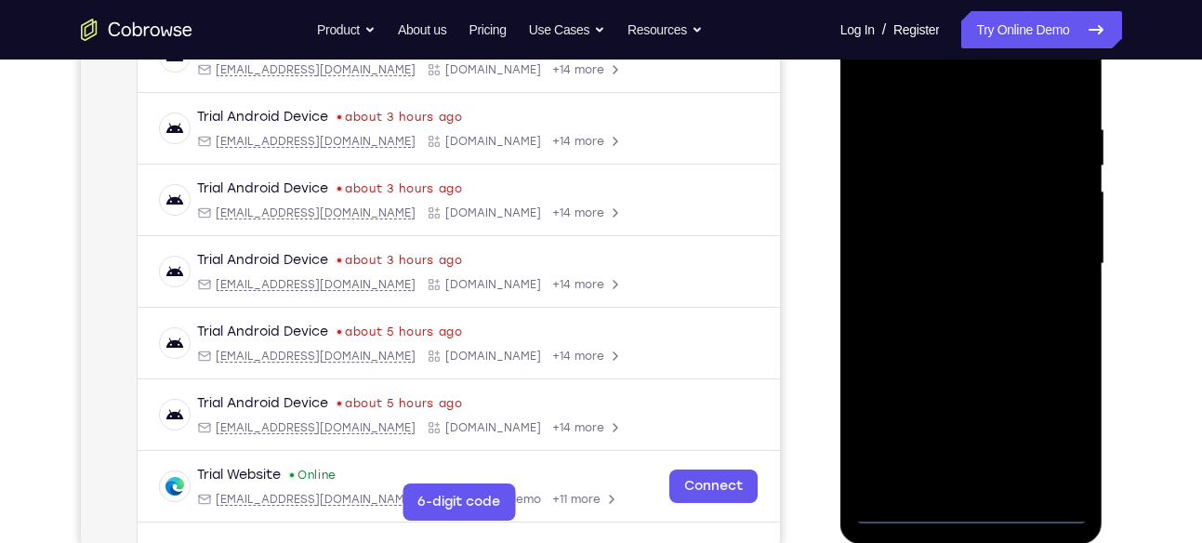
click at [970, 512] on div at bounding box center [971, 264] width 234 height 520
click at [1062, 436] on div at bounding box center [971, 264] width 234 height 520
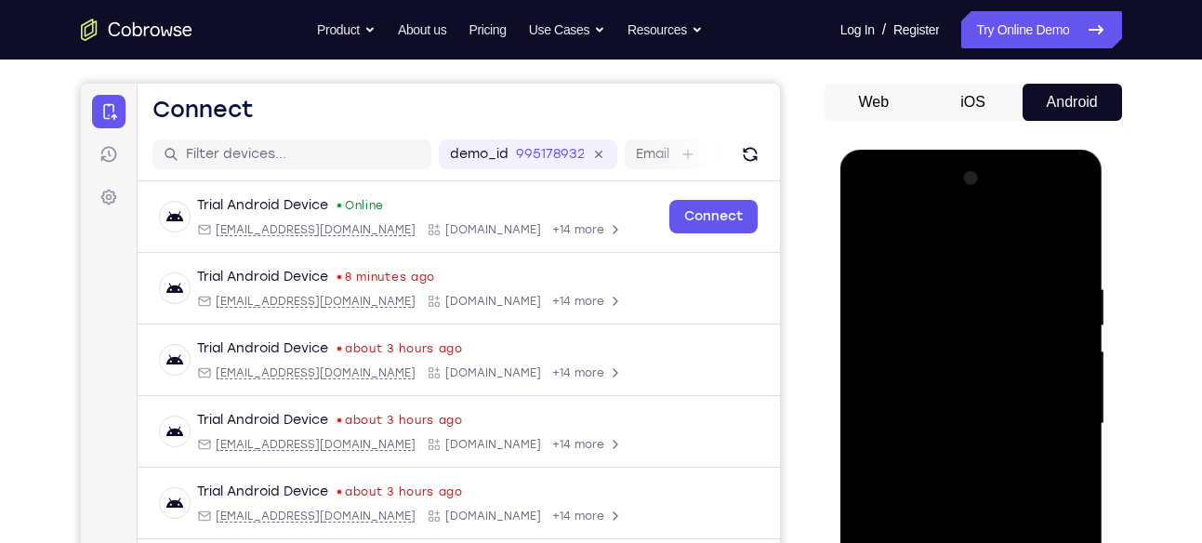
scroll to position [157, 0]
click at [881, 199] on div at bounding box center [971, 424] width 234 height 520
click at [1052, 414] on div at bounding box center [971, 424] width 234 height 520
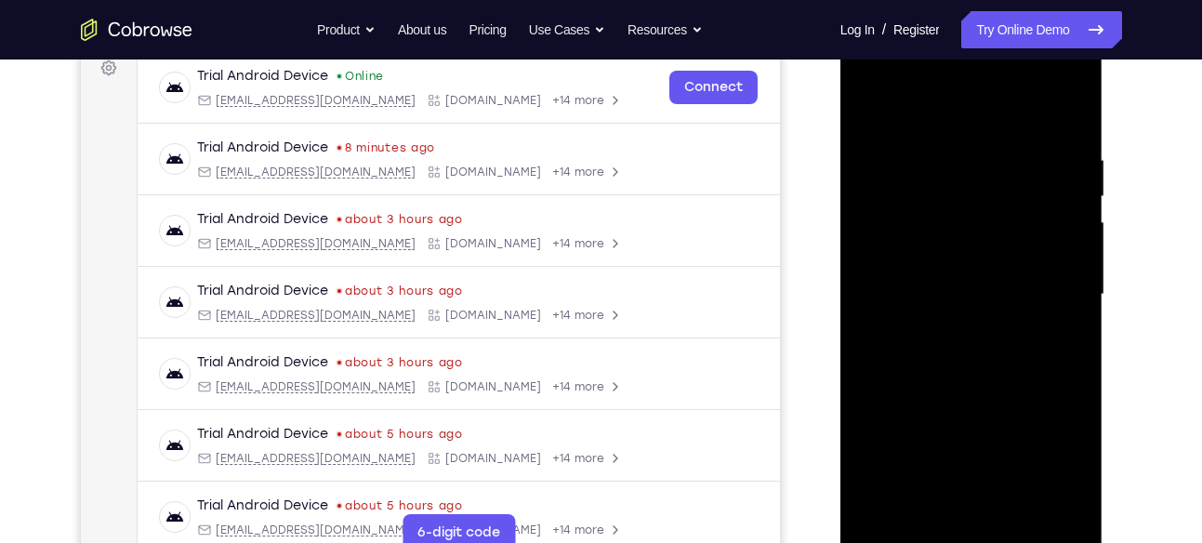
scroll to position [288, 0]
click at [957, 324] on div at bounding box center [971, 293] width 234 height 520
click at [997, 283] on div at bounding box center [971, 293] width 234 height 520
click at [967, 264] on div at bounding box center [971, 293] width 234 height 520
click at [946, 294] on div at bounding box center [971, 293] width 234 height 520
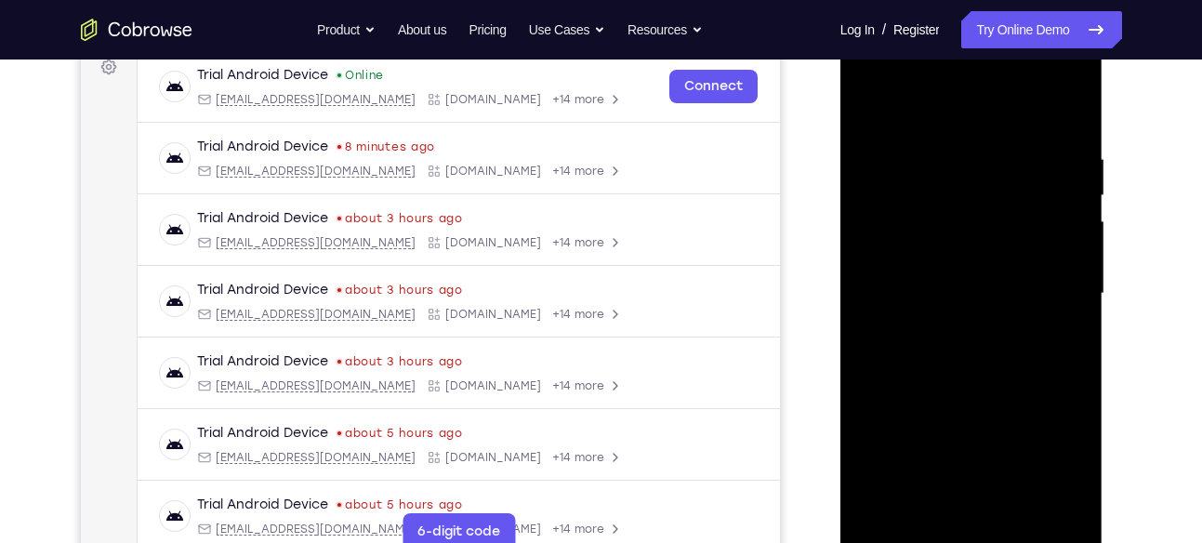
click at [894, 365] on div at bounding box center [971, 293] width 234 height 520
click at [931, 340] on div at bounding box center [971, 293] width 234 height 520
click at [931, 359] on div at bounding box center [971, 293] width 234 height 520
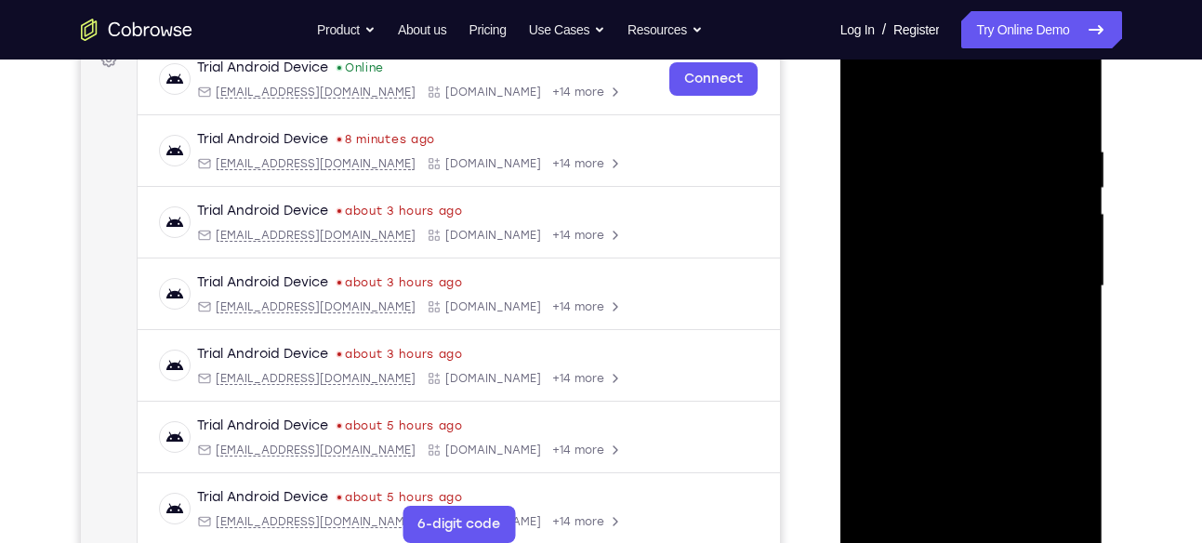
scroll to position [295, 0]
click at [964, 380] on div at bounding box center [971, 287] width 234 height 520
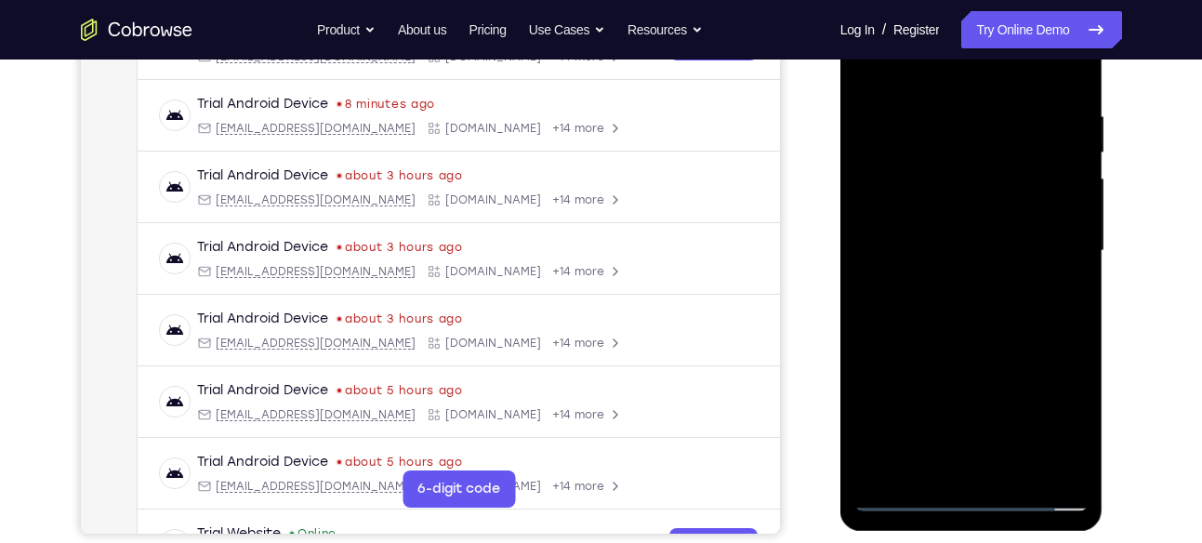
click at [1019, 472] on div at bounding box center [971, 251] width 234 height 520
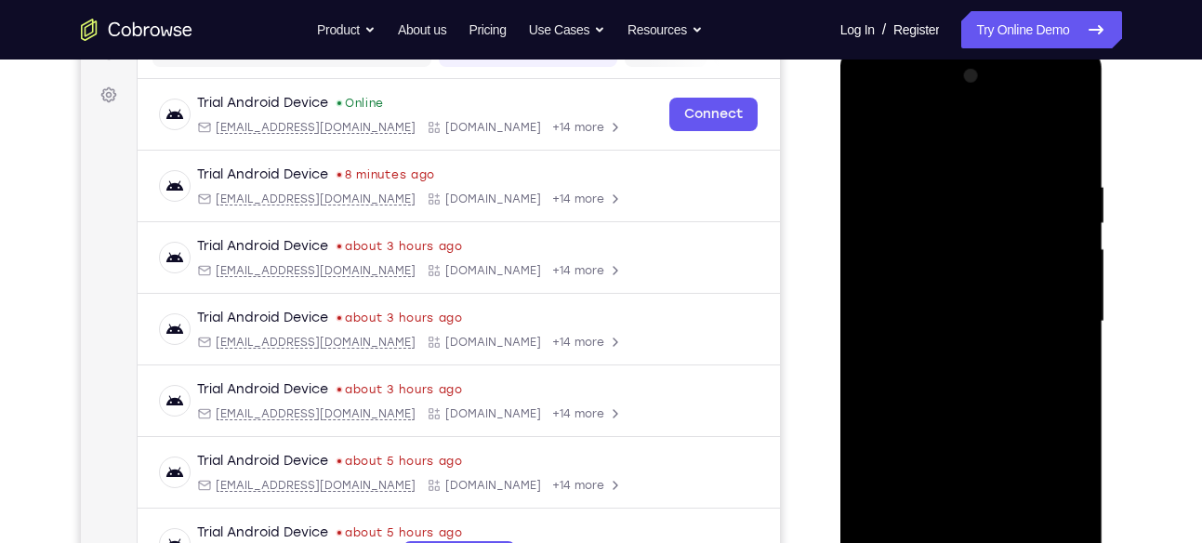
scroll to position [259, 0]
click at [960, 427] on div at bounding box center [971, 322] width 234 height 520
click at [872, 134] on div at bounding box center [971, 322] width 234 height 520
click at [940, 183] on div at bounding box center [971, 322] width 234 height 520
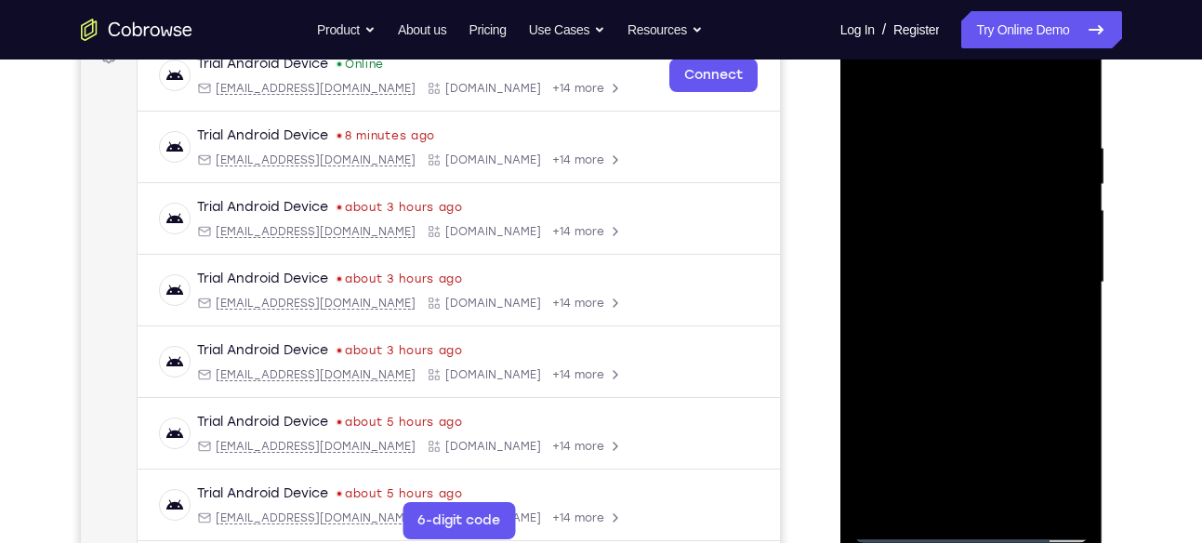
scroll to position [300, 0]
click at [1074, 429] on div at bounding box center [971, 281] width 234 height 520
click at [1072, 282] on div at bounding box center [971, 281] width 234 height 520
click at [1079, 255] on div at bounding box center [971, 281] width 234 height 520
click at [1069, 276] on div at bounding box center [971, 281] width 234 height 520
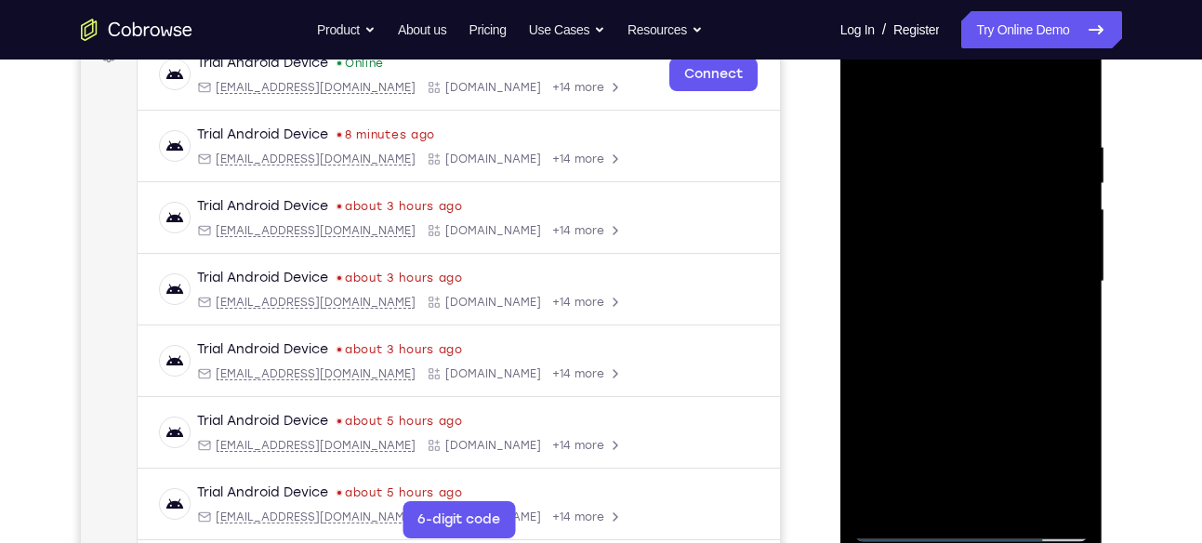
click at [1066, 224] on div at bounding box center [971, 281] width 234 height 520
click at [1066, 162] on div at bounding box center [971, 281] width 234 height 520
drag, startPoint x: 1061, startPoint y: 254, endPoint x: 916, endPoint y: 233, distance: 146.4
click at [916, 233] on div at bounding box center [971, 281] width 234 height 520
drag, startPoint x: 1023, startPoint y: 259, endPoint x: 955, endPoint y: 270, distance: 68.6
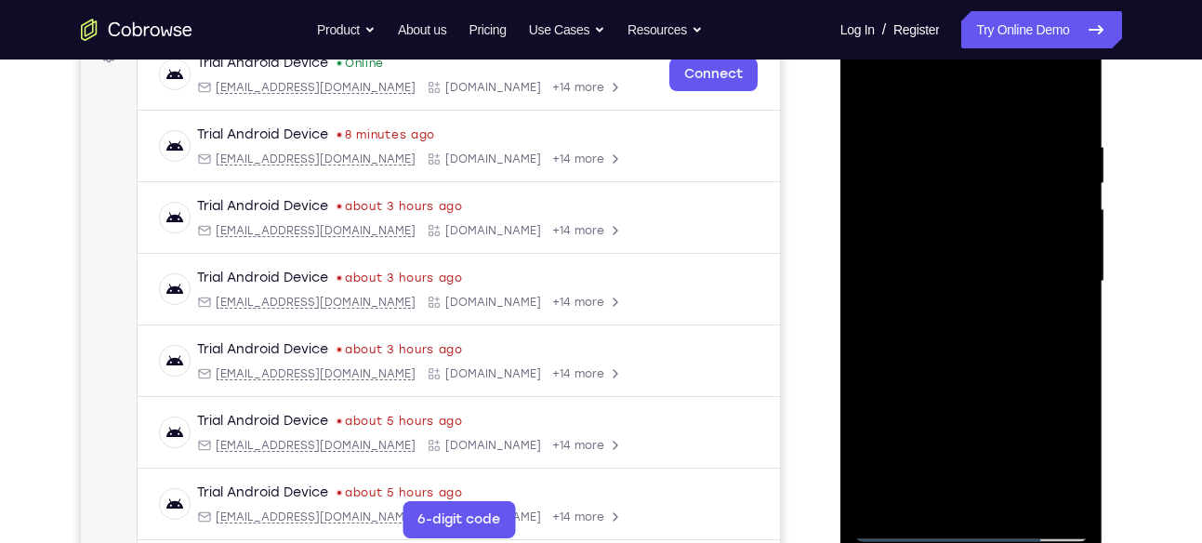
click at [955, 270] on div at bounding box center [971, 281] width 234 height 520
drag, startPoint x: 1036, startPoint y: 296, endPoint x: 980, endPoint y: 299, distance: 56.8
click at [980, 299] on div at bounding box center [971, 281] width 234 height 520
click at [1037, 237] on div at bounding box center [971, 281] width 234 height 520
click at [1059, 191] on div at bounding box center [971, 281] width 234 height 520
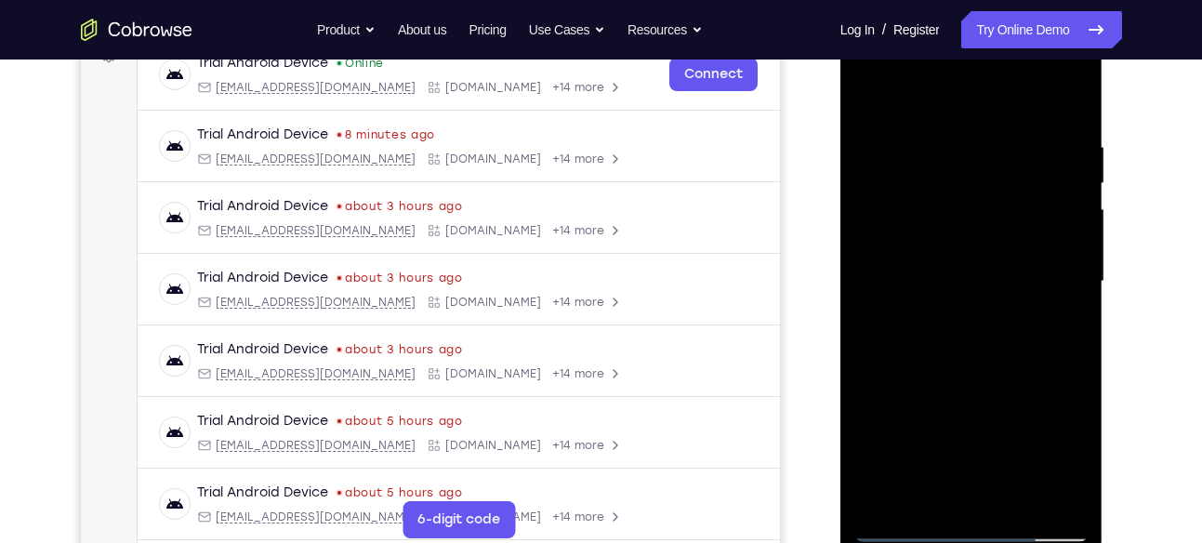
click at [1075, 171] on div at bounding box center [971, 281] width 234 height 520
click at [1057, 273] on div at bounding box center [971, 281] width 234 height 520
click at [1054, 206] on div at bounding box center [971, 281] width 234 height 520
drag, startPoint x: 1051, startPoint y: 267, endPoint x: 949, endPoint y: 270, distance: 102.3
click at [949, 270] on div at bounding box center [971, 281] width 234 height 520
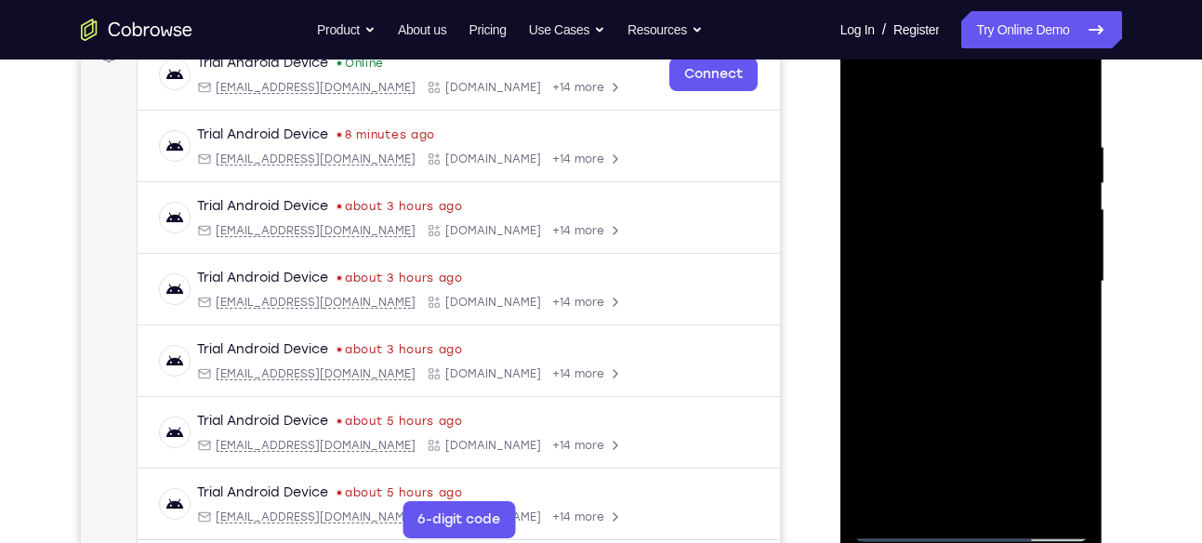
drag, startPoint x: 1051, startPoint y: 245, endPoint x: 980, endPoint y: 246, distance: 71.6
click at [980, 246] on div at bounding box center [971, 281] width 234 height 520
drag, startPoint x: 1026, startPoint y: 256, endPoint x: 983, endPoint y: 256, distance: 42.8
click at [983, 256] on div at bounding box center [971, 281] width 234 height 520
drag, startPoint x: 1050, startPoint y: 252, endPoint x: 1029, endPoint y: 253, distance: 21.4
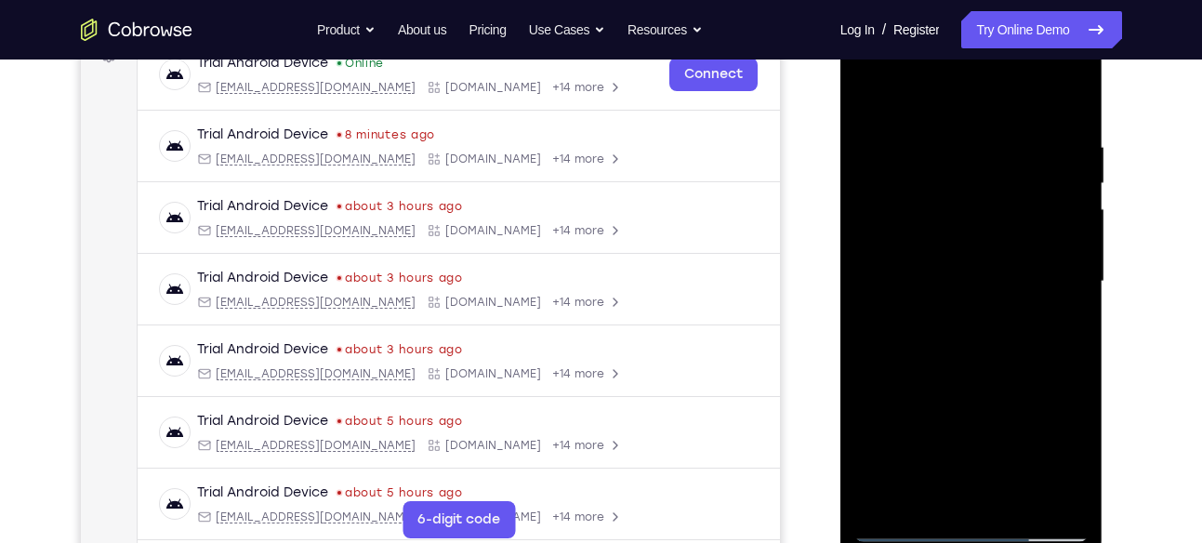
click at [1029, 253] on div at bounding box center [971, 281] width 234 height 520
click at [1066, 262] on div at bounding box center [971, 281] width 234 height 520
click at [863, 316] on div at bounding box center [971, 281] width 234 height 520
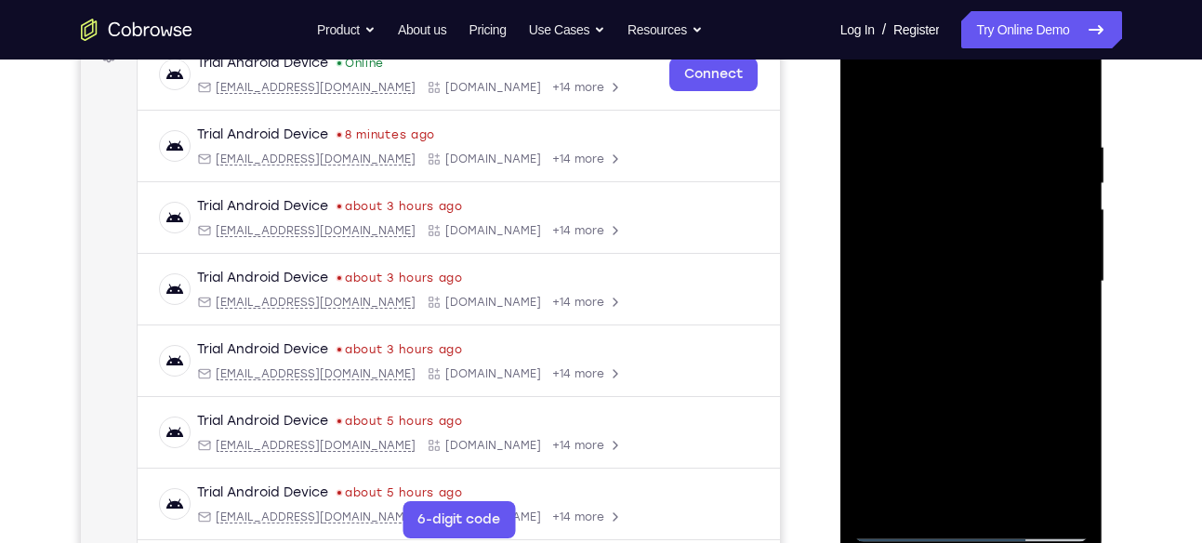
click at [863, 316] on div at bounding box center [971, 281] width 234 height 520
click at [1069, 262] on div at bounding box center [971, 281] width 234 height 520
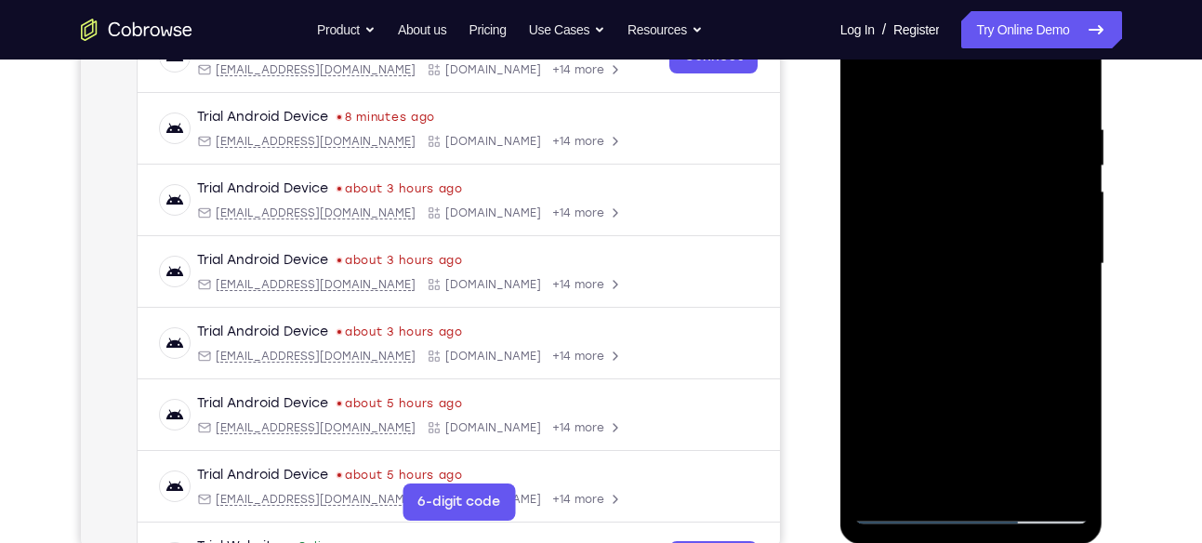
scroll to position [320, 0]
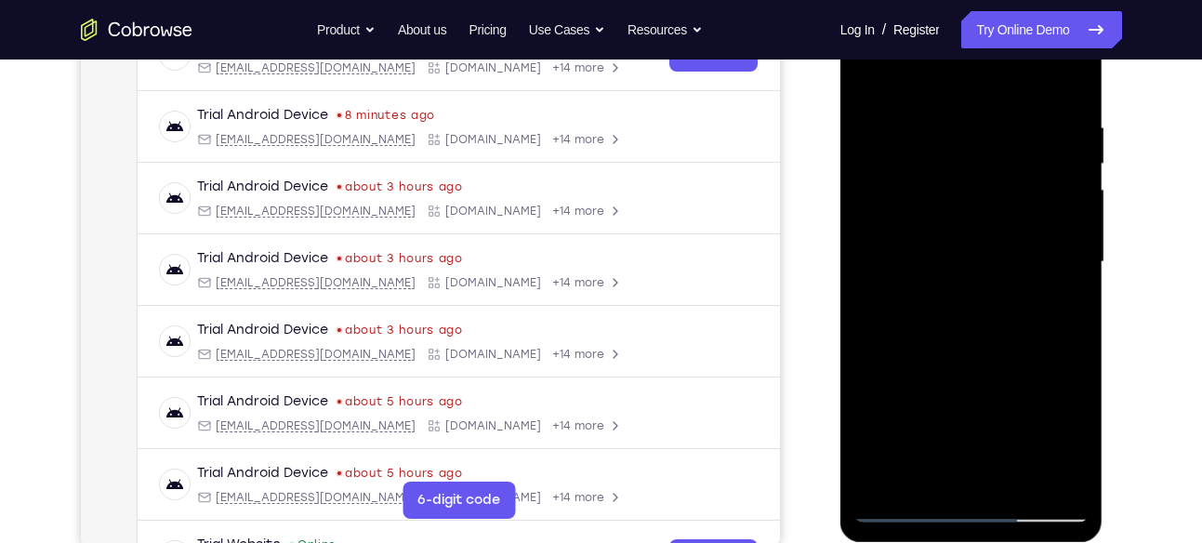
click at [1069, 271] on div at bounding box center [971, 262] width 234 height 520
click at [1070, 236] on div at bounding box center [971, 262] width 234 height 520
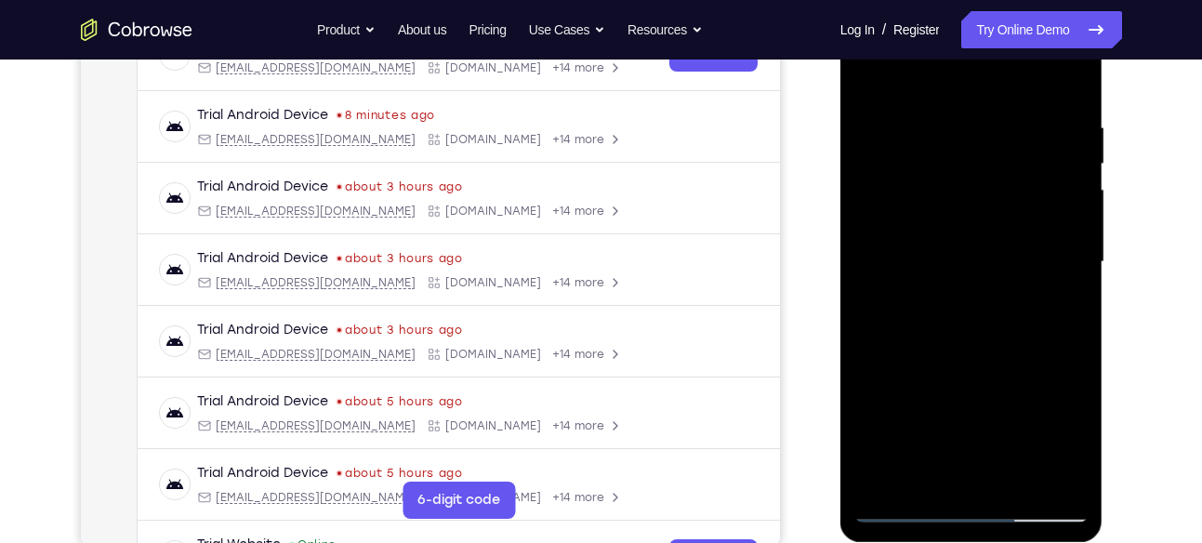
click at [1070, 236] on div at bounding box center [971, 262] width 234 height 520
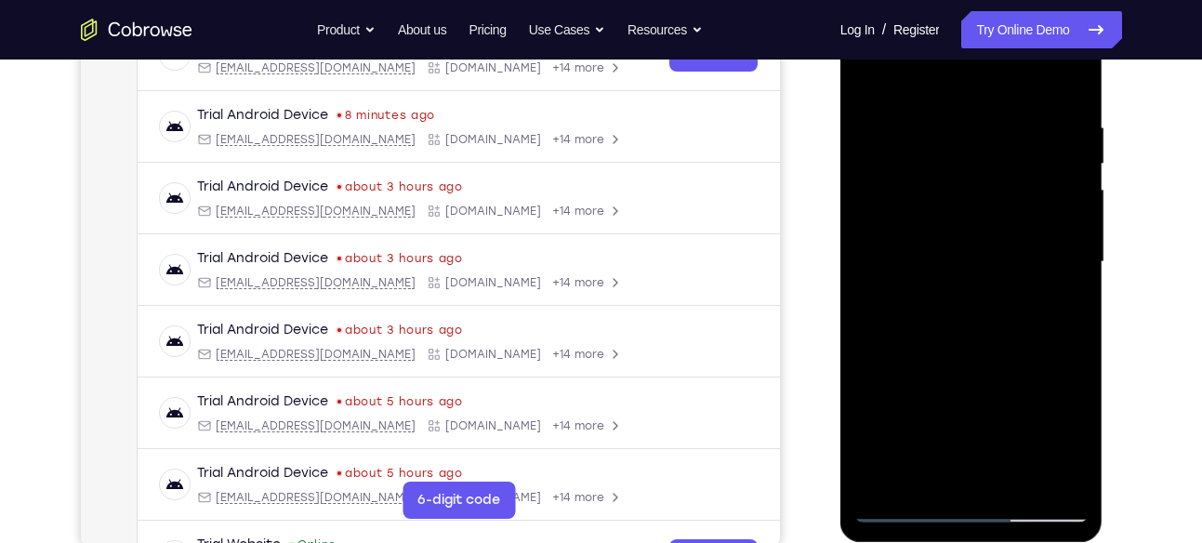
click at [1070, 236] on div at bounding box center [971, 262] width 234 height 520
click at [1073, 220] on div at bounding box center [971, 262] width 234 height 520
click at [1071, 241] on div at bounding box center [971, 262] width 234 height 520
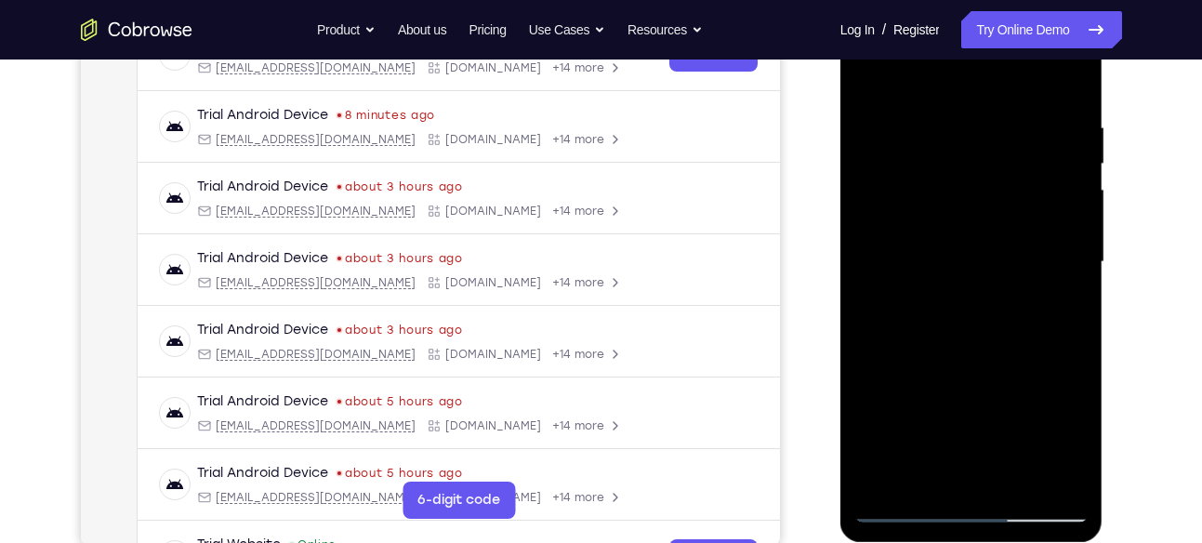
click at [1071, 241] on div at bounding box center [971, 262] width 234 height 520
drag, startPoint x: 1071, startPoint y: 241, endPoint x: 982, endPoint y: 249, distance: 88.7
click at [982, 249] on div at bounding box center [971, 262] width 234 height 520
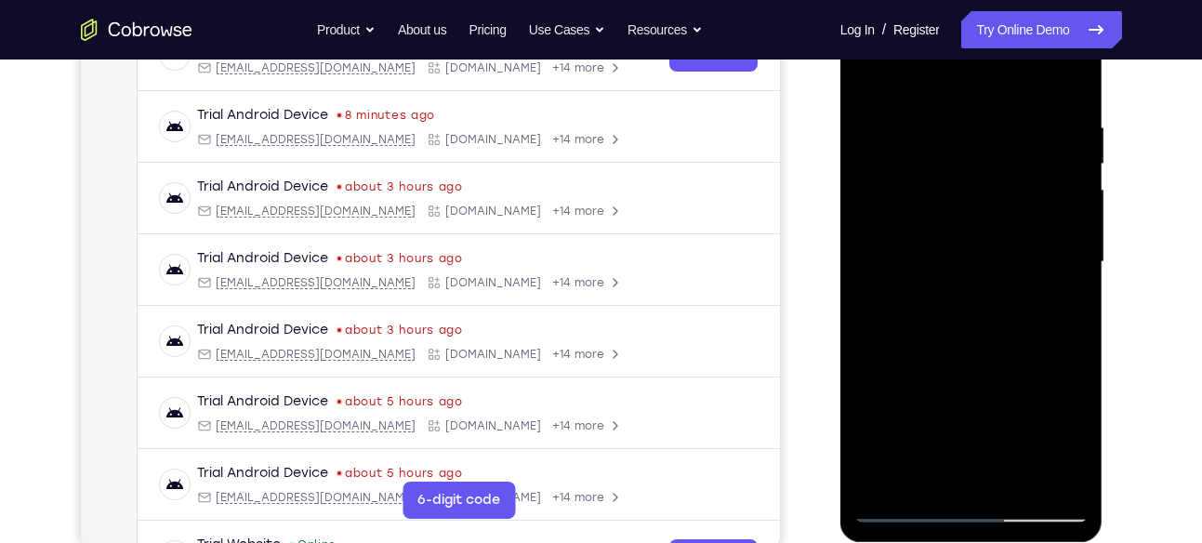
drag, startPoint x: 1046, startPoint y: 231, endPoint x: 945, endPoint y: 247, distance: 102.5
click at [945, 247] on div at bounding box center [971, 262] width 234 height 520
drag, startPoint x: 1030, startPoint y: 221, endPoint x: 943, endPoint y: 237, distance: 87.9
click at [943, 237] on div at bounding box center [971, 262] width 234 height 520
drag, startPoint x: 1028, startPoint y: 245, endPoint x: 966, endPoint y: 246, distance: 61.3
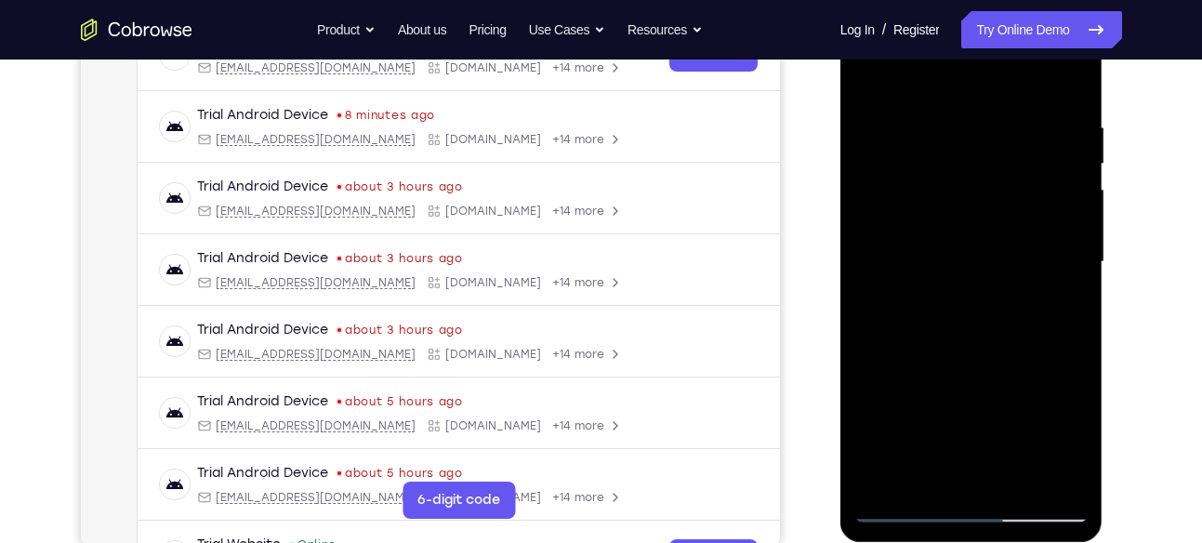
click at [966, 246] on div at bounding box center [971, 262] width 234 height 520
drag, startPoint x: 1072, startPoint y: 216, endPoint x: 973, endPoint y: 246, distance: 103.2
click at [973, 246] on div at bounding box center [971, 262] width 234 height 520
drag, startPoint x: 1055, startPoint y: 186, endPoint x: 948, endPoint y: 204, distance: 108.5
click at [948, 204] on div at bounding box center [971, 262] width 234 height 520
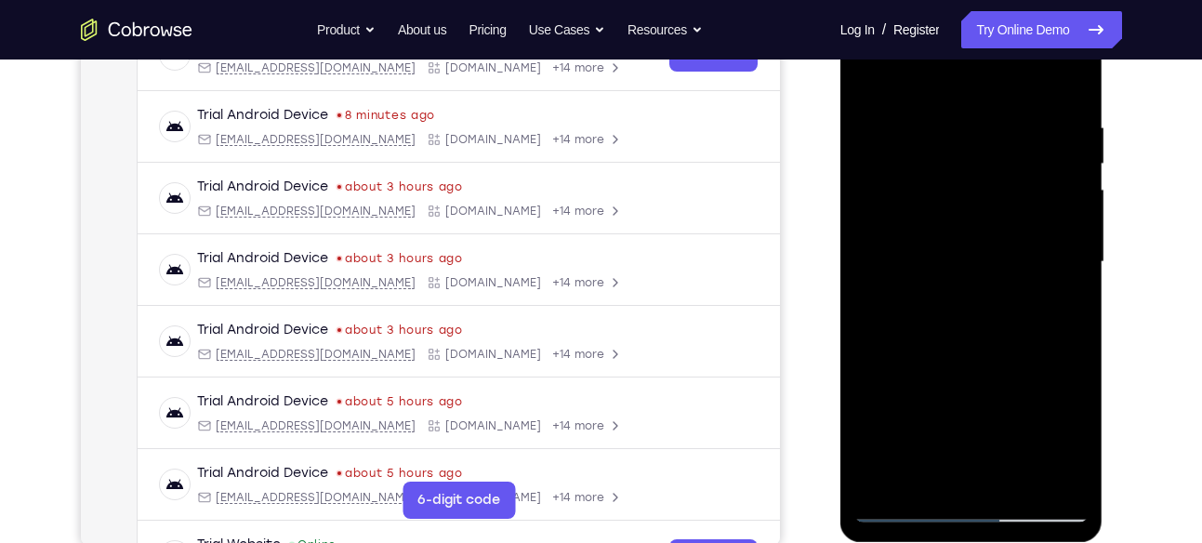
drag, startPoint x: 1057, startPoint y: 214, endPoint x: 980, endPoint y: 224, distance: 76.9
click at [980, 224] on div at bounding box center [971, 262] width 234 height 520
drag, startPoint x: 1024, startPoint y: 221, endPoint x: 959, endPoint y: 226, distance: 65.2
click at [959, 226] on div at bounding box center [971, 262] width 234 height 520
click at [1045, 246] on div at bounding box center [971, 262] width 234 height 520
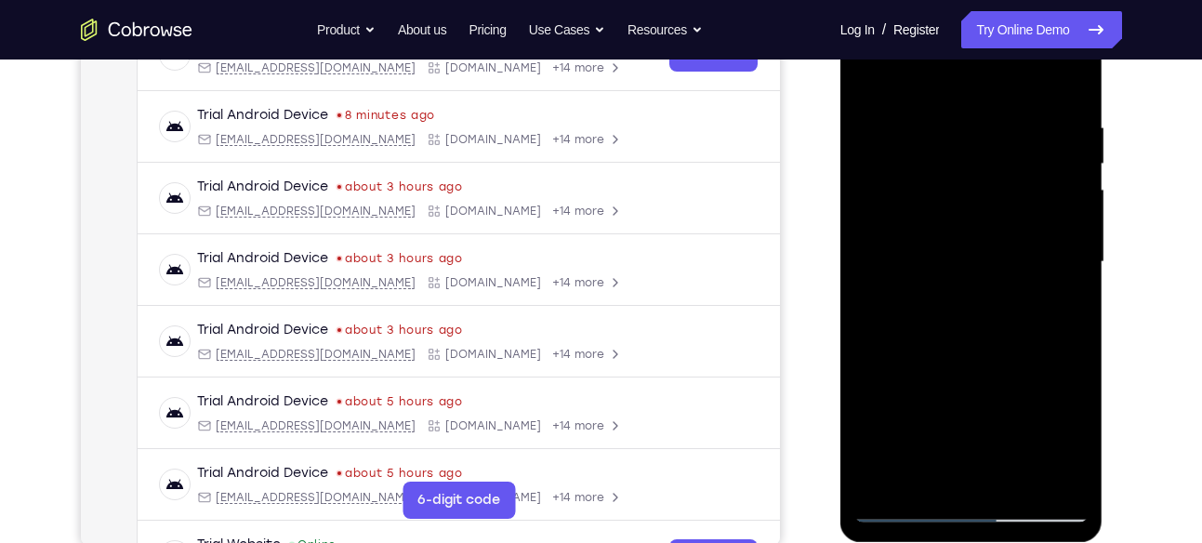
drag, startPoint x: 1061, startPoint y: 247, endPoint x: 986, endPoint y: 261, distance: 76.6
click at [986, 261] on div at bounding box center [971, 262] width 234 height 520
drag, startPoint x: 1045, startPoint y: 227, endPoint x: 970, endPoint y: 241, distance: 75.6
click at [970, 241] on div at bounding box center [971, 262] width 234 height 520
drag, startPoint x: 1043, startPoint y: 230, endPoint x: 948, endPoint y: 243, distance: 95.6
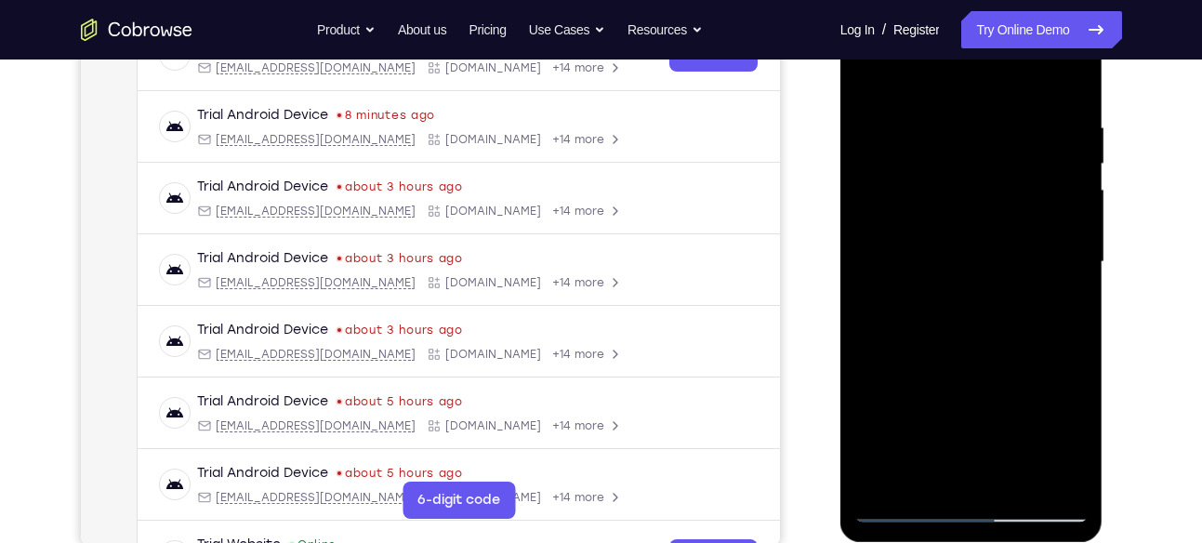
click at [948, 243] on div at bounding box center [971, 262] width 234 height 520
drag, startPoint x: 1032, startPoint y: 230, endPoint x: 958, endPoint y: 242, distance: 74.4
click at [958, 242] on div at bounding box center [971, 262] width 234 height 520
drag, startPoint x: 1048, startPoint y: 217, endPoint x: 949, endPoint y: 228, distance: 100.0
click at [949, 228] on div at bounding box center [971, 262] width 234 height 520
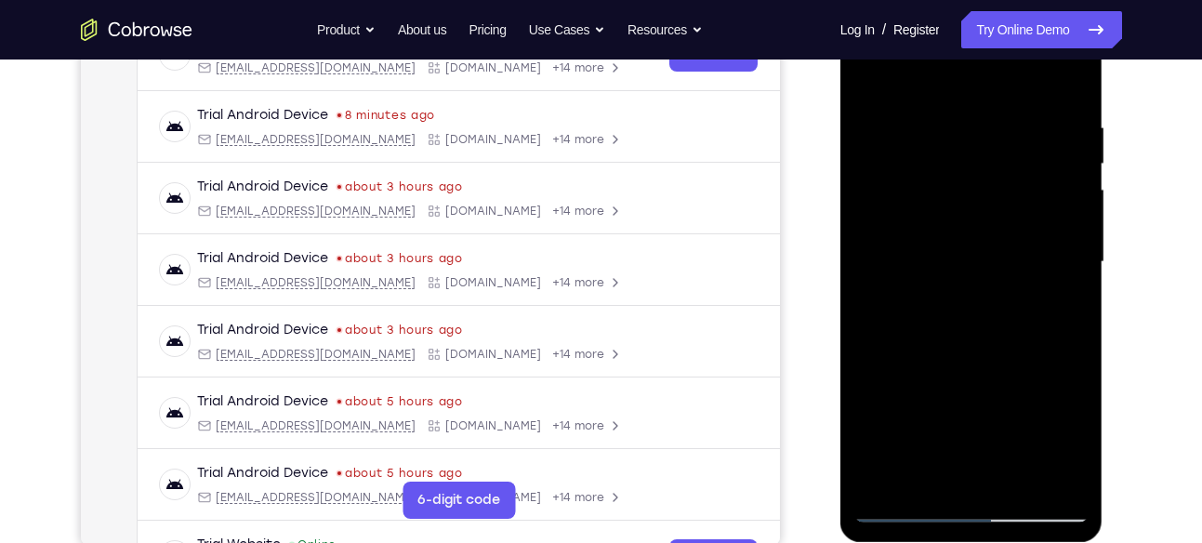
drag, startPoint x: 1059, startPoint y: 205, endPoint x: 964, endPoint y: 210, distance: 94.9
click at [964, 210] on div at bounding box center [971, 262] width 234 height 520
drag, startPoint x: 911, startPoint y: 258, endPoint x: 1109, endPoint y: 269, distance: 198.2
click at [1105, 269] on html "Online web based iOS Simulators and Android Emulators. Run iPhone, iPad, Mobile…" at bounding box center [972, 267] width 265 height 558
drag, startPoint x: 909, startPoint y: 302, endPoint x: 1009, endPoint y: 304, distance: 100.4
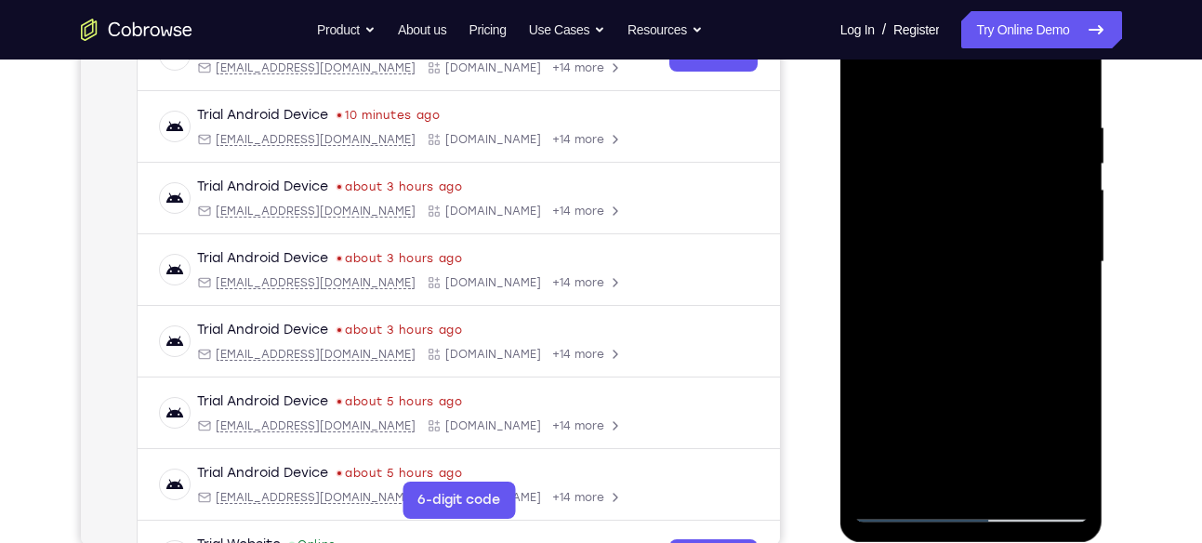
click at [1009, 304] on div at bounding box center [971, 262] width 234 height 520
click at [1069, 194] on div at bounding box center [971, 262] width 234 height 520
click at [1069, 164] on div at bounding box center [971, 262] width 234 height 520
drag, startPoint x: 1066, startPoint y: 278, endPoint x: 968, endPoint y: 284, distance: 97.8
click at [968, 284] on div at bounding box center [971, 262] width 234 height 520
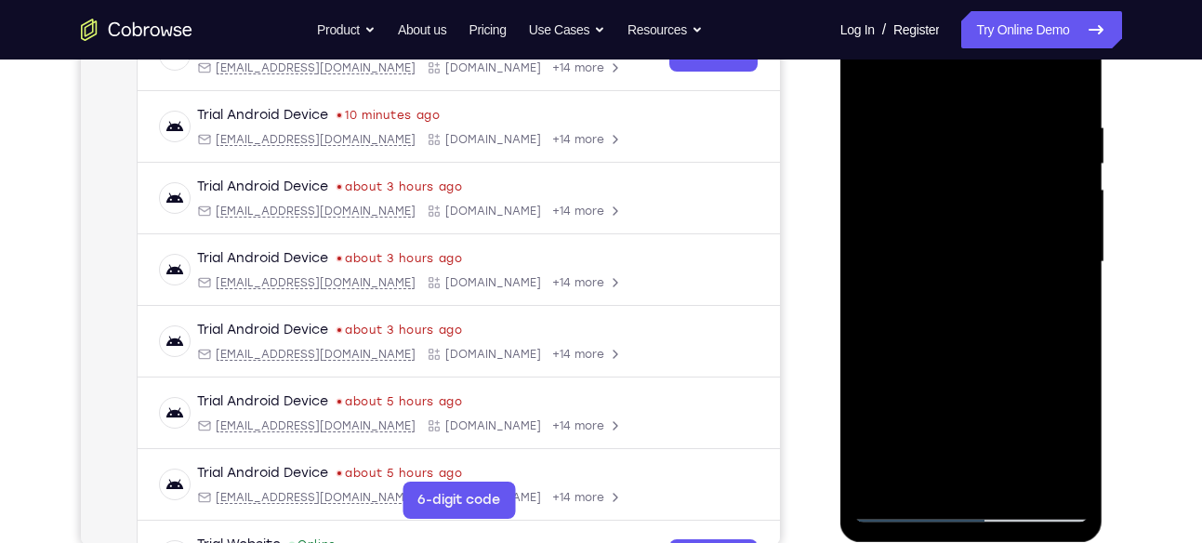
drag, startPoint x: 1038, startPoint y: 214, endPoint x: 900, endPoint y: 238, distance: 140.6
click at [900, 238] on div at bounding box center [971, 262] width 234 height 520
drag, startPoint x: 1020, startPoint y: 218, endPoint x: 880, endPoint y: 207, distance: 140.8
click at [880, 207] on div at bounding box center [971, 262] width 234 height 520
drag, startPoint x: 1020, startPoint y: 215, endPoint x: 924, endPoint y: 220, distance: 96.8
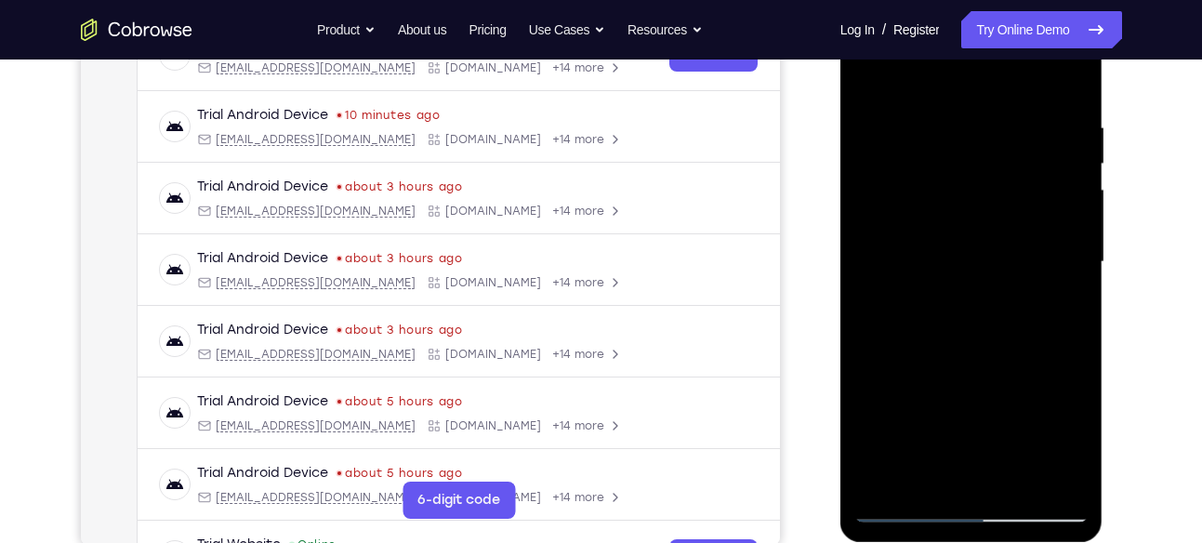
click at [924, 220] on div at bounding box center [971, 262] width 234 height 520
drag, startPoint x: 1051, startPoint y: 176, endPoint x: 972, endPoint y: 193, distance: 80.9
click at [972, 193] on div at bounding box center [971, 262] width 234 height 520
drag, startPoint x: 1045, startPoint y: 258, endPoint x: 955, endPoint y: 280, distance: 92.6
click at [955, 280] on div at bounding box center [971, 262] width 234 height 520
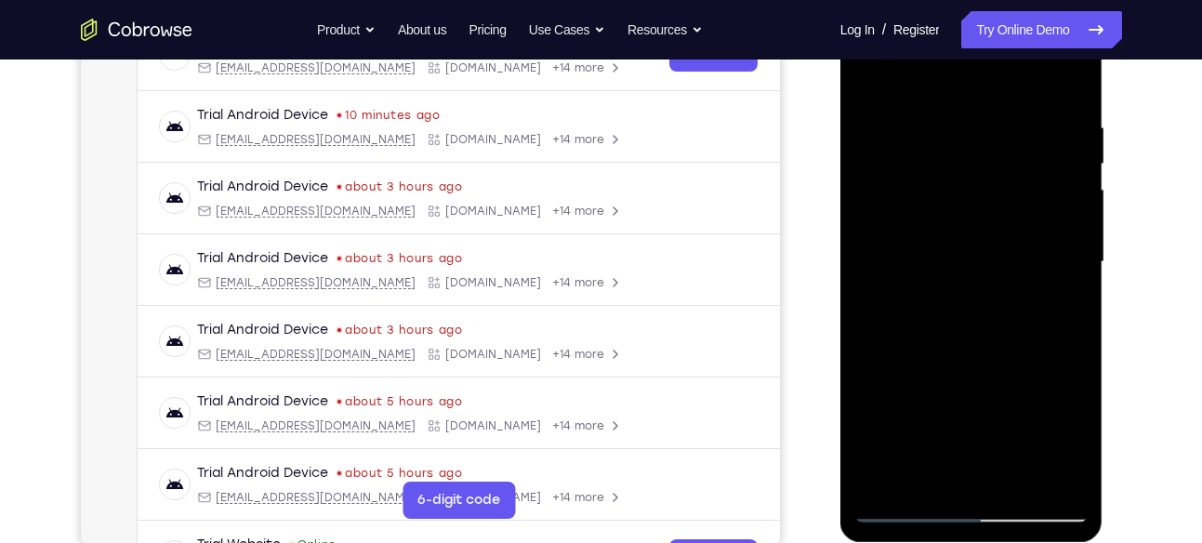
drag, startPoint x: 1032, startPoint y: 248, endPoint x: 930, endPoint y: 254, distance: 101.4
click at [930, 254] on div at bounding box center [971, 262] width 234 height 520
drag, startPoint x: 1043, startPoint y: 245, endPoint x: 933, endPoint y: 260, distance: 110.7
click at [933, 260] on div at bounding box center [971, 262] width 234 height 520
drag, startPoint x: 1031, startPoint y: 205, endPoint x: 925, endPoint y: 222, distance: 107.3
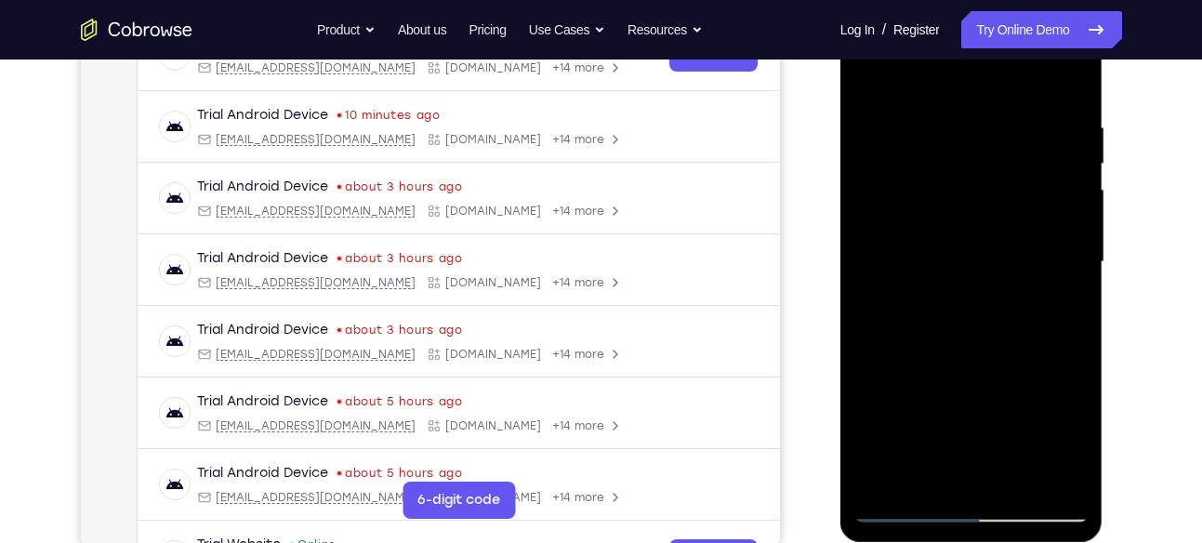
click at [925, 222] on div at bounding box center [971, 262] width 234 height 520
drag, startPoint x: 1031, startPoint y: 247, endPoint x: 972, endPoint y: 261, distance: 60.2
click at [972, 261] on div at bounding box center [971, 262] width 234 height 520
click at [1067, 223] on div at bounding box center [971, 262] width 234 height 520
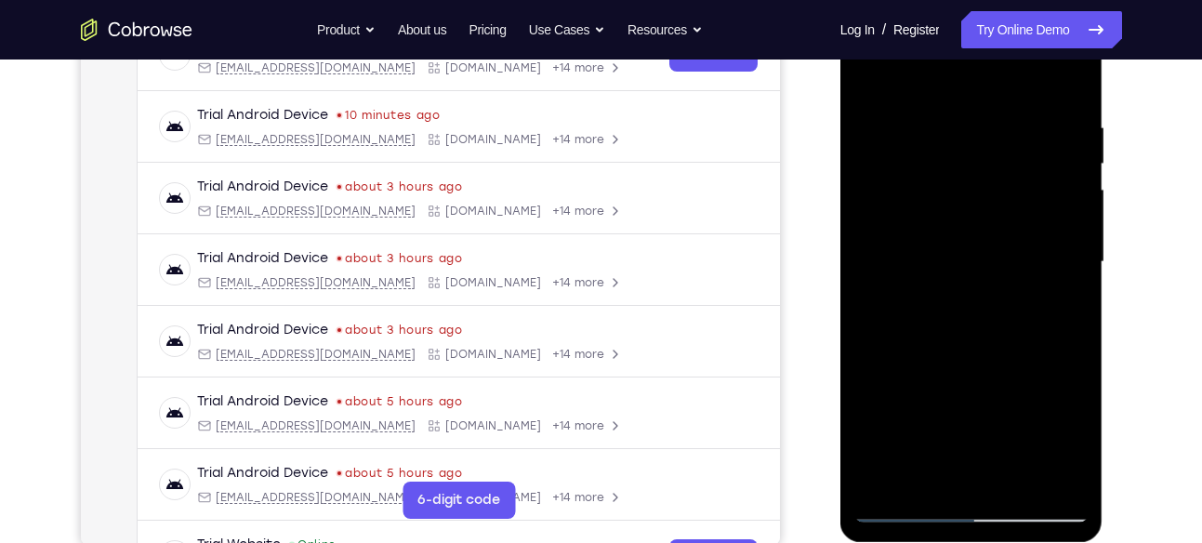
drag, startPoint x: 1041, startPoint y: 243, endPoint x: 978, endPoint y: 247, distance: 63.4
click at [978, 247] on div at bounding box center [971, 262] width 234 height 520
drag, startPoint x: 1022, startPoint y: 233, endPoint x: 932, endPoint y: 236, distance: 90.2
click at [932, 236] on div at bounding box center [971, 262] width 234 height 520
drag, startPoint x: 1051, startPoint y: 206, endPoint x: 934, endPoint y: 228, distance: 119.0
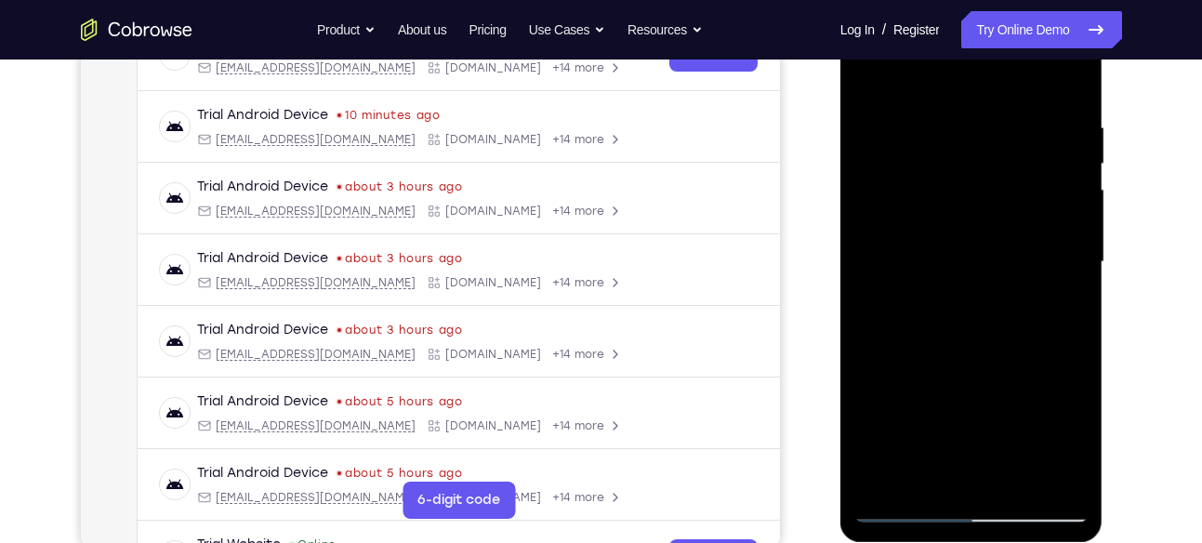
click at [934, 228] on div at bounding box center [971, 262] width 234 height 520
drag, startPoint x: 1028, startPoint y: 265, endPoint x: 984, endPoint y: 266, distance: 43.7
click at [984, 266] on div at bounding box center [971, 262] width 234 height 520
click at [1064, 85] on div at bounding box center [971, 262] width 234 height 520
click at [985, 334] on div at bounding box center [971, 262] width 234 height 520
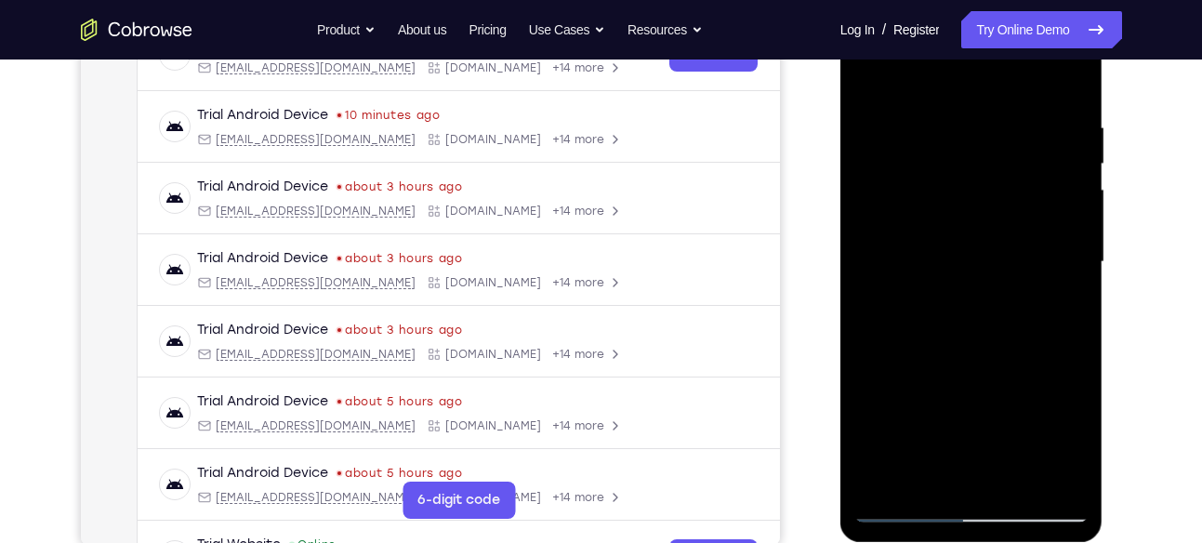
click at [993, 247] on div at bounding box center [971, 262] width 234 height 520
click at [988, 170] on div at bounding box center [971, 262] width 234 height 520
click at [991, 210] on div at bounding box center [971, 262] width 234 height 520
click at [979, 234] on div at bounding box center [971, 262] width 234 height 520
click at [988, 185] on div at bounding box center [971, 262] width 234 height 520
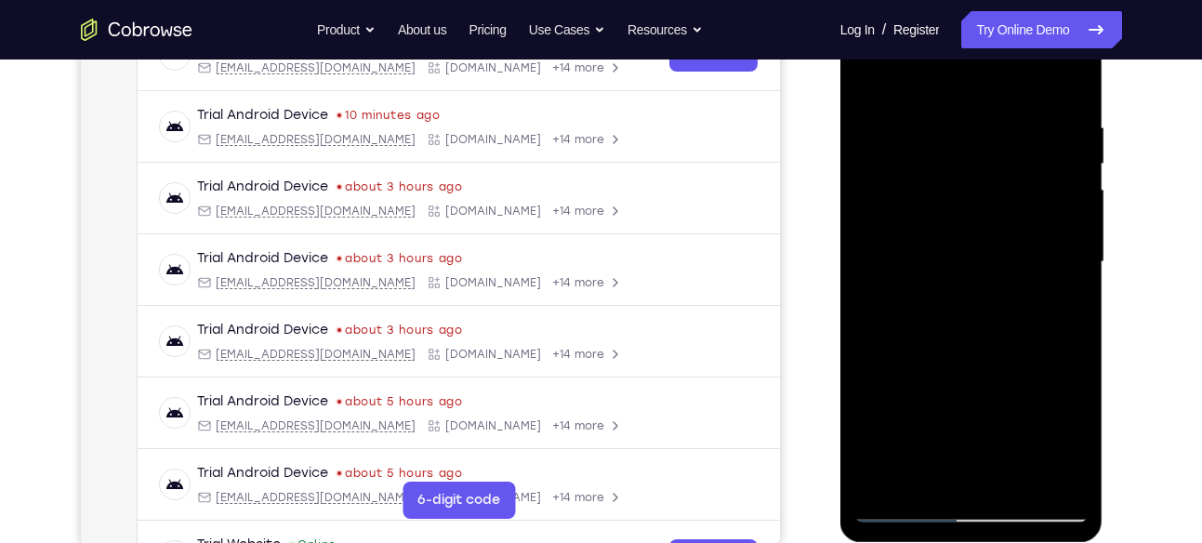
click at [976, 154] on div at bounding box center [971, 262] width 234 height 520
click at [994, 112] on div at bounding box center [971, 262] width 234 height 520
click at [998, 246] on div at bounding box center [971, 262] width 234 height 520
click at [988, 168] on div at bounding box center [971, 262] width 234 height 520
click at [973, 119] on div at bounding box center [971, 262] width 234 height 520
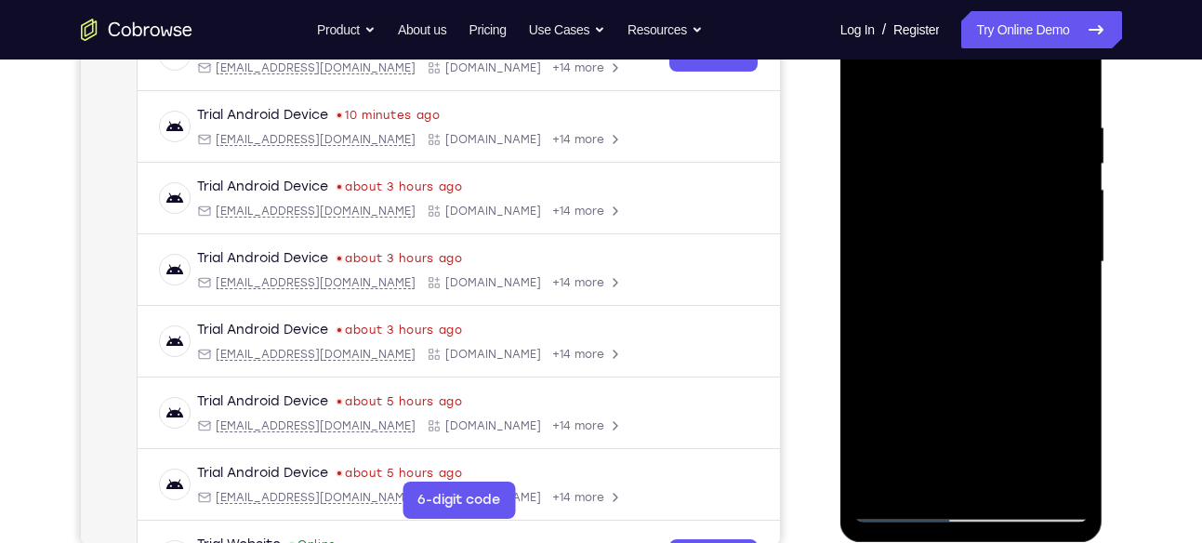
click at [975, 235] on div at bounding box center [971, 262] width 234 height 520
click at [944, 340] on div at bounding box center [971, 262] width 234 height 520
click at [962, 423] on div at bounding box center [971, 262] width 234 height 520
drag, startPoint x: 1002, startPoint y: 427, endPoint x: 993, endPoint y: 190, distance: 237.2
click at [993, 190] on div at bounding box center [971, 262] width 234 height 520
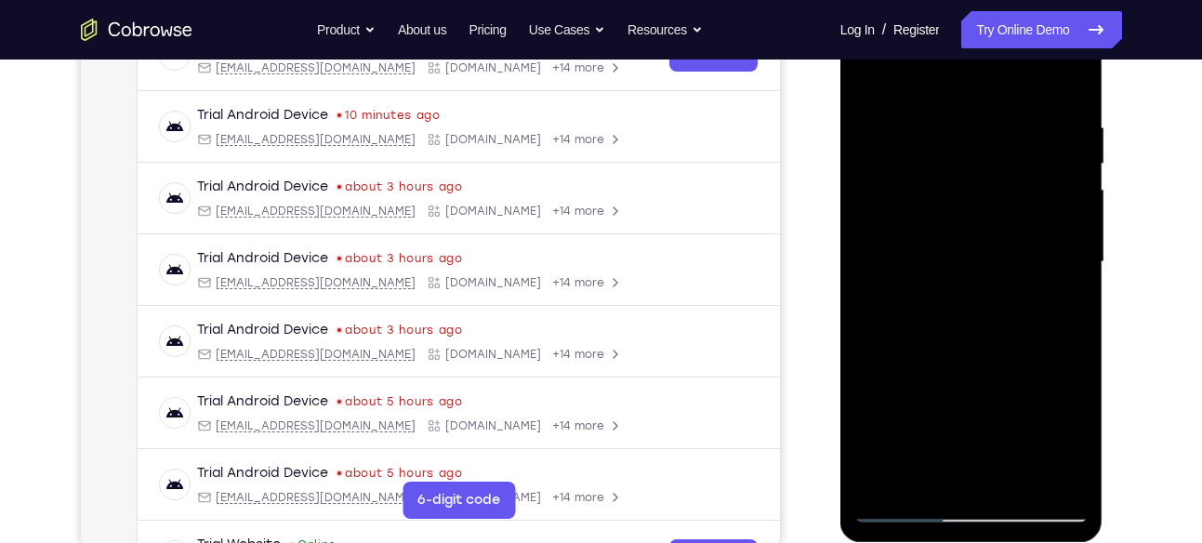
drag, startPoint x: 985, startPoint y: 410, endPoint x: 978, endPoint y: 276, distance: 134.0
click at [978, 276] on div at bounding box center [971, 262] width 234 height 520
drag, startPoint x: 965, startPoint y: 429, endPoint x: 942, endPoint y: 174, distance: 256.5
click at [942, 174] on div at bounding box center [971, 262] width 234 height 520
click at [942, 120] on div at bounding box center [971, 262] width 234 height 520
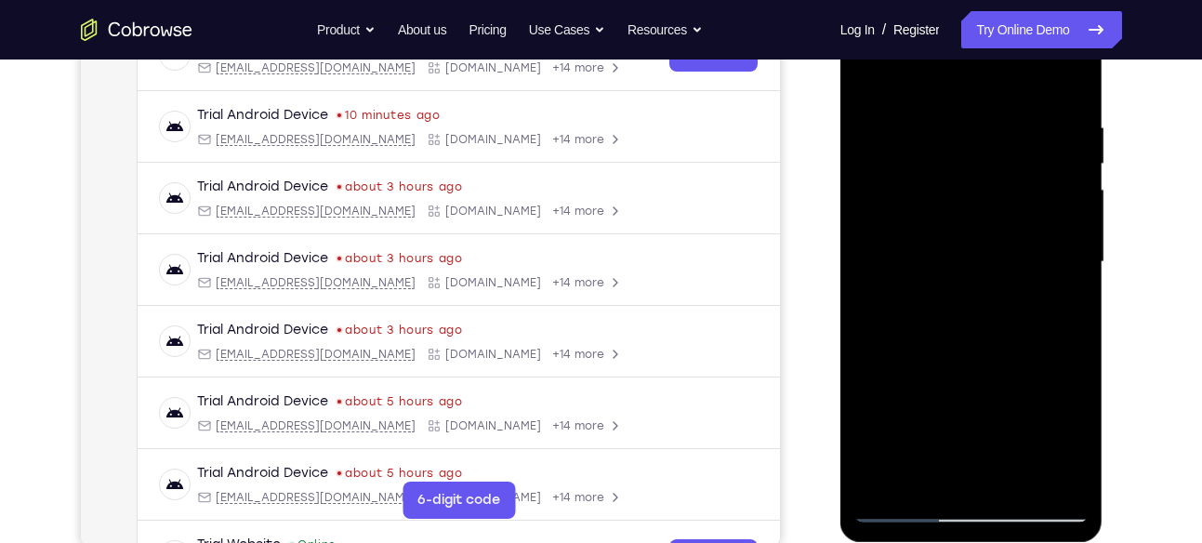
click at [953, 105] on div at bounding box center [971, 262] width 234 height 520
drag, startPoint x: 978, startPoint y: 418, endPoint x: 972, endPoint y: 216, distance: 202.7
click at [972, 216] on div at bounding box center [971, 262] width 234 height 520
click at [1060, 480] on div at bounding box center [971, 262] width 234 height 520
click at [885, 486] on div at bounding box center [971, 262] width 234 height 520
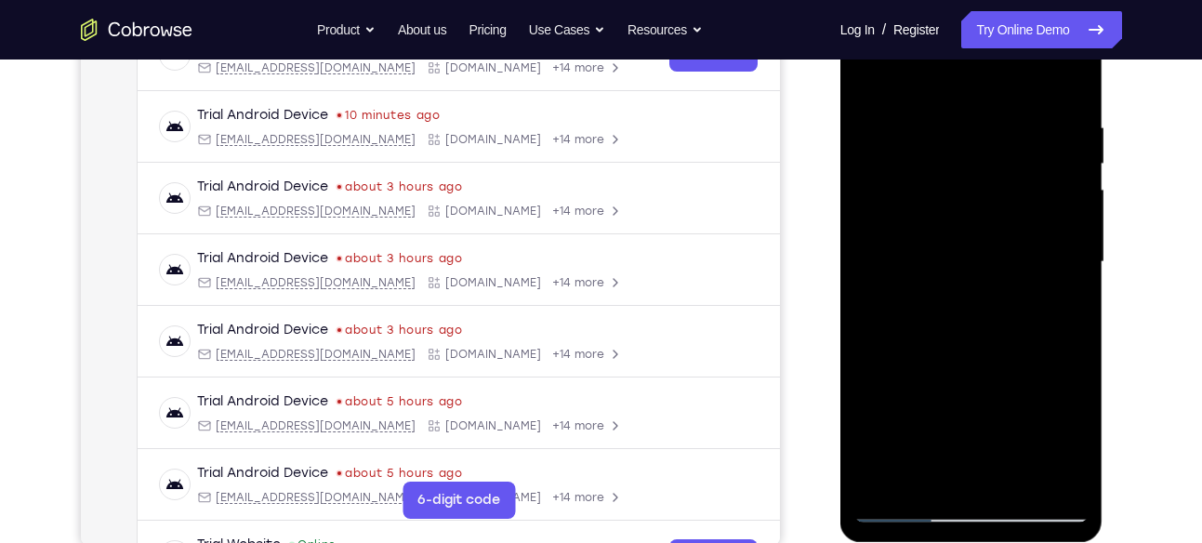
click at [966, 429] on div at bounding box center [971, 262] width 234 height 520
click at [942, 93] on div at bounding box center [971, 262] width 234 height 520
click at [1062, 205] on div at bounding box center [971, 262] width 234 height 520
click at [1053, 330] on div at bounding box center [971, 262] width 234 height 520
click at [1053, 367] on div at bounding box center [971, 262] width 234 height 520
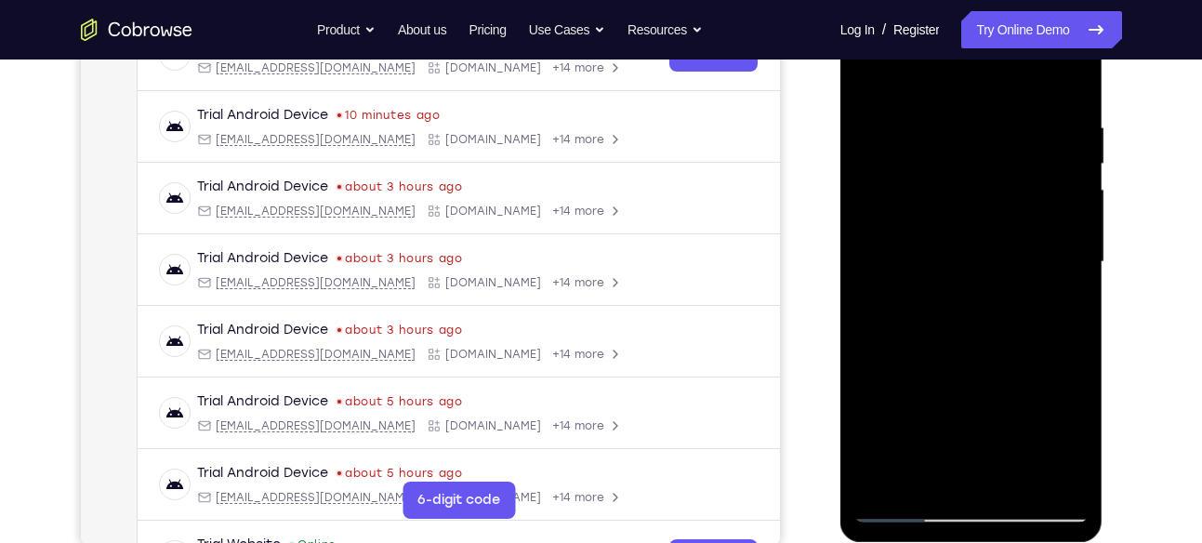
click at [1046, 231] on div at bounding box center [971, 262] width 234 height 520
drag, startPoint x: 1059, startPoint y: 271, endPoint x: 953, endPoint y: 314, distance: 113.4
click at [953, 314] on div at bounding box center [971, 262] width 234 height 520
click at [1036, 254] on div at bounding box center [971, 262] width 234 height 520
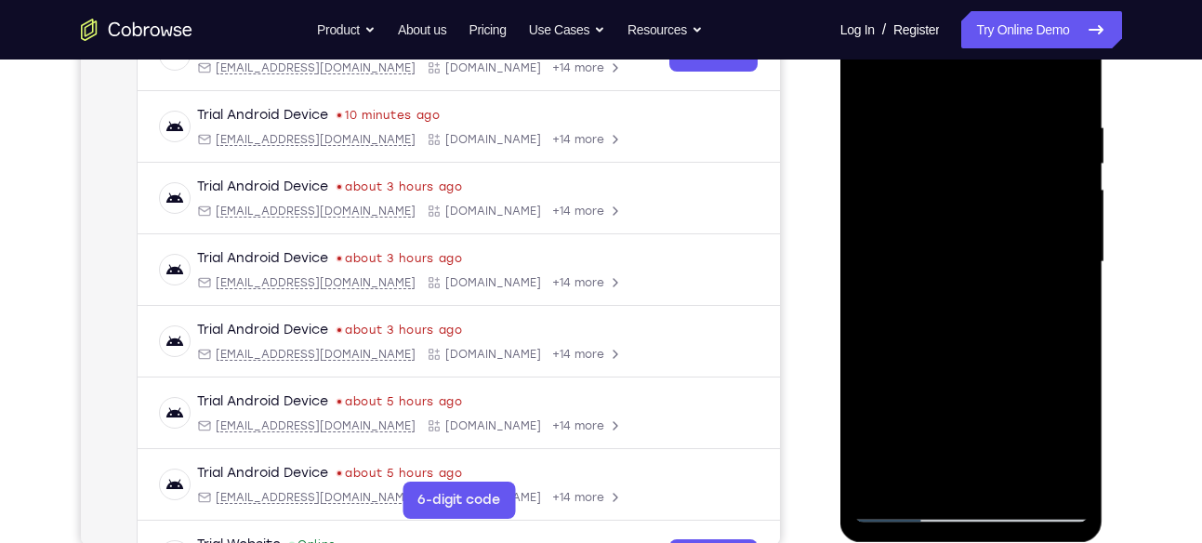
drag, startPoint x: 1057, startPoint y: 201, endPoint x: 953, endPoint y: 228, distance: 107.5
click at [953, 228] on div at bounding box center [971, 262] width 234 height 520
drag, startPoint x: 1044, startPoint y: 228, endPoint x: 982, endPoint y: 246, distance: 64.1
click at [982, 246] on div at bounding box center [971, 262] width 234 height 520
drag, startPoint x: 1024, startPoint y: 232, endPoint x: 955, endPoint y: 247, distance: 70.4
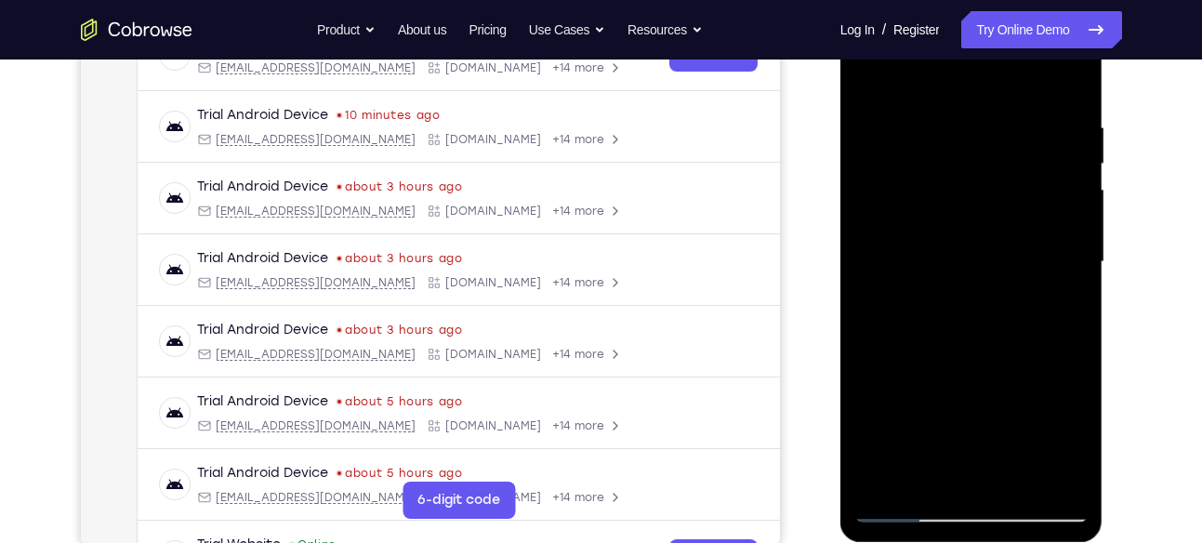
click at [955, 247] on div at bounding box center [971, 262] width 234 height 520
drag, startPoint x: 1023, startPoint y: 237, endPoint x: 966, endPoint y: 255, distance: 60.3
click at [966, 255] on div at bounding box center [971, 262] width 234 height 520
drag, startPoint x: 1039, startPoint y: 217, endPoint x: 971, endPoint y: 228, distance: 68.6
click at [971, 228] on div at bounding box center [971, 262] width 234 height 520
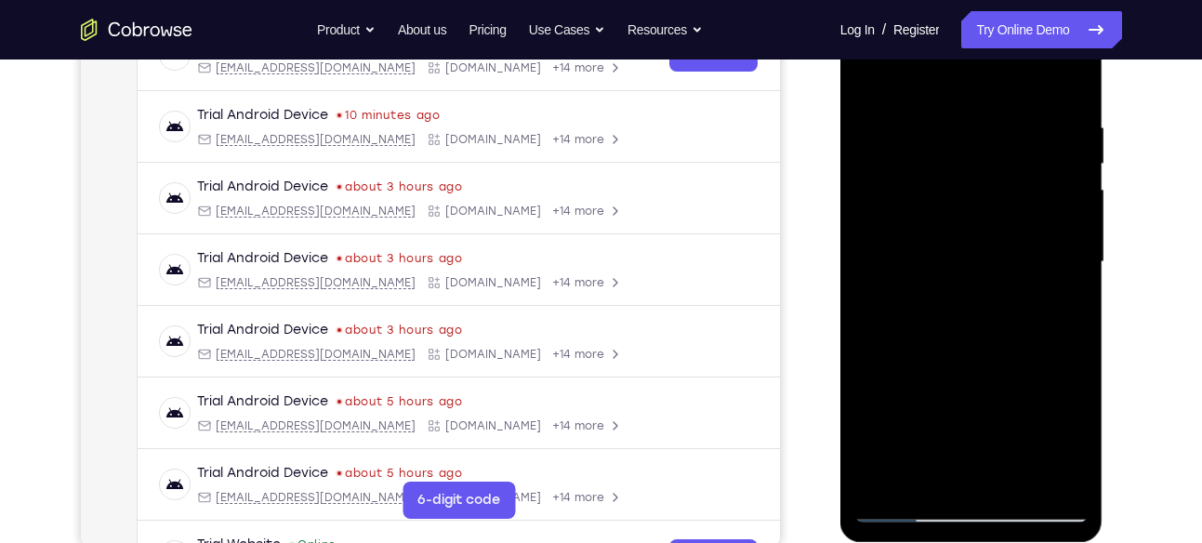
drag, startPoint x: 1019, startPoint y: 248, endPoint x: 948, endPoint y: 262, distance: 72.0
click at [948, 262] on div at bounding box center [971, 262] width 234 height 520
drag, startPoint x: 1062, startPoint y: 230, endPoint x: 1002, endPoint y: 240, distance: 61.1
click at [1002, 240] on div at bounding box center [971, 262] width 234 height 520
drag, startPoint x: 1048, startPoint y: 224, endPoint x: 982, endPoint y: 241, distance: 68.1
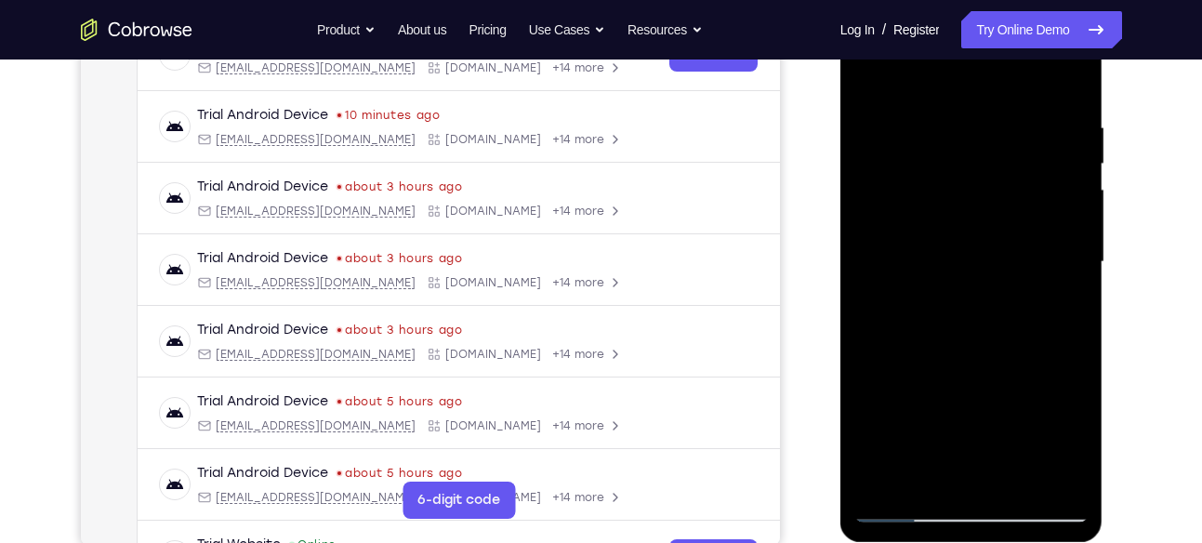
click at [982, 241] on div at bounding box center [971, 262] width 234 height 520
drag, startPoint x: 1043, startPoint y: 208, endPoint x: 927, endPoint y: 230, distance: 118.1
click at [927, 230] on div at bounding box center [971, 262] width 234 height 520
drag, startPoint x: 1033, startPoint y: 222, endPoint x: 926, endPoint y: 239, distance: 109.1
click at [926, 239] on div at bounding box center [971, 262] width 234 height 520
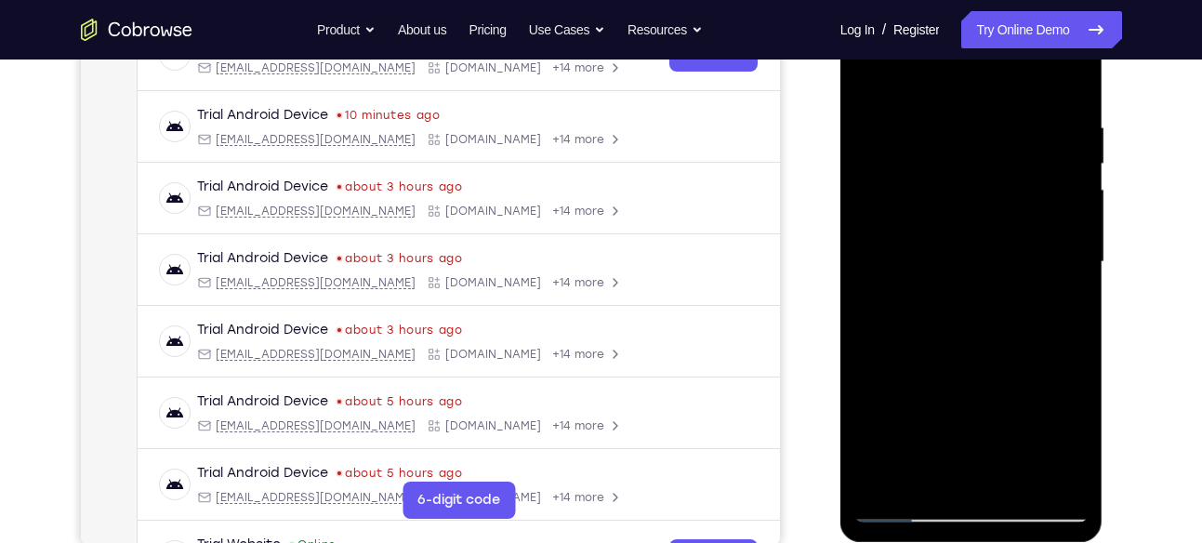
drag, startPoint x: 1060, startPoint y: 269, endPoint x: 991, endPoint y: 274, distance: 69.9
click at [991, 274] on div at bounding box center [971, 262] width 234 height 520
drag, startPoint x: 1048, startPoint y: 233, endPoint x: 989, endPoint y: 246, distance: 60.9
click at [989, 246] on div at bounding box center [971, 262] width 234 height 520
drag, startPoint x: 1033, startPoint y: 216, endPoint x: 991, endPoint y: 217, distance: 42.8
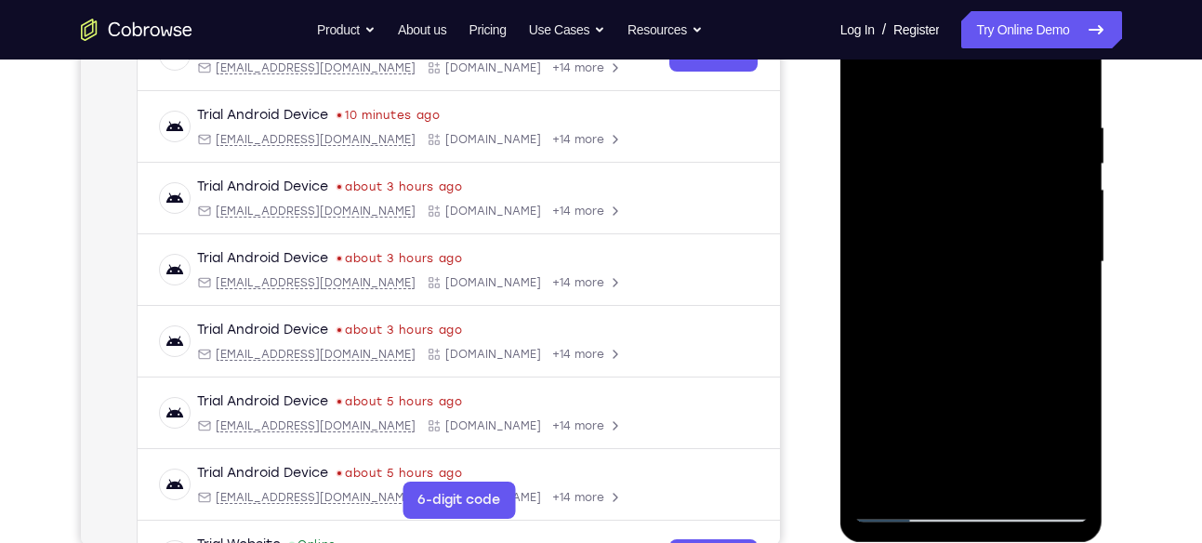
click at [991, 217] on div at bounding box center [971, 262] width 234 height 520
drag, startPoint x: 1033, startPoint y: 202, endPoint x: 970, endPoint y: 224, distance: 67.0
click at [970, 224] on div at bounding box center [971, 262] width 234 height 520
drag, startPoint x: 1082, startPoint y: 329, endPoint x: 1009, endPoint y: 327, distance: 72.5
click at [1009, 327] on div at bounding box center [971, 262] width 234 height 520
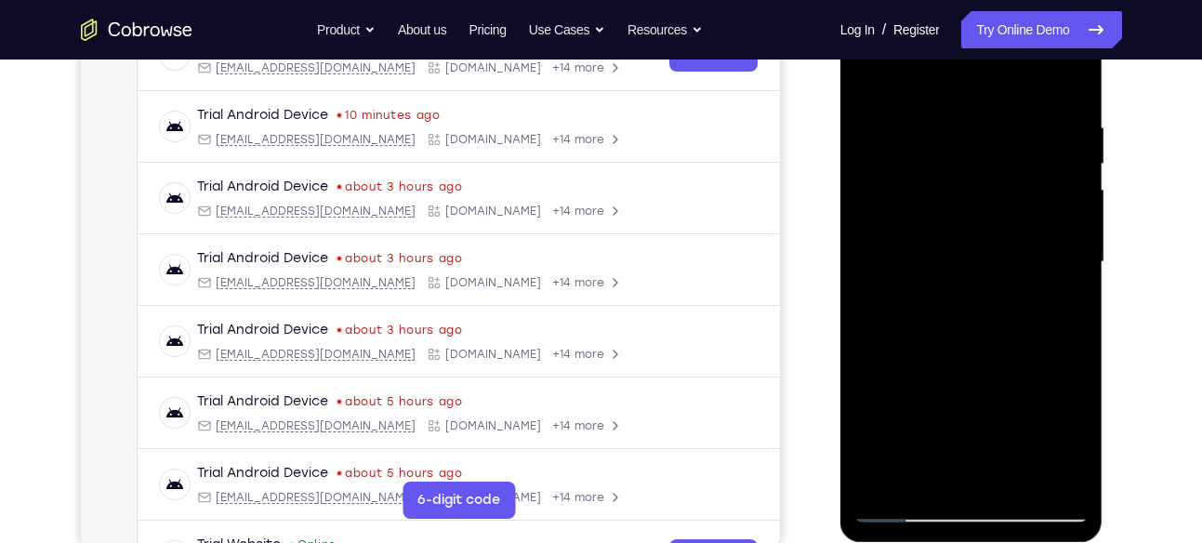
drag, startPoint x: 1065, startPoint y: 239, endPoint x: 1016, endPoint y: 261, distance: 54.1
click at [1016, 261] on div at bounding box center [971, 262] width 234 height 520
drag, startPoint x: 1059, startPoint y: 241, endPoint x: 993, endPoint y: 256, distance: 66.7
click at [993, 256] on div at bounding box center [971, 262] width 234 height 520
drag, startPoint x: 1033, startPoint y: 257, endPoint x: 967, endPoint y: 261, distance: 66.1
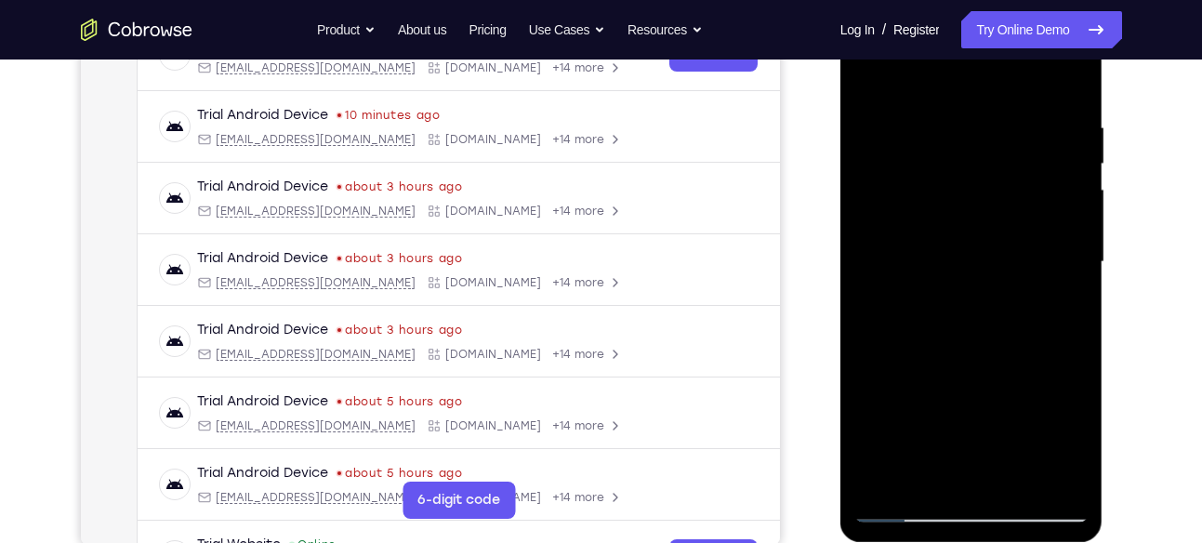
click at [967, 261] on div at bounding box center [971, 262] width 234 height 520
drag, startPoint x: 1075, startPoint y: 247, endPoint x: 1005, endPoint y: 257, distance: 71.4
click at [1005, 257] on div at bounding box center [971, 262] width 234 height 520
drag, startPoint x: 1076, startPoint y: 202, endPoint x: 978, endPoint y: 215, distance: 99.4
click at [978, 215] on div at bounding box center [971, 262] width 234 height 520
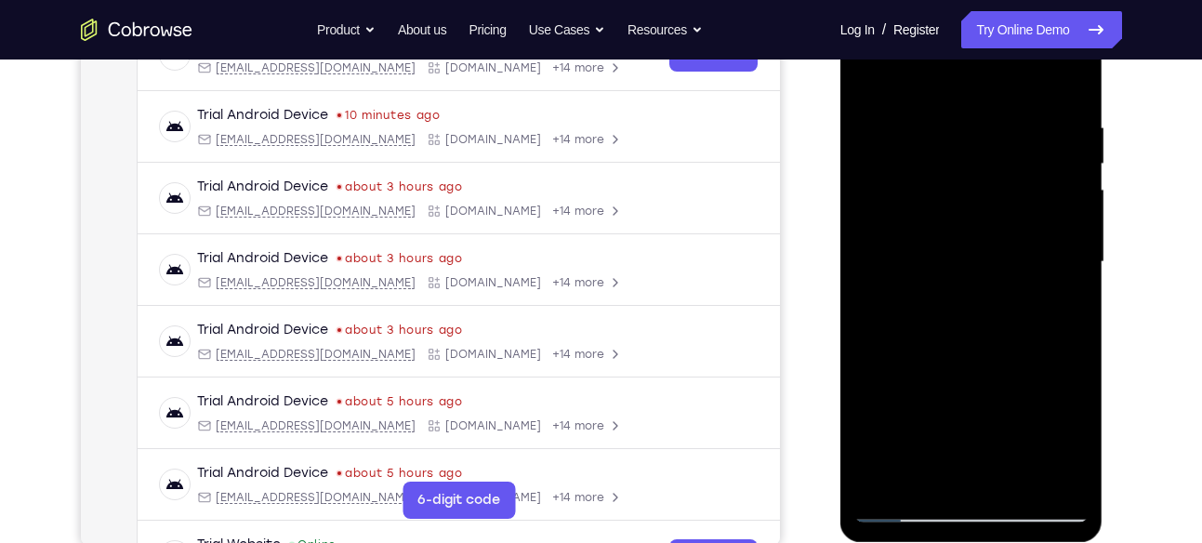
drag, startPoint x: 1013, startPoint y: 197, endPoint x: 949, endPoint y: 209, distance: 65.3
click at [949, 209] on div at bounding box center [971, 262] width 234 height 520
drag, startPoint x: 1045, startPoint y: 191, endPoint x: 953, endPoint y: 217, distance: 95.6
click at [953, 217] on div at bounding box center [971, 262] width 234 height 520
drag, startPoint x: 1024, startPoint y: 220, endPoint x: 943, endPoint y: 243, distance: 83.9
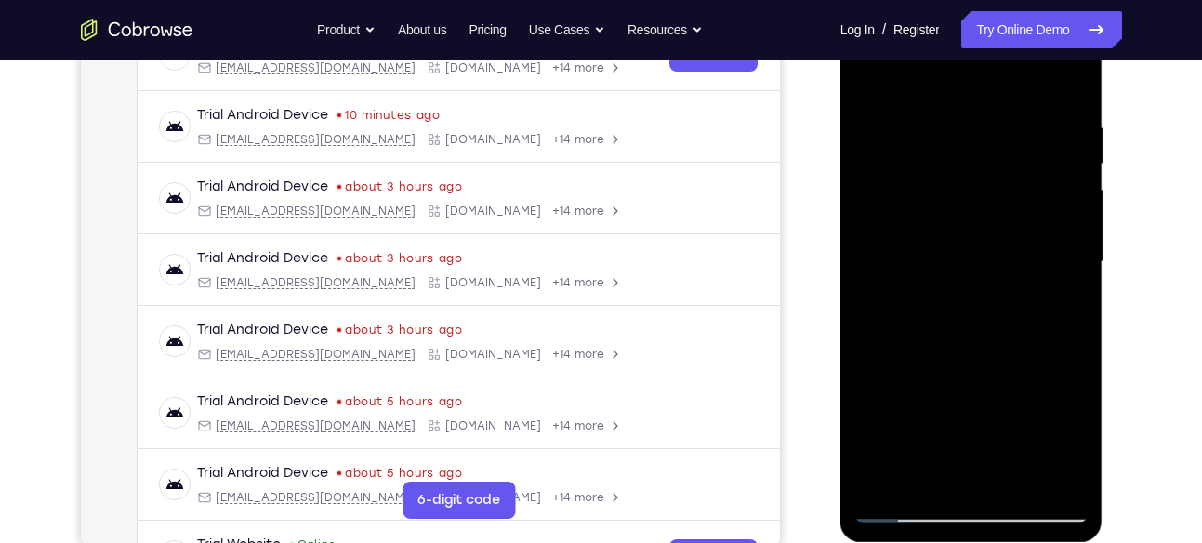
click at [943, 243] on div at bounding box center [971, 262] width 234 height 520
drag, startPoint x: 1036, startPoint y: 256, endPoint x: 951, endPoint y: 277, distance: 87.9
click at [951, 277] on div at bounding box center [971, 262] width 234 height 520
drag, startPoint x: 922, startPoint y: 319, endPoint x: 1019, endPoint y: 323, distance: 96.8
click at [1019, 323] on div at bounding box center [971, 262] width 234 height 520
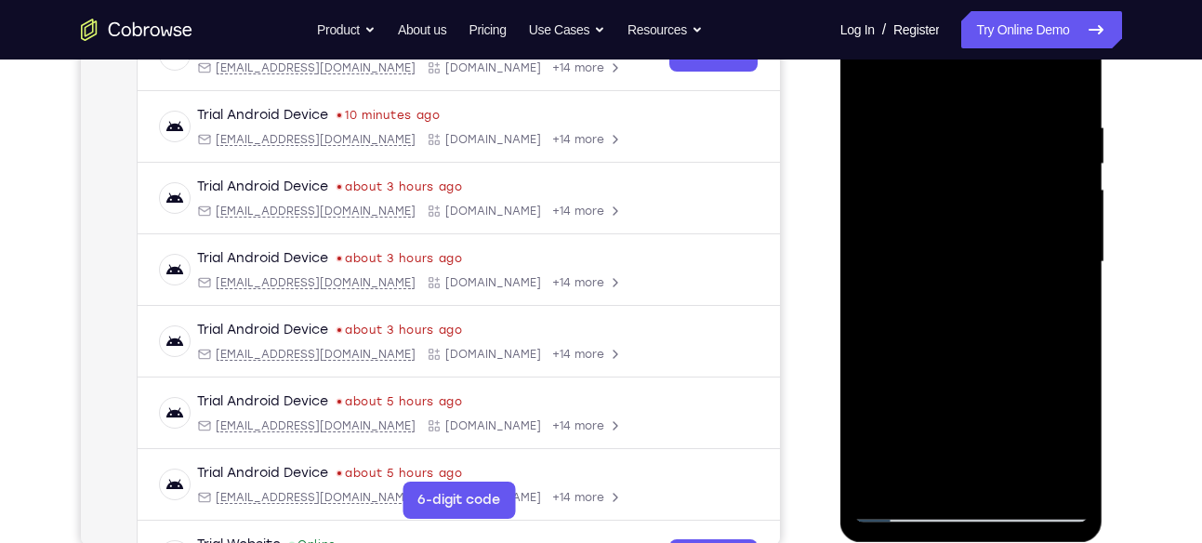
drag, startPoint x: 1064, startPoint y: 238, endPoint x: 968, endPoint y: 248, distance: 96.3
click at [968, 248] on div at bounding box center [971, 262] width 234 height 520
drag, startPoint x: 1042, startPoint y: 233, endPoint x: 982, endPoint y: 240, distance: 59.8
click at [982, 240] on div at bounding box center [971, 262] width 234 height 520
drag, startPoint x: 1060, startPoint y: 205, endPoint x: 1011, endPoint y: 224, distance: 52.6
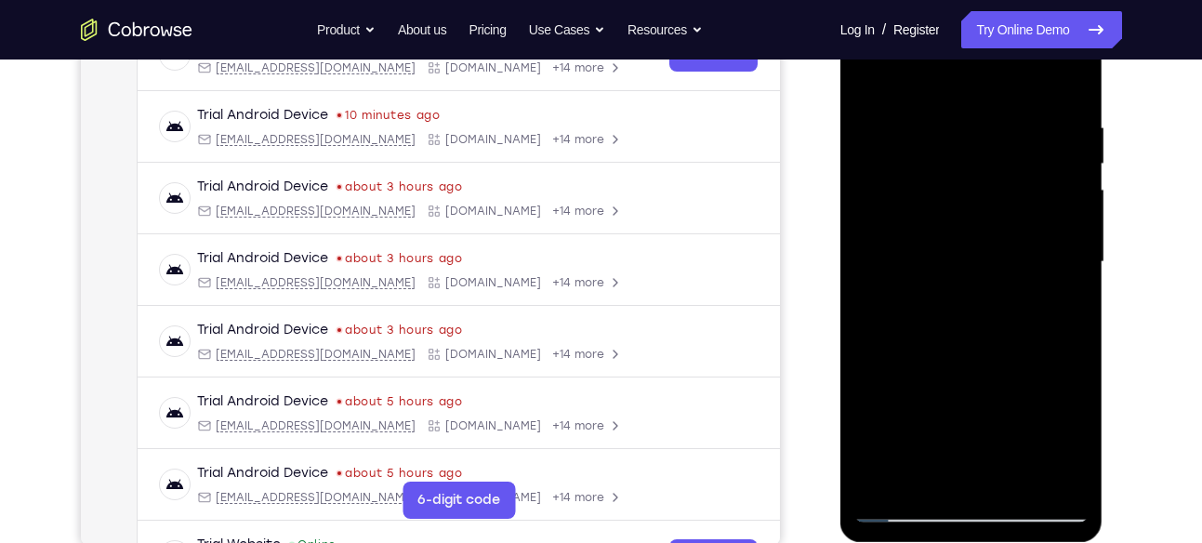
click at [1011, 224] on div at bounding box center [971, 262] width 234 height 520
drag, startPoint x: 1055, startPoint y: 217, endPoint x: 1032, endPoint y: 219, distance: 22.4
click at [1032, 219] on div at bounding box center [971, 262] width 234 height 520
click at [1039, 225] on div at bounding box center [971, 262] width 234 height 520
click at [1049, 190] on div at bounding box center [971, 262] width 234 height 520
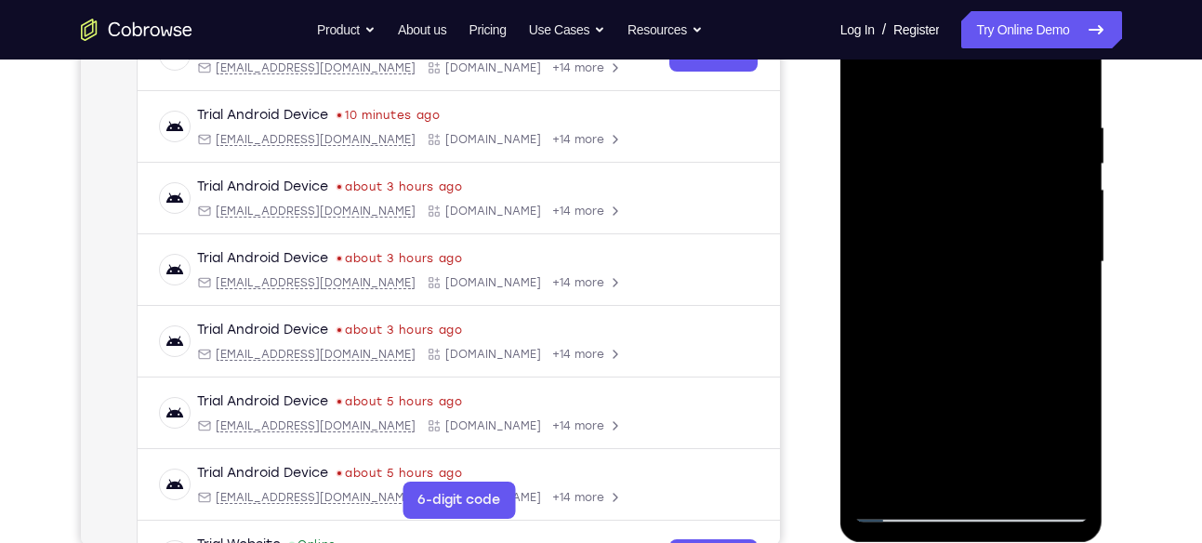
click at [1051, 230] on div at bounding box center [971, 262] width 234 height 520
click at [989, 207] on div at bounding box center [971, 262] width 234 height 520
click at [957, 212] on div at bounding box center [971, 262] width 234 height 520
click at [961, 211] on div at bounding box center [971, 262] width 234 height 520
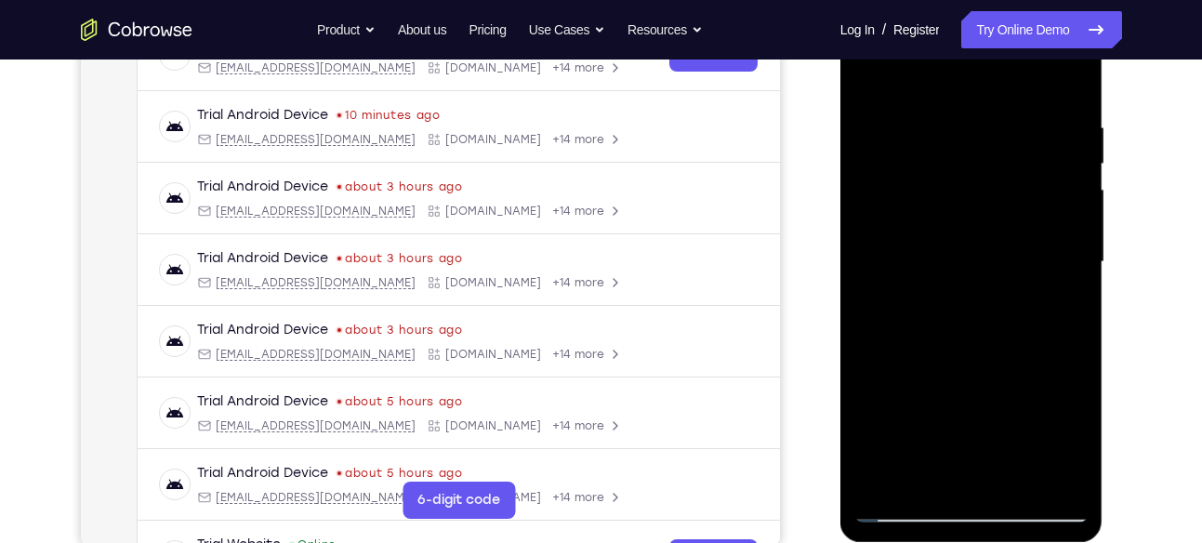
click at [1007, 269] on div at bounding box center [971, 262] width 234 height 520
click at [1044, 205] on div at bounding box center [971, 262] width 234 height 520
click at [1059, 212] on div at bounding box center [971, 262] width 234 height 520
click at [1066, 242] on div at bounding box center [971, 262] width 234 height 520
click at [1066, 262] on div at bounding box center [971, 262] width 234 height 520
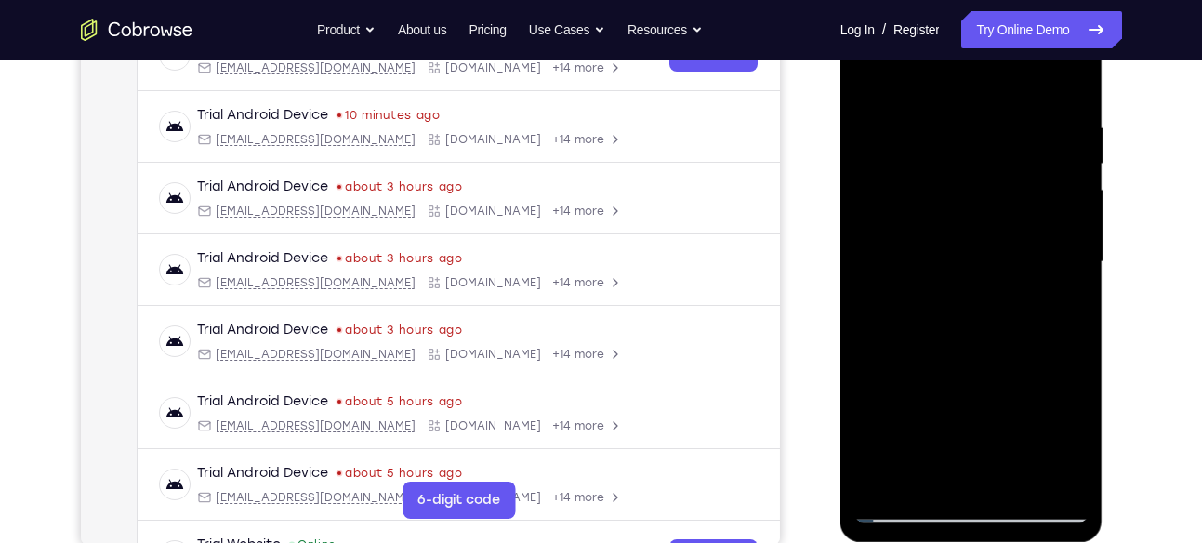
click at [1066, 262] on div at bounding box center [971, 262] width 234 height 520
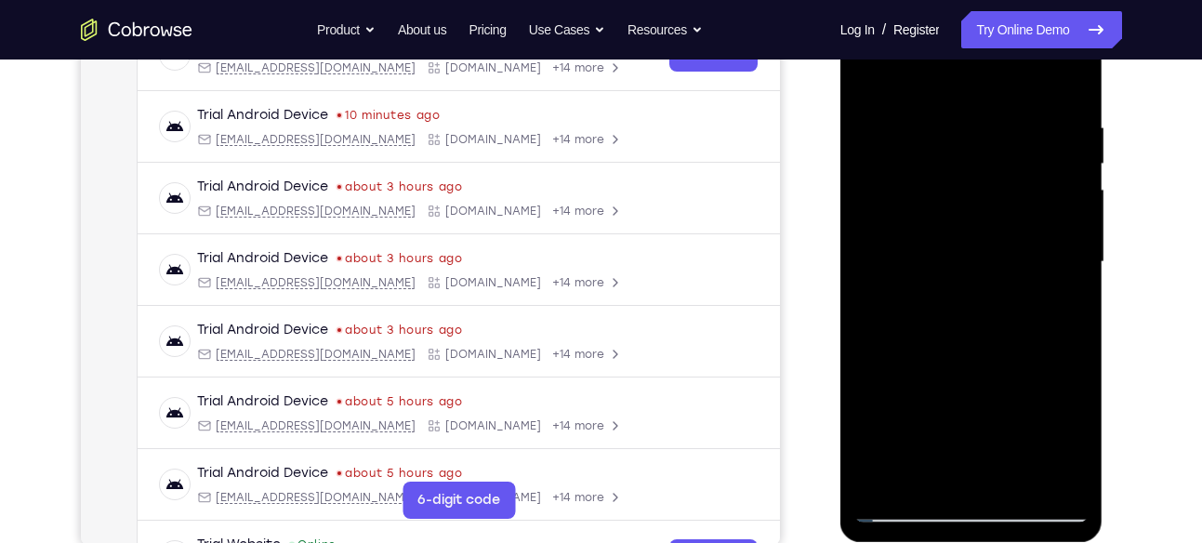
click at [1066, 262] on div at bounding box center [971, 262] width 234 height 520
drag, startPoint x: 1066, startPoint y: 262, endPoint x: 995, endPoint y: 268, distance: 70.8
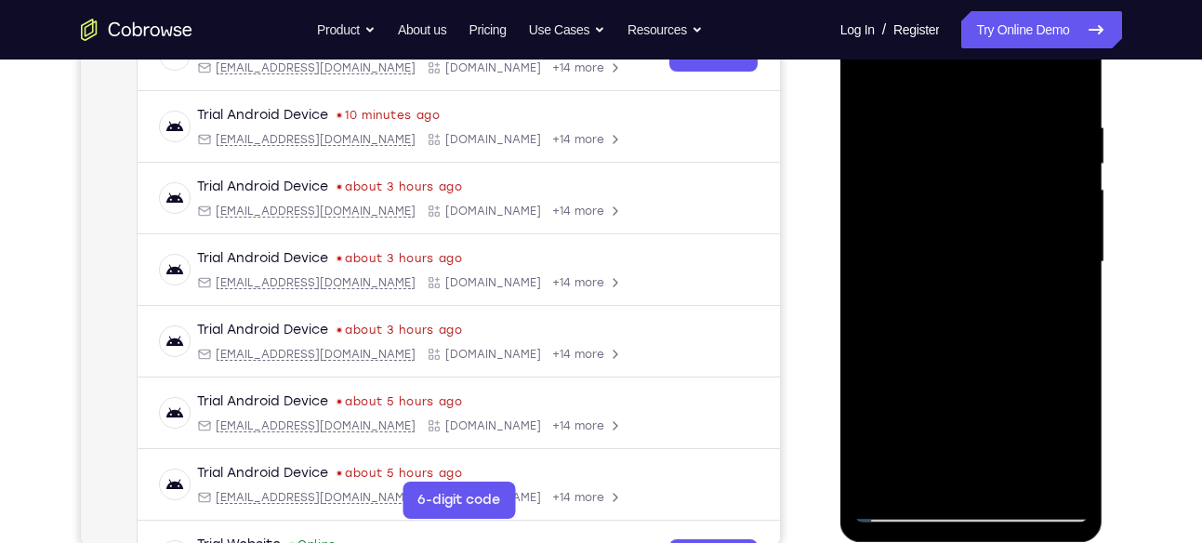
click at [995, 268] on div at bounding box center [971, 262] width 234 height 520
drag, startPoint x: 1059, startPoint y: 201, endPoint x: 985, endPoint y: 229, distance: 78.5
click at [985, 229] on div at bounding box center [971, 262] width 234 height 520
click at [1056, 83] on div at bounding box center [971, 262] width 234 height 520
click at [1019, 483] on div at bounding box center [971, 262] width 234 height 520
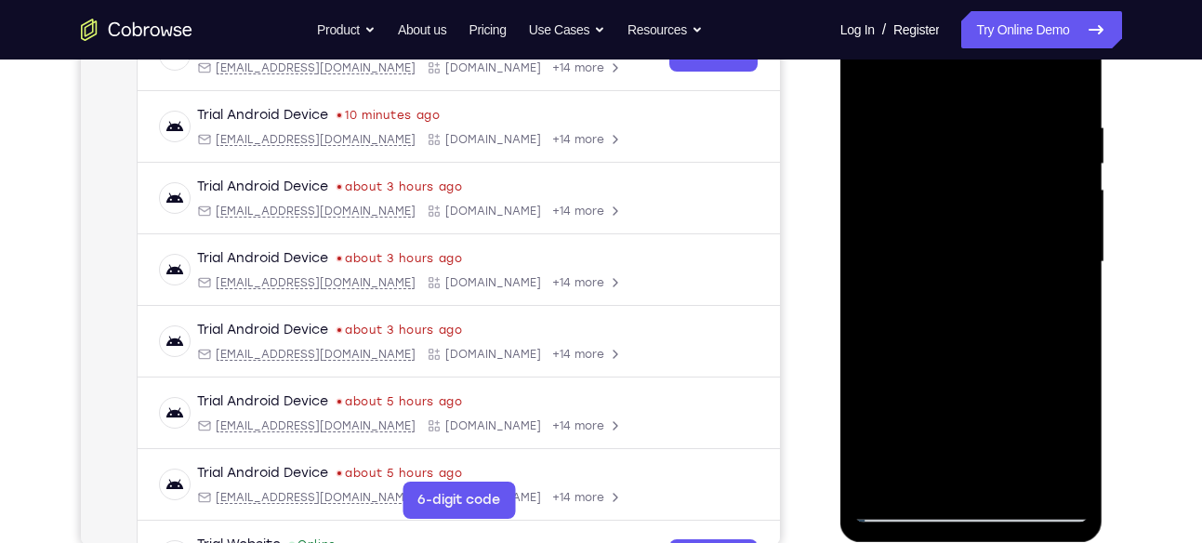
click at [870, 73] on div at bounding box center [971, 262] width 234 height 520
drag, startPoint x: 940, startPoint y: 139, endPoint x: 925, endPoint y: 377, distance: 238.4
click at [925, 377] on div at bounding box center [971, 262] width 234 height 520
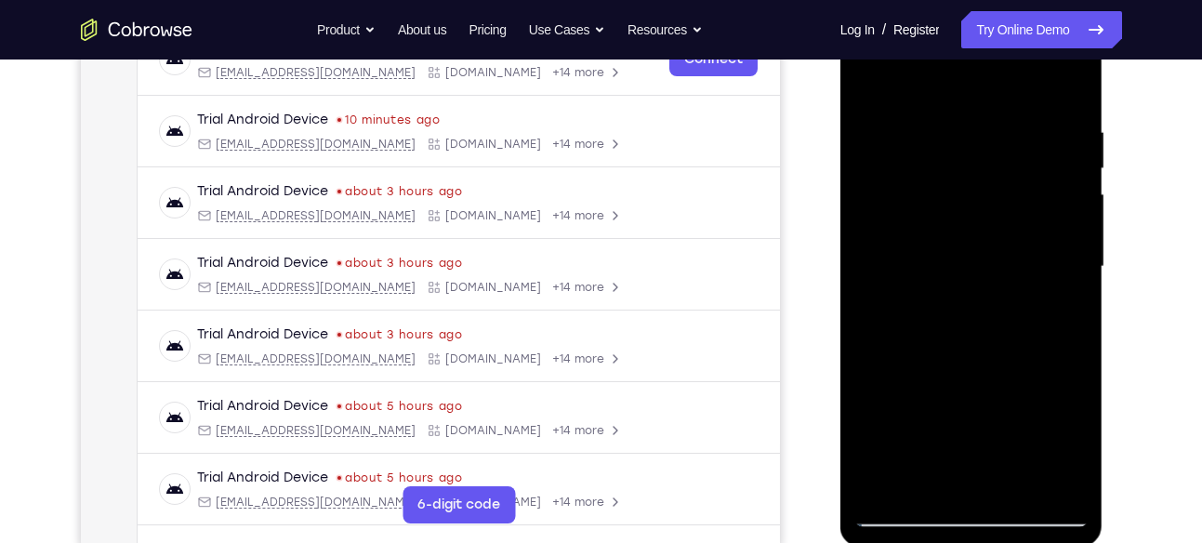
scroll to position [314, 0]
click at [1004, 125] on div at bounding box center [971, 267] width 234 height 520
click at [1063, 85] on div at bounding box center [971, 267] width 234 height 520
click at [1069, 74] on div at bounding box center [971, 267] width 234 height 520
